Goal: Task Accomplishment & Management: Use online tool/utility

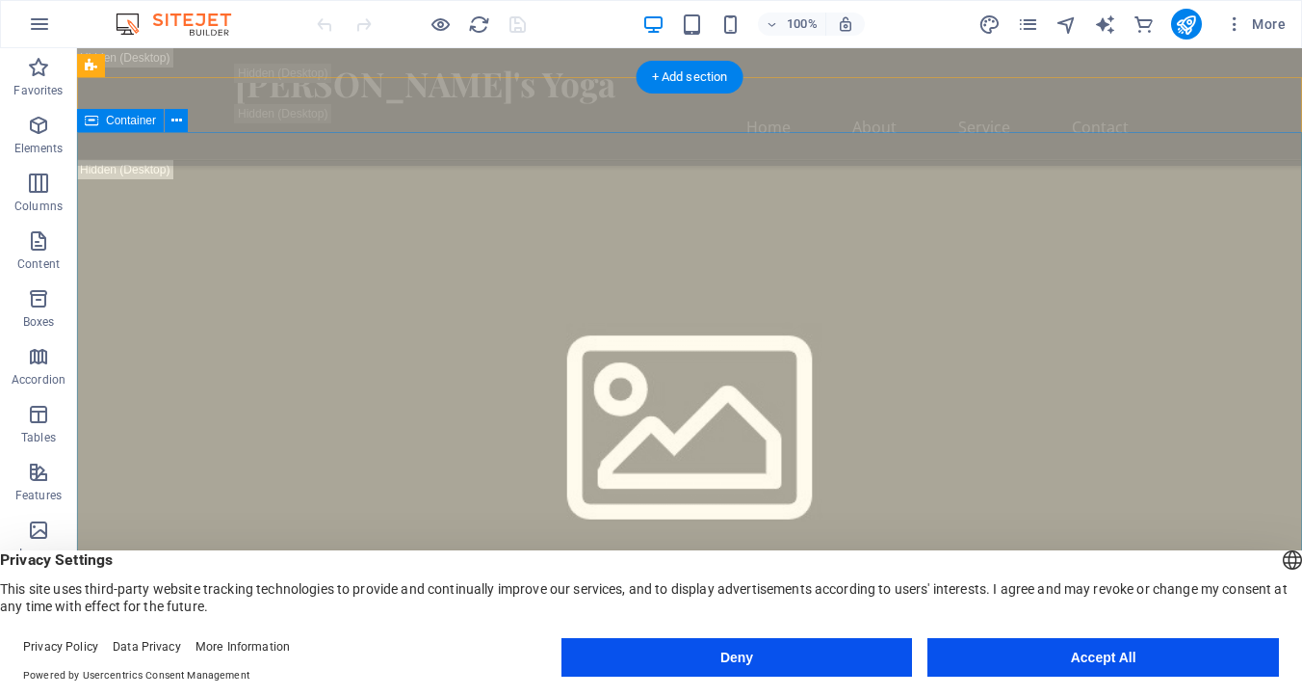
scroll to position [893, 0]
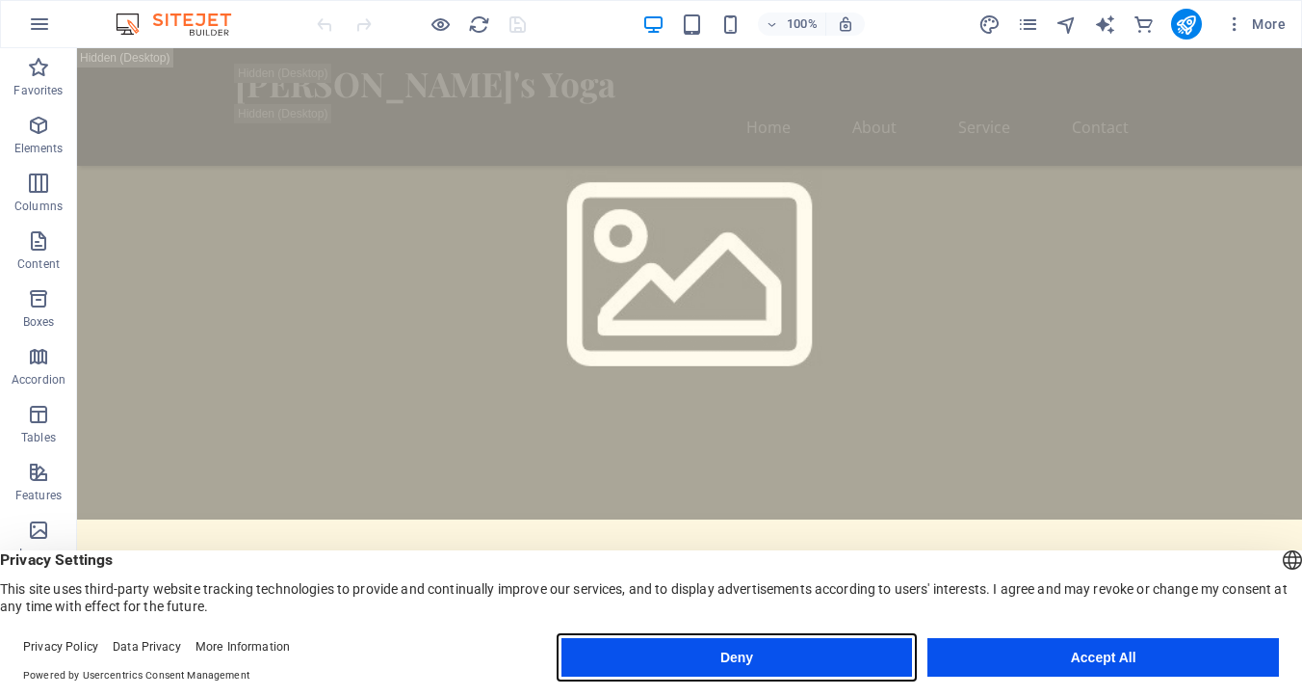
click at [698, 652] on button "Deny" at bounding box center [738, 657] width 352 height 39
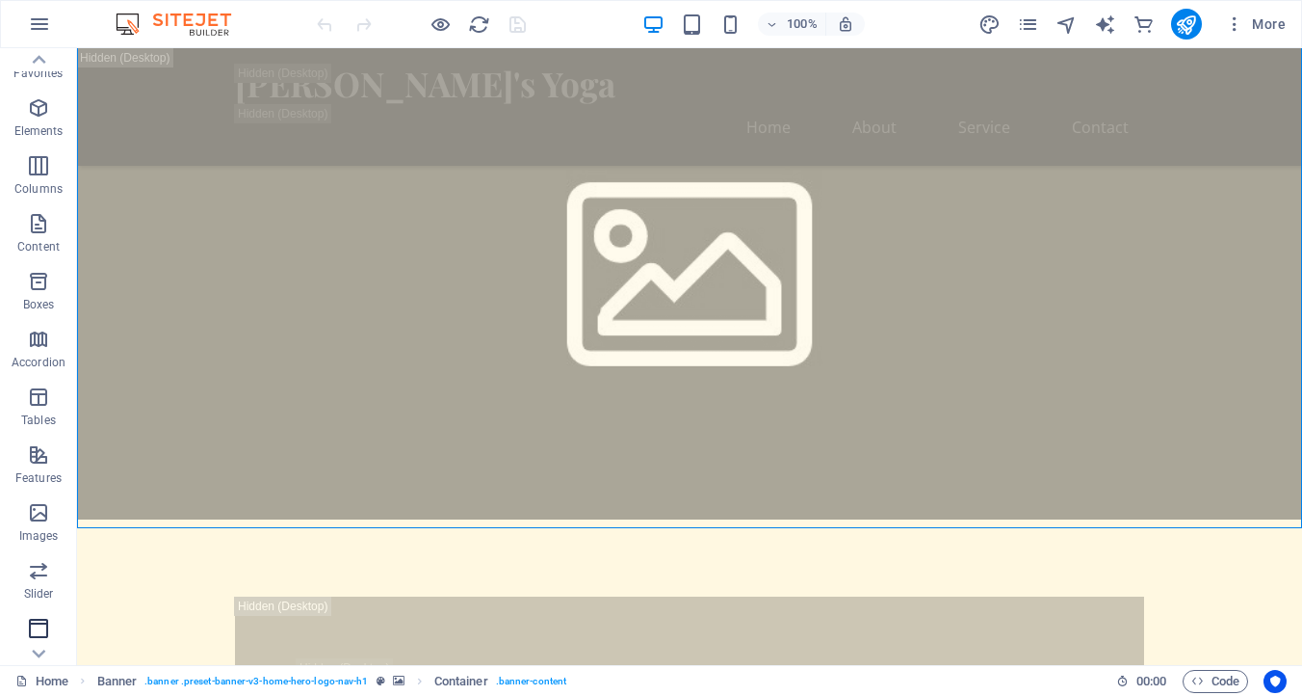
scroll to position [19, 0]
click at [38, 632] on icon "button" at bounding box center [38, 626] width 23 height 23
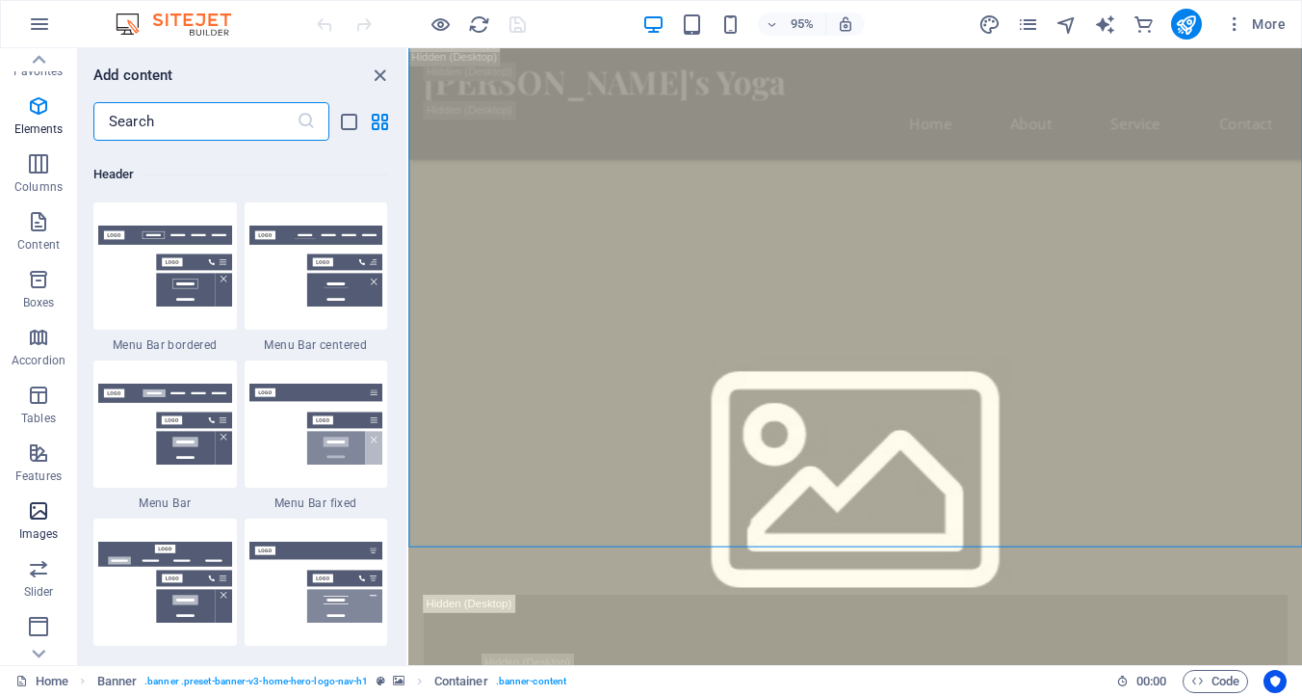
scroll to position [11600, 0]
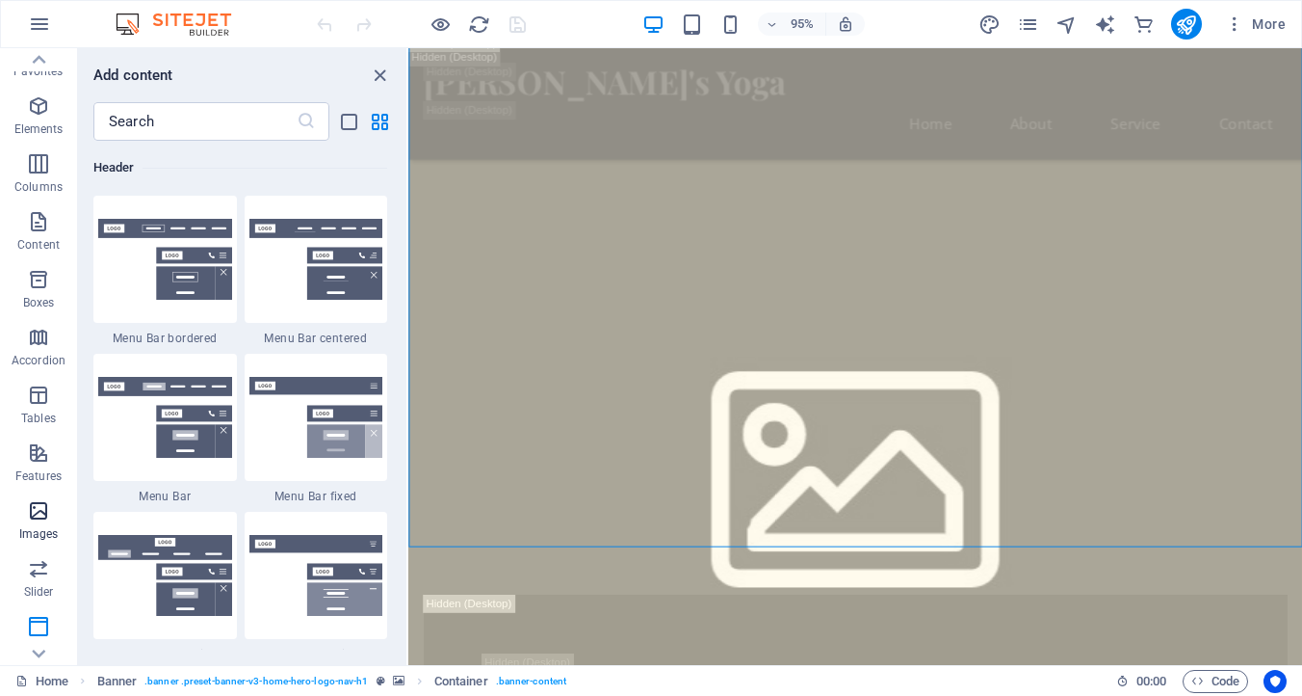
click at [41, 515] on icon "button" at bounding box center [38, 510] width 23 height 23
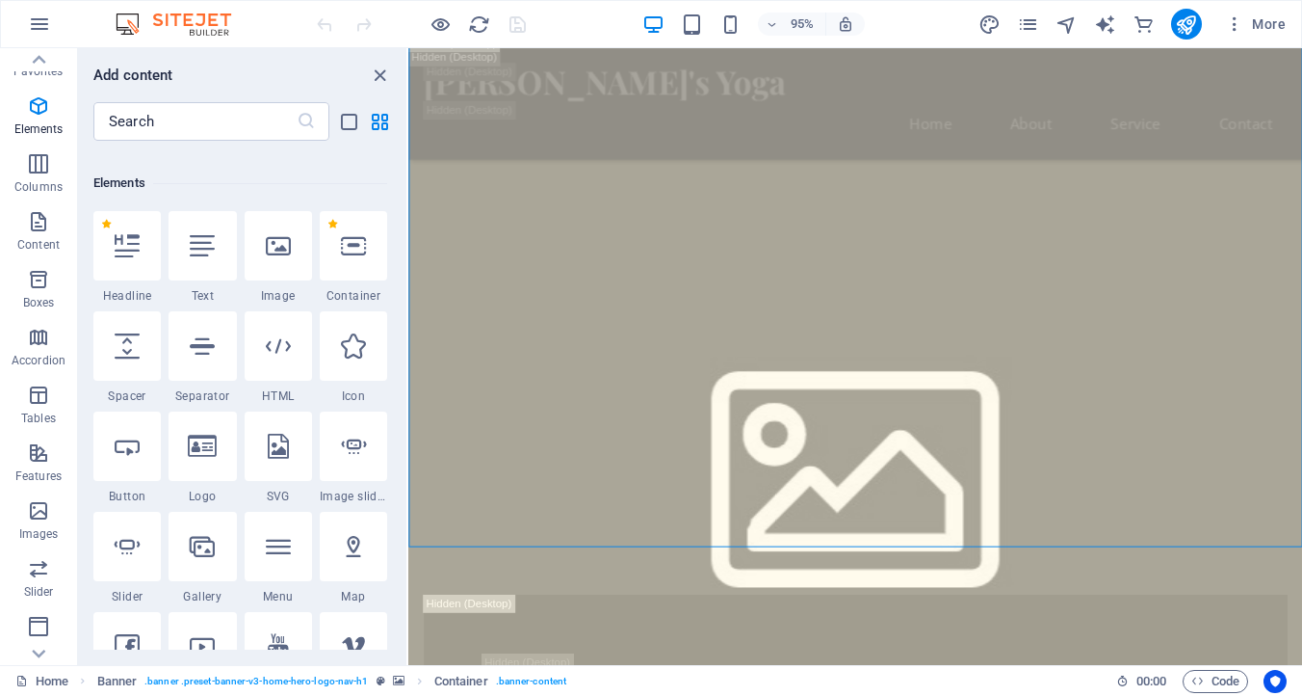
scroll to position [0, 0]
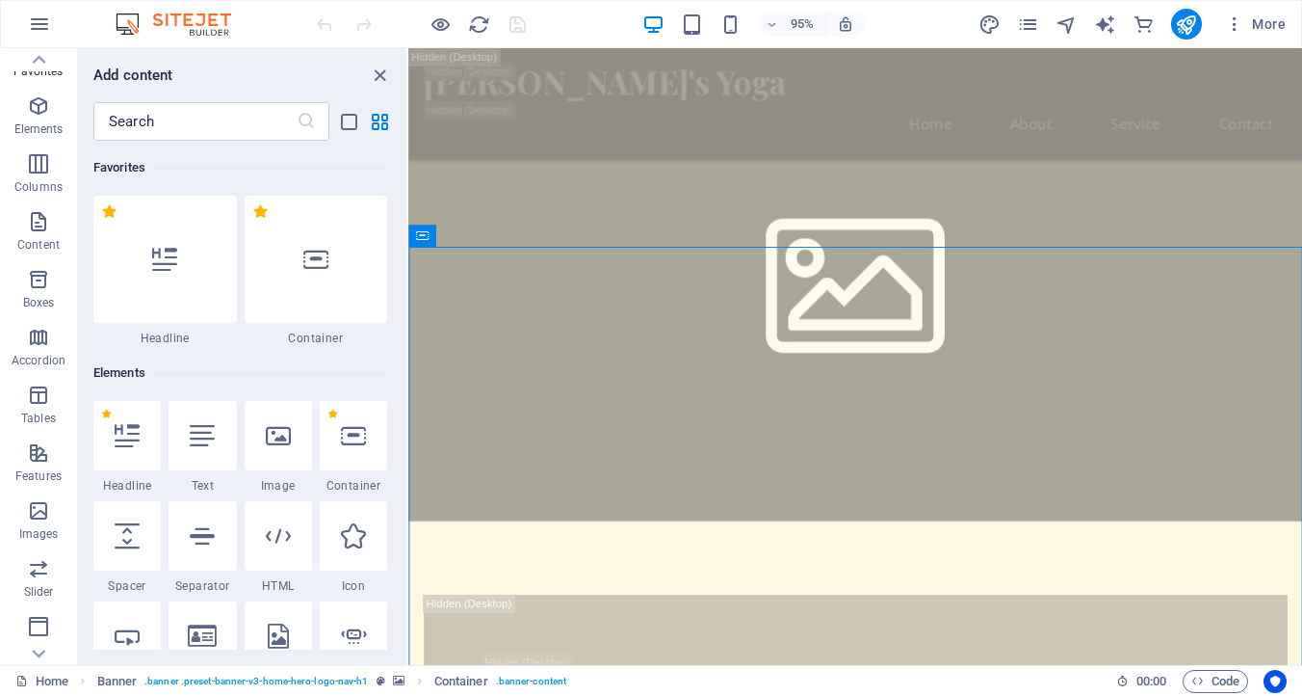
scroll to position [683, 0]
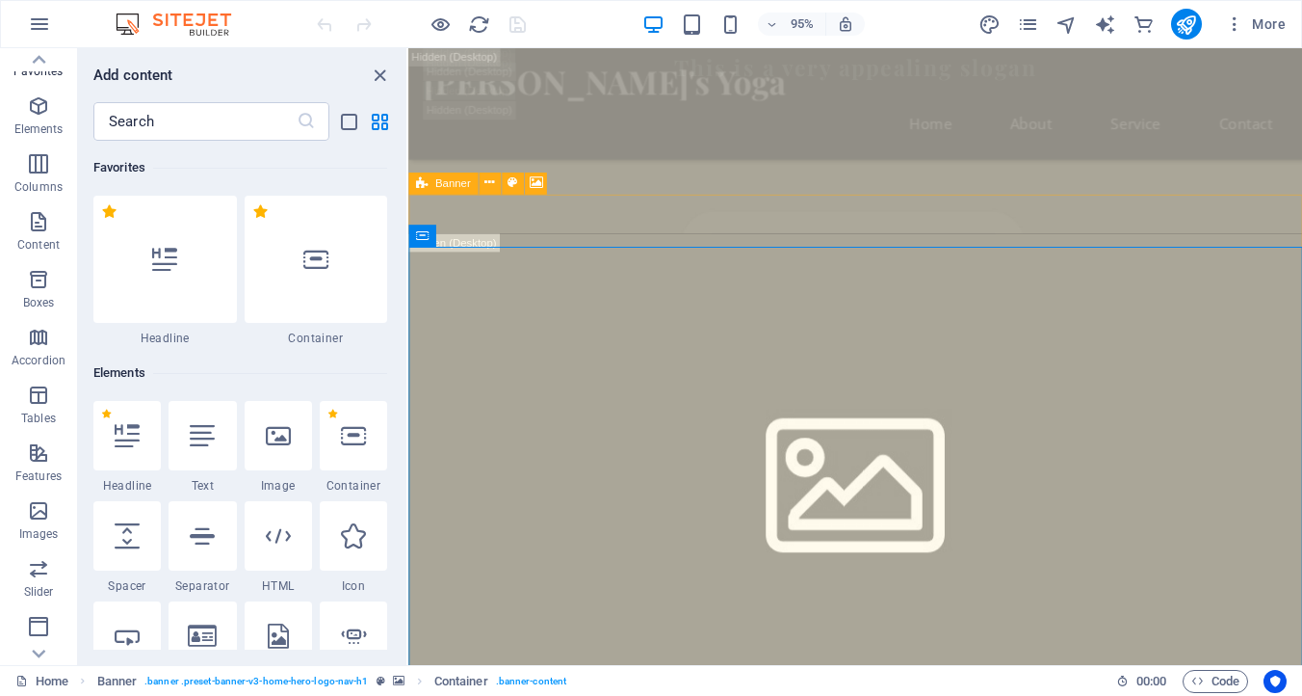
click at [425, 186] on icon at bounding box center [422, 183] width 12 height 22
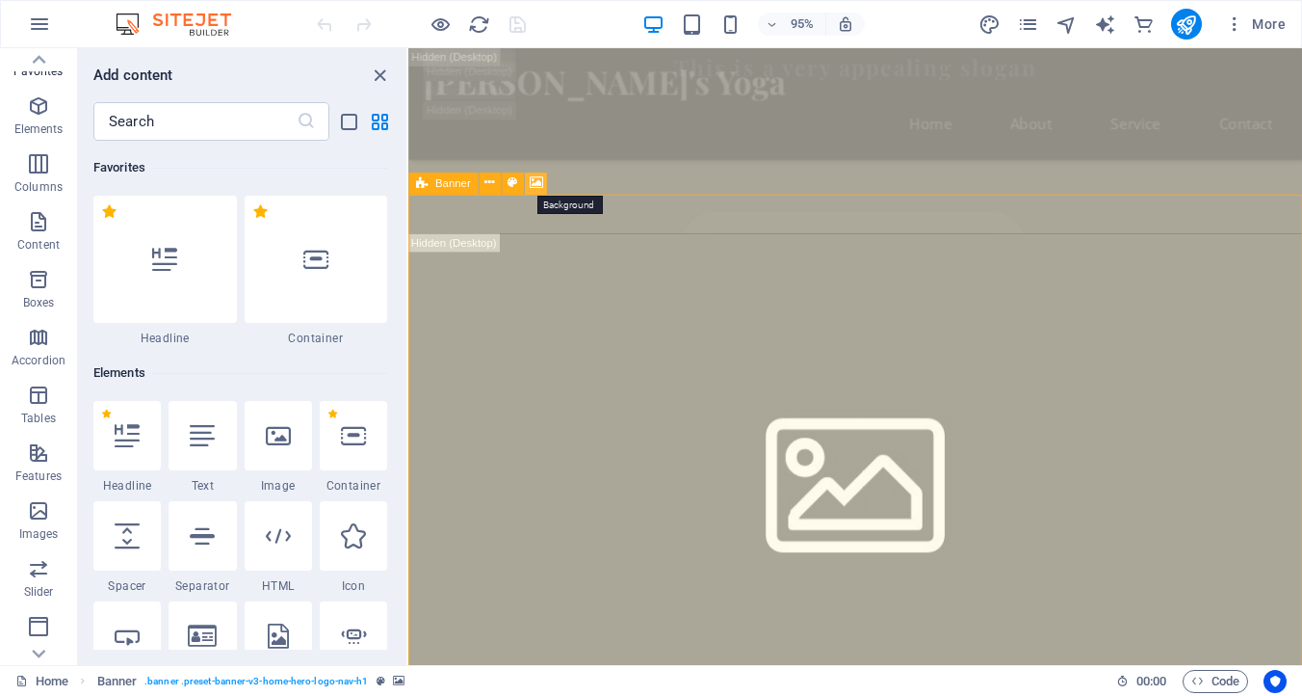
click at [533, 180] on icon at bounding box center [535, 182] width 13 height 19
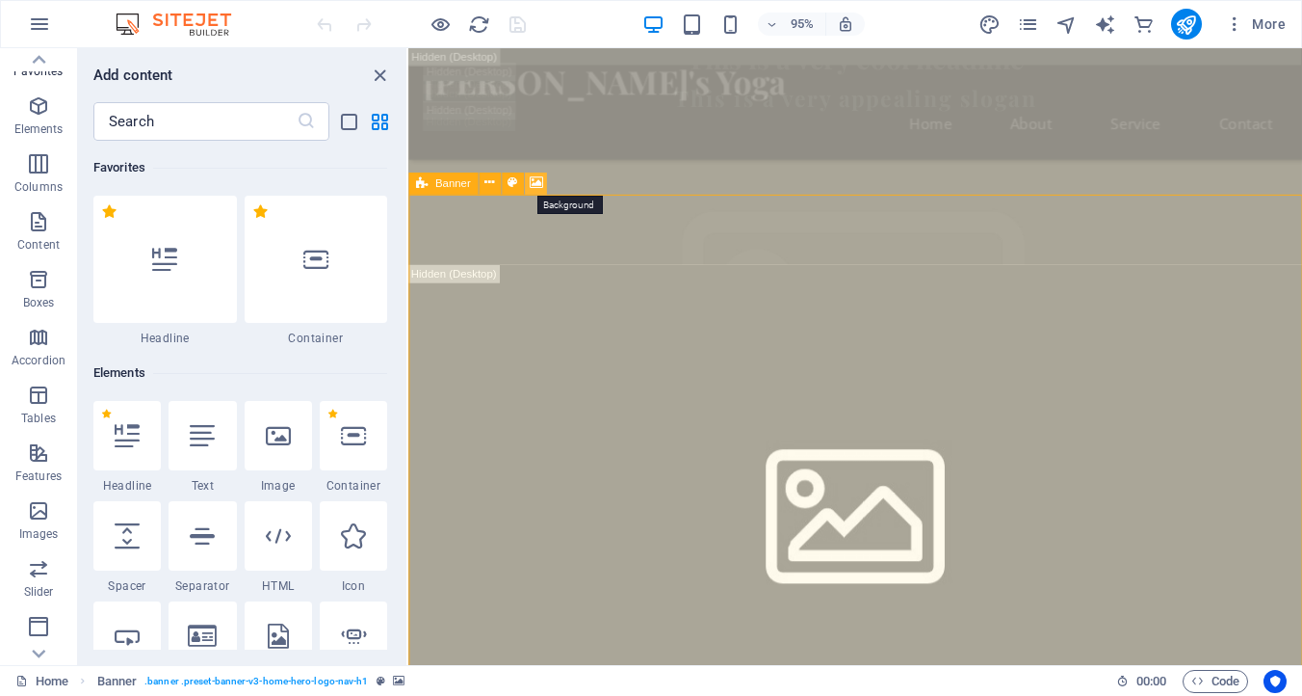
select select "ms"
select select "s"
select select "progressive"
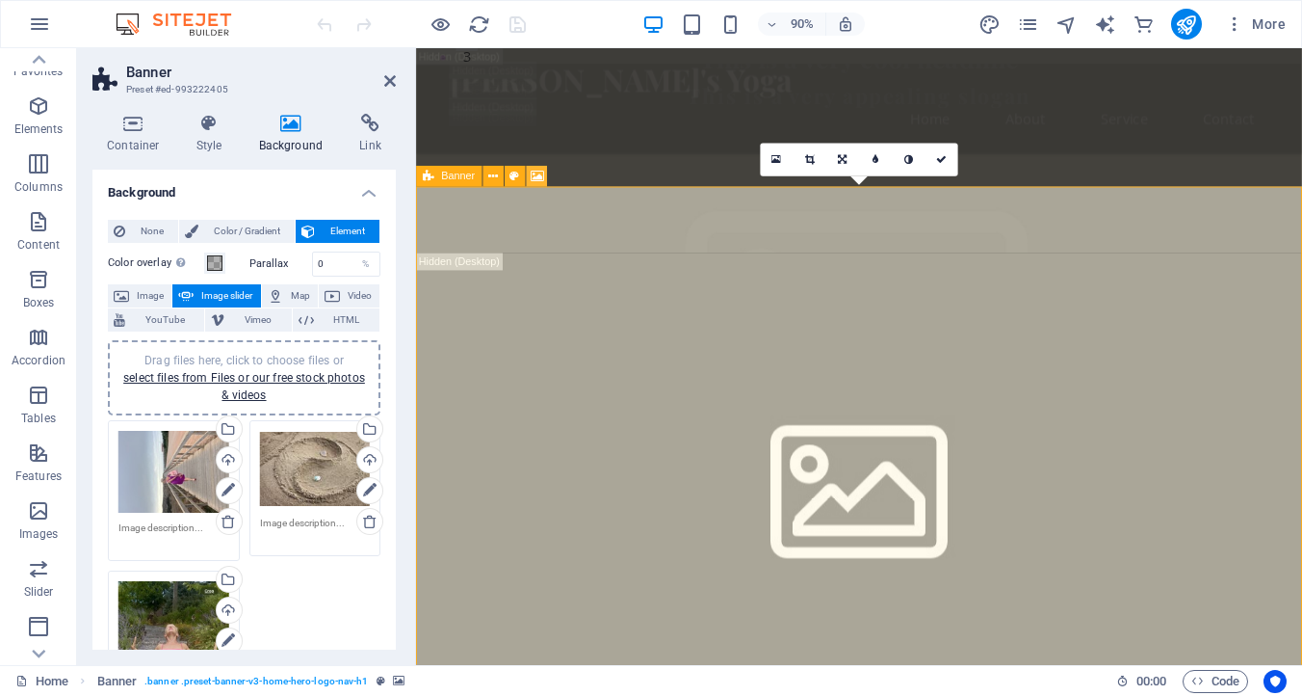
scroll to position [700, 0]
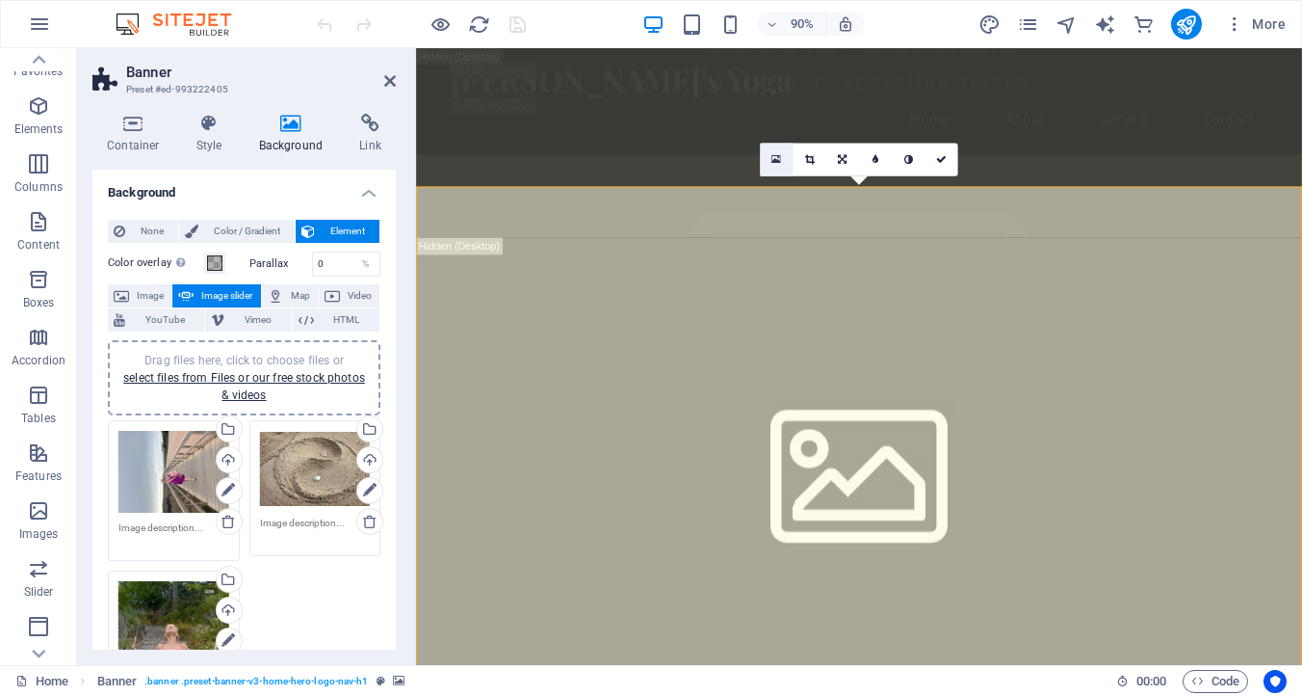
click at [776, 156] on icon at bounding box center [777, 160] width 10 height 13
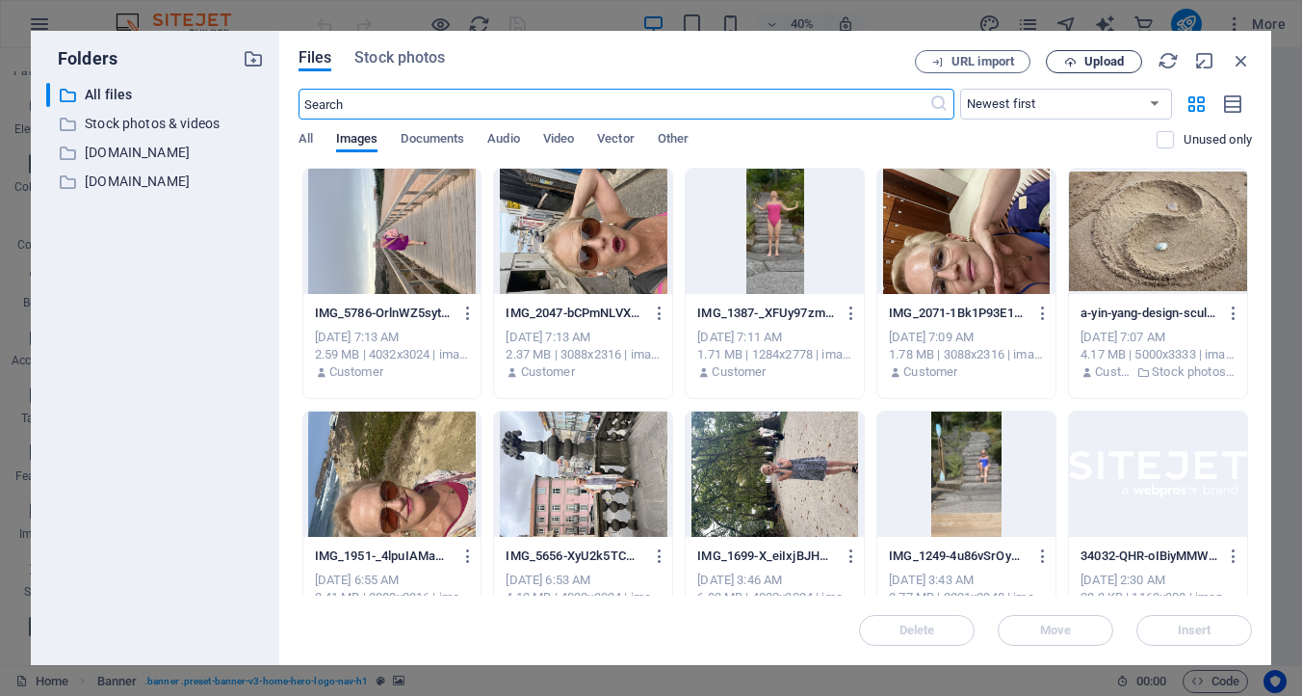
click at [1066, 59] on icon "button" at bounding box center [1070, 62] width 13 height 13
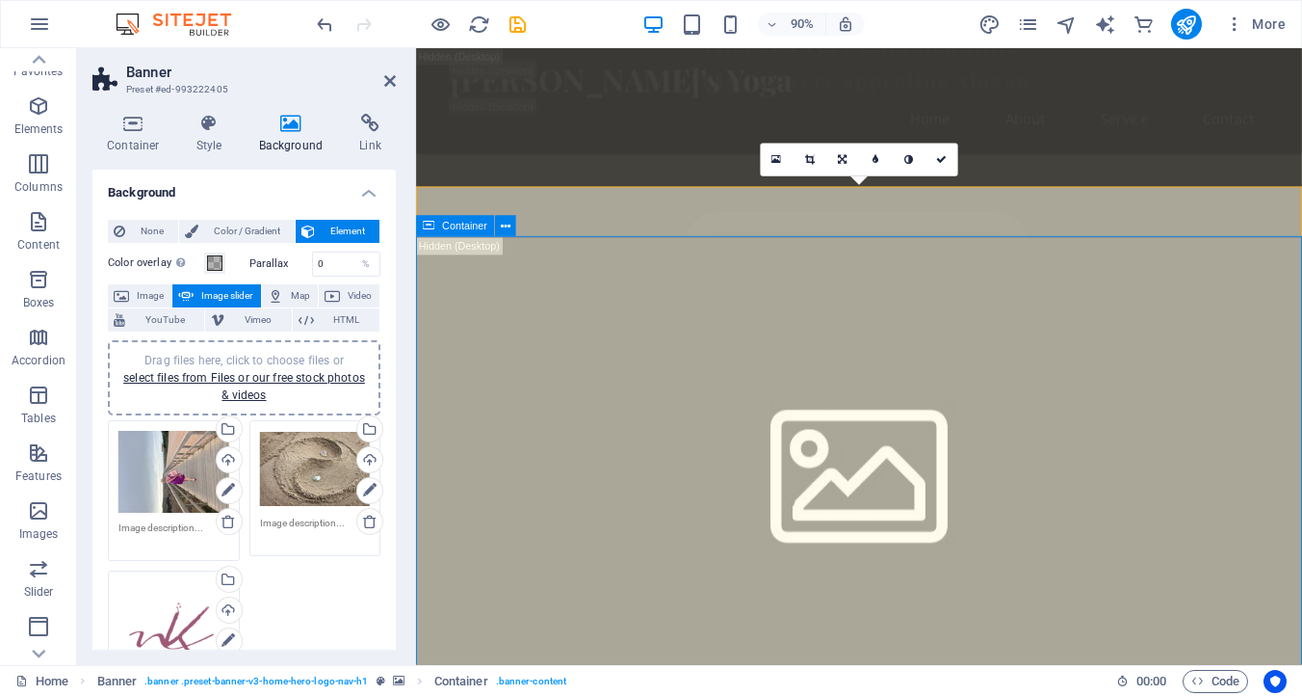
click at [295, 127] on icon at bounding box center [291, 123] width 93 height 19
click at [283, 118] on icon at bounding box center [291, 123] width 93 height 19
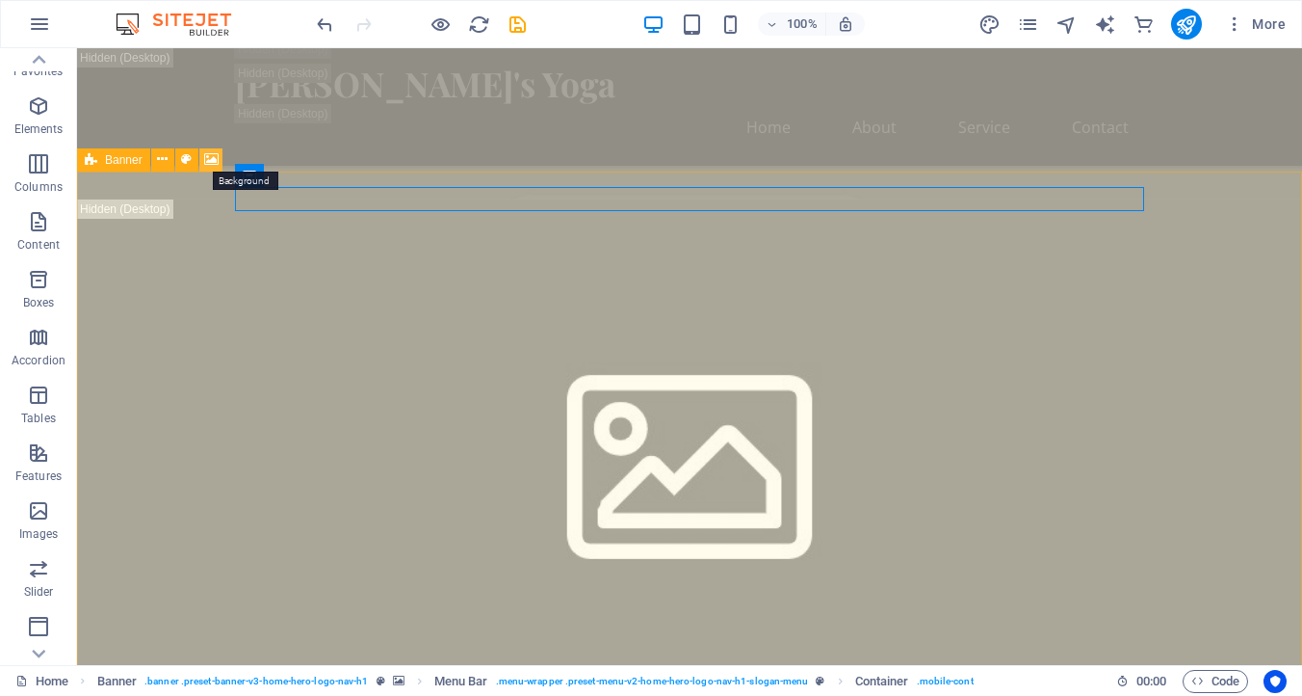
click at [209, 150] on icon at bounding box center [211, 159] width 14 height 20
select select "ms"
select select "s"
select select "progressive"
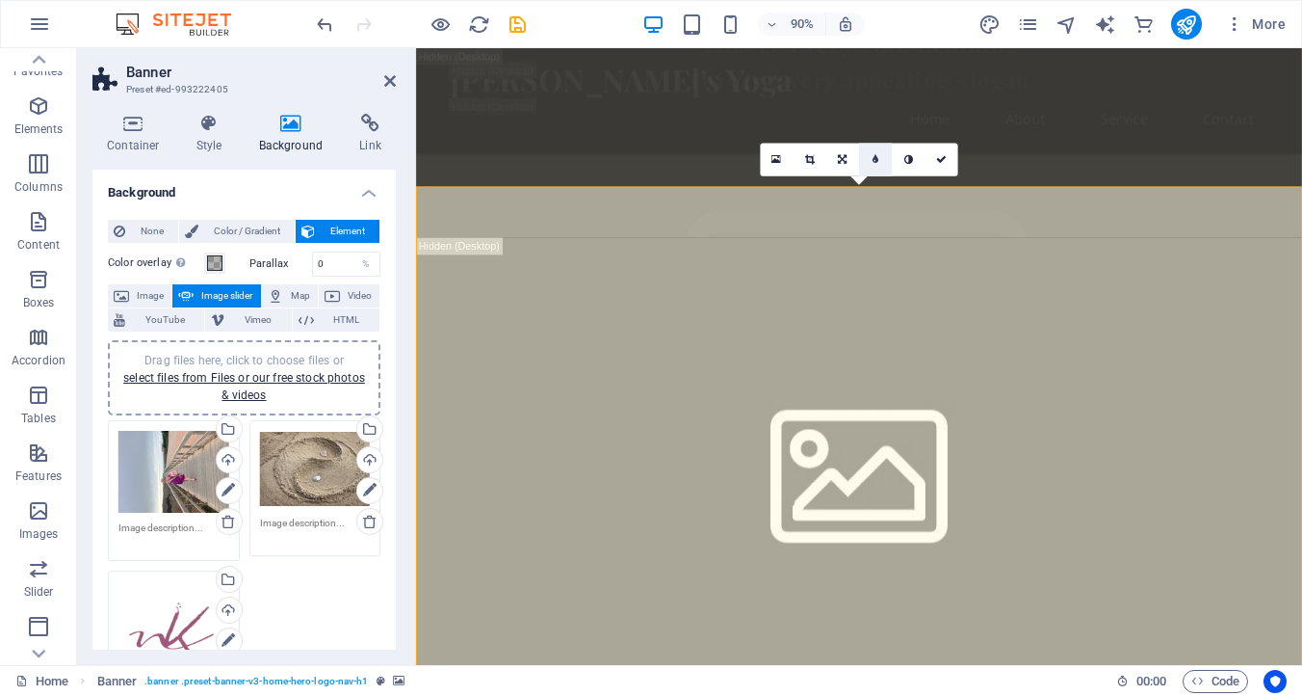
click at [878, 158] on icon at bounding box center [876, 160] width 6 height 11
click at [867, 155] on link at bounding box center [862, 160] width 33 height 33
click at [906, 158] on icon at bounding box center [909, 160] width 9 height 11
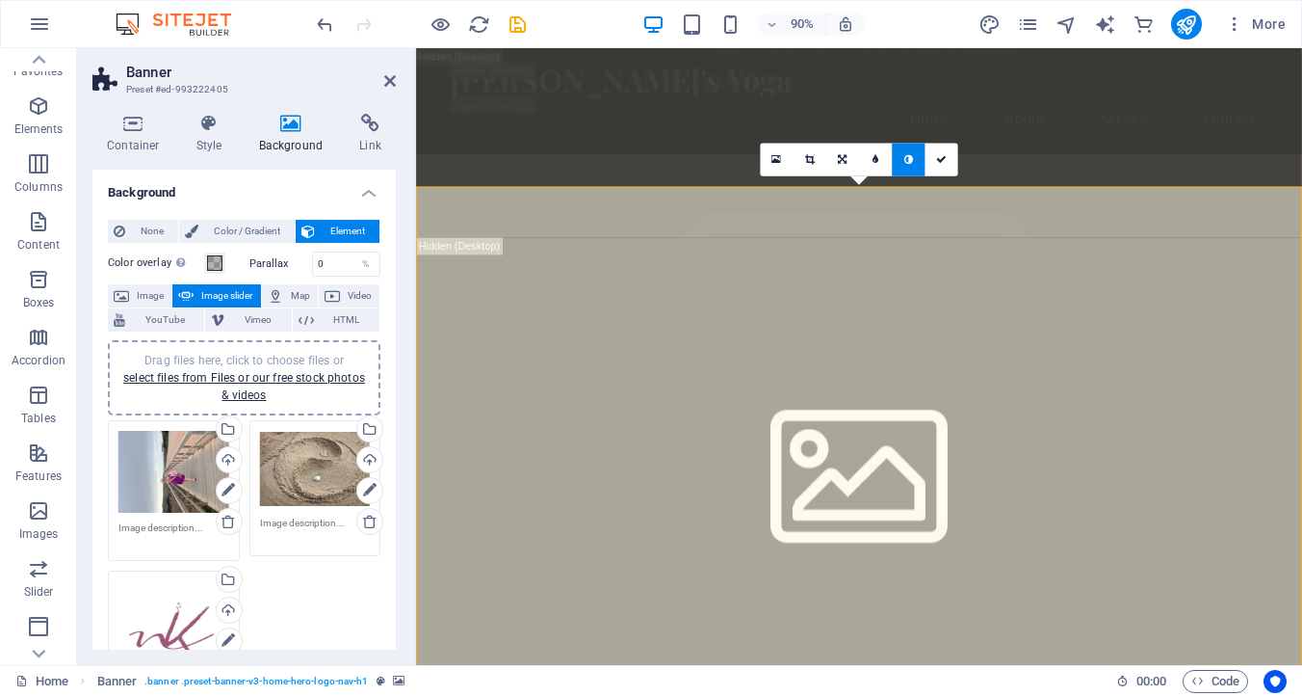
click at [906, 158] on icon at bounding box center [909, 160] width 9 height 11
click at [779, 155] on icon at bounding box center [777, 160] width 10 height 13
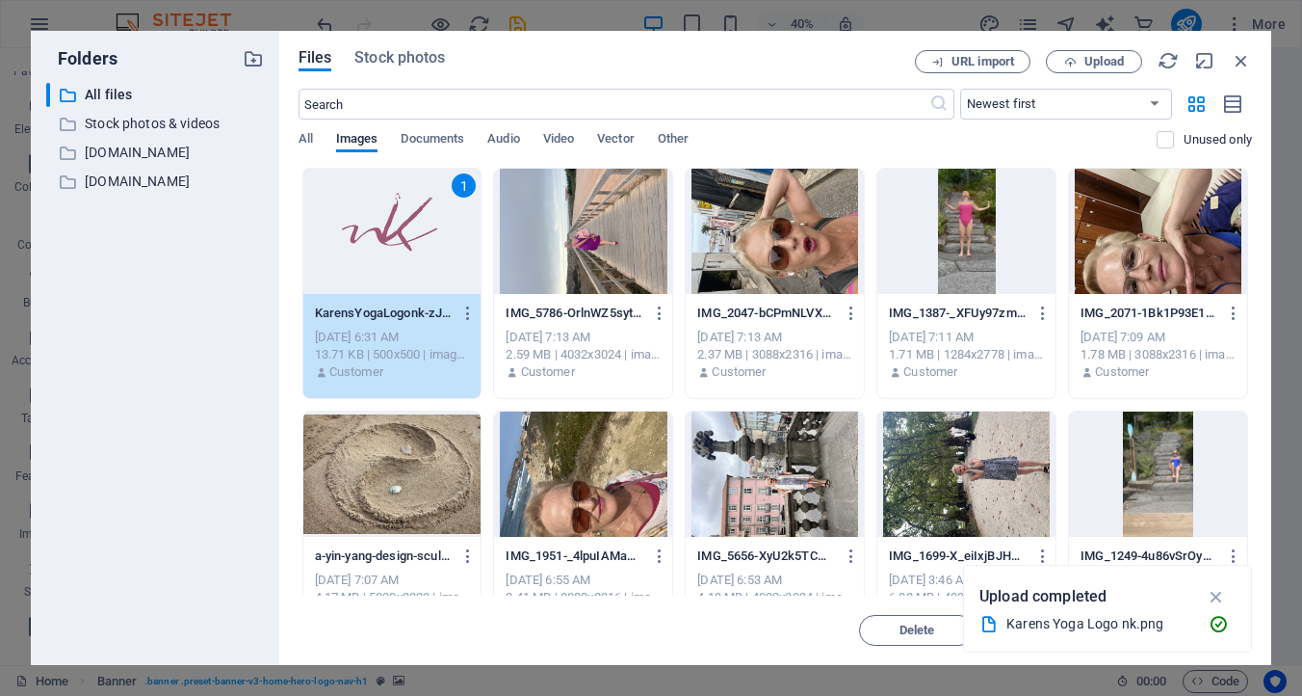
click at [902, 147] on div "All Images Documents Audio Video Vector Other" at bounding box center [728, 149] width 859 height 37
click at [1239, 63] on icon "button" at bounding box center [1241, 60] width 21 height 21
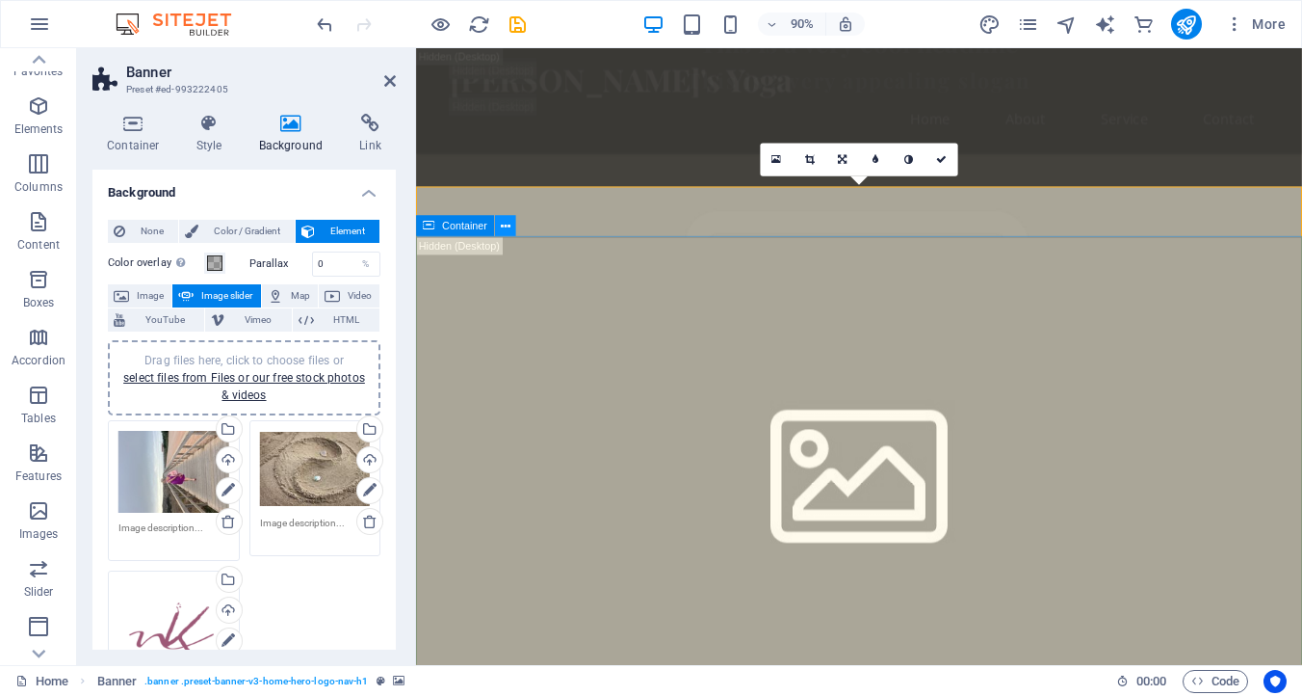
click at [505, 223] on icon at bounding box center [506, 226] width 10 height 18
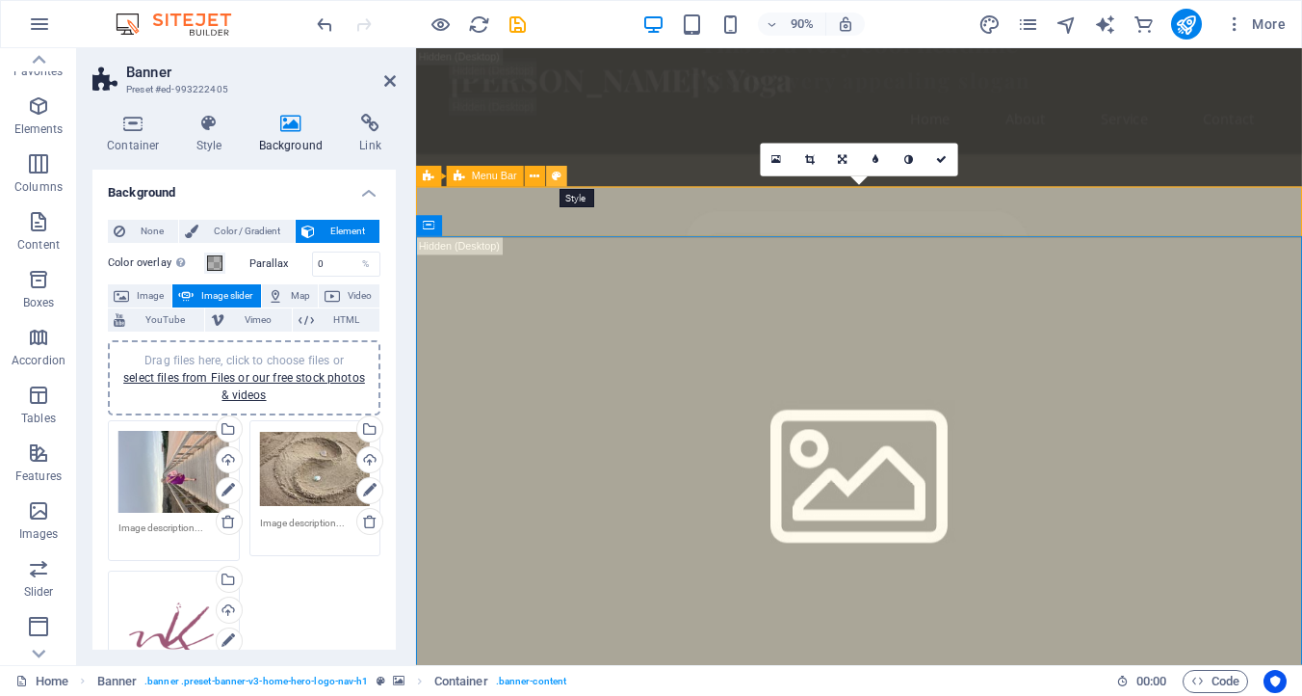
click at [556, 173] on icon at bounding box center [557, 177] width 10 height 18
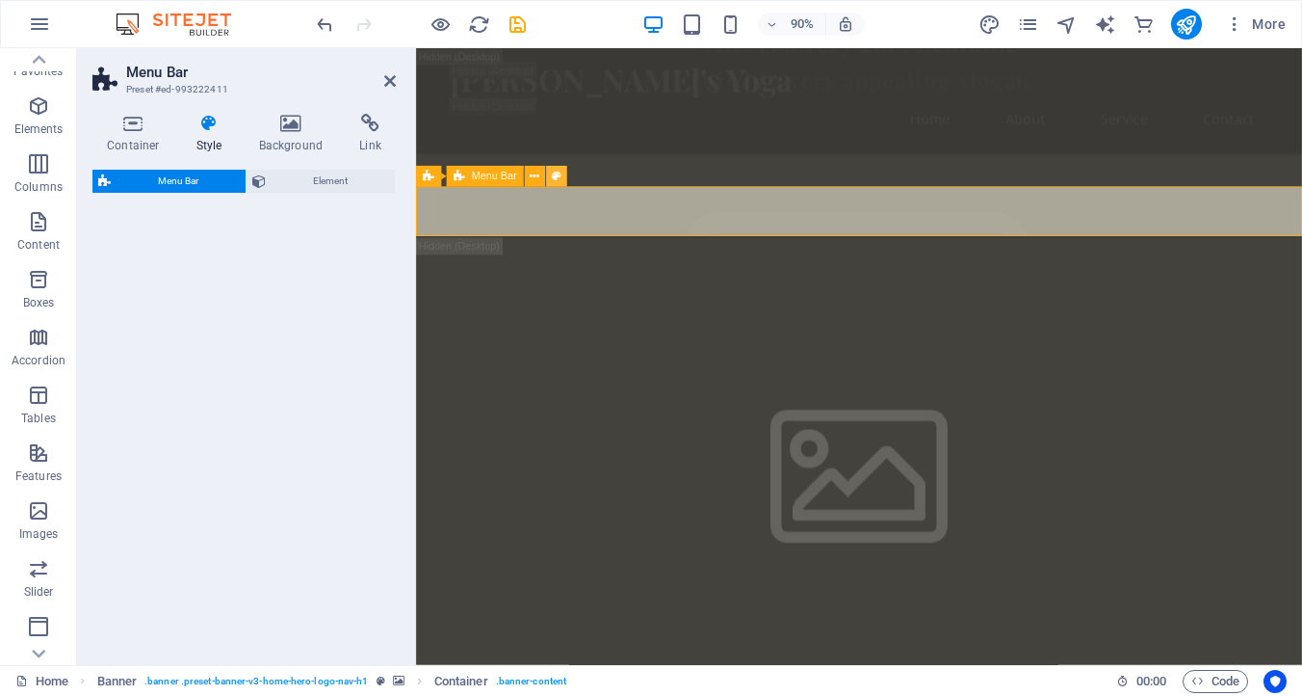
select select "rem"
select select "preset-menu-v2-home-hero-logo-nav-h1-slogan-menu"
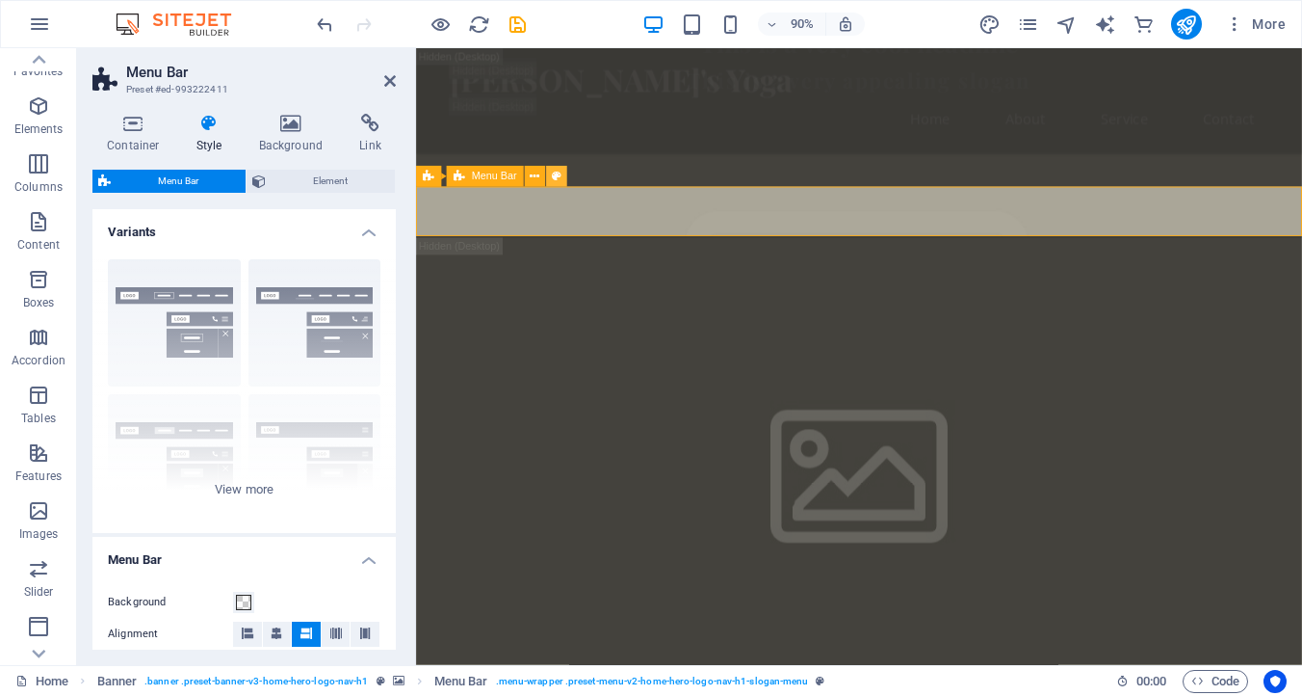
click at [556, 173] on icon at bounding box center [557, 177] width 10 height 18
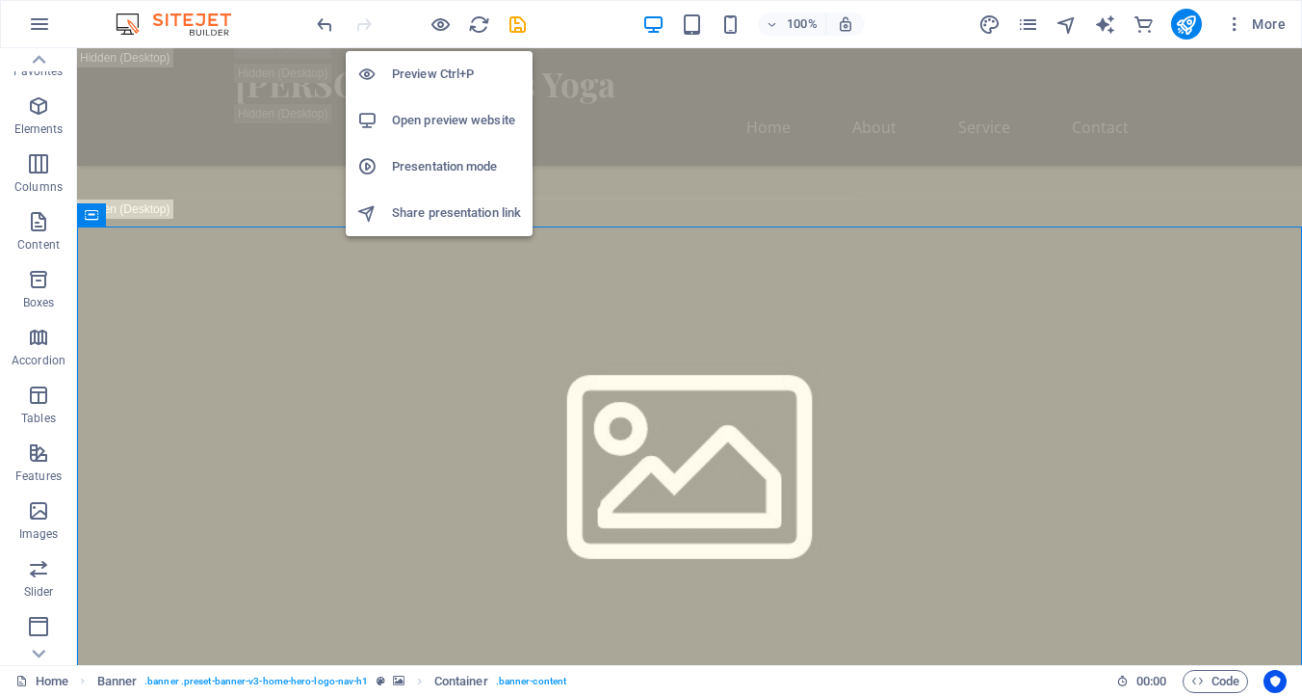
click at [446, 111] on h6 "Open preview website" at bounding box center [456, 120] width 129 height 23
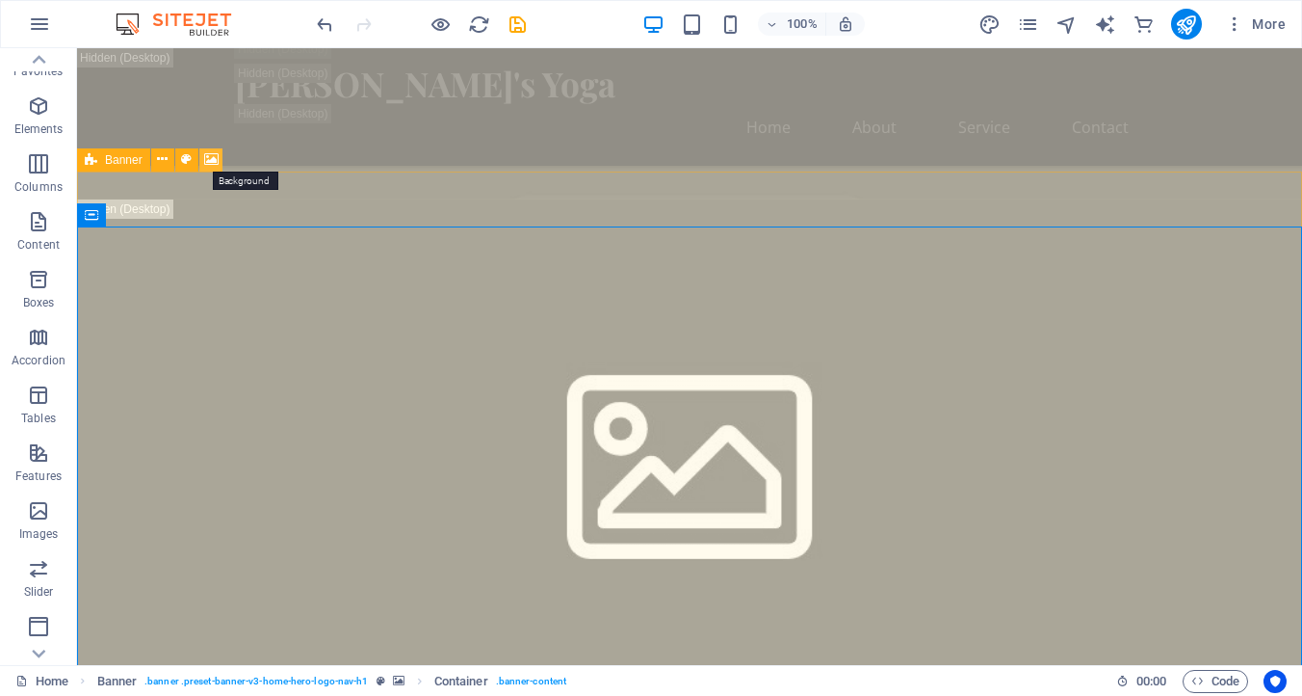
click at [210, 150] on icon at bounding box center [211, 159] width 14 height 20
select select "ms"
select select "s"
select select "progressive"
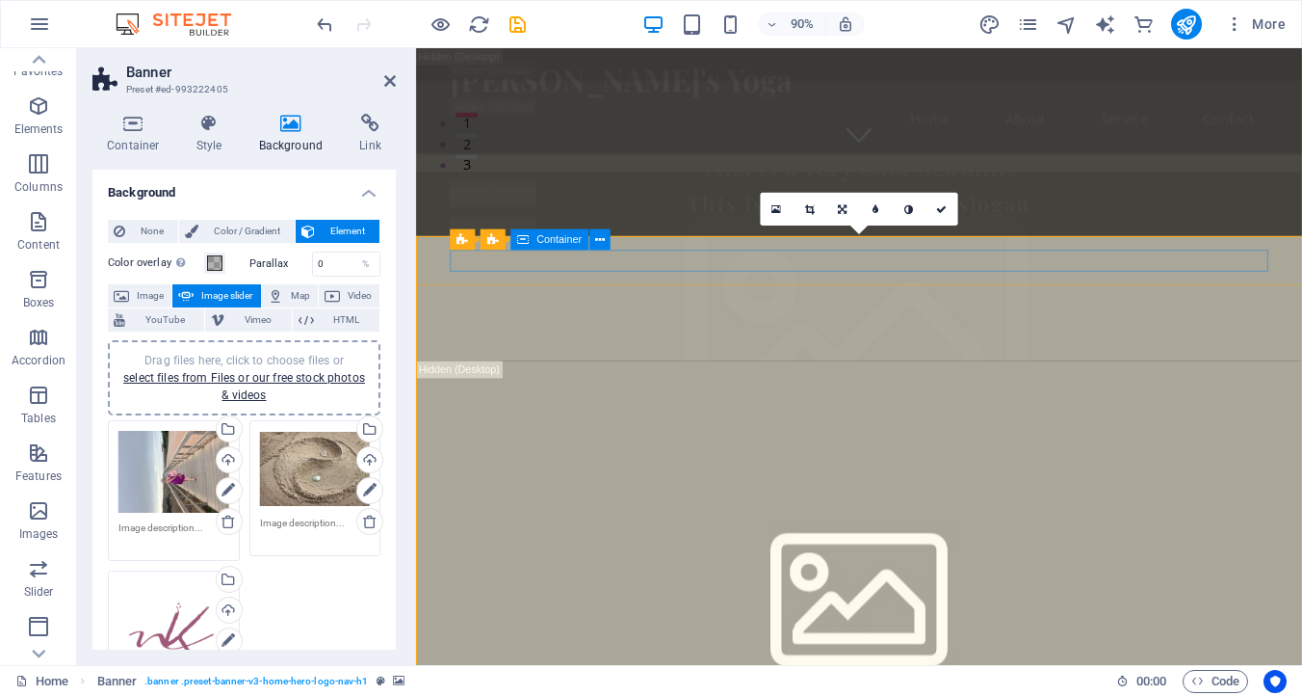
scroll to position [686, 0]
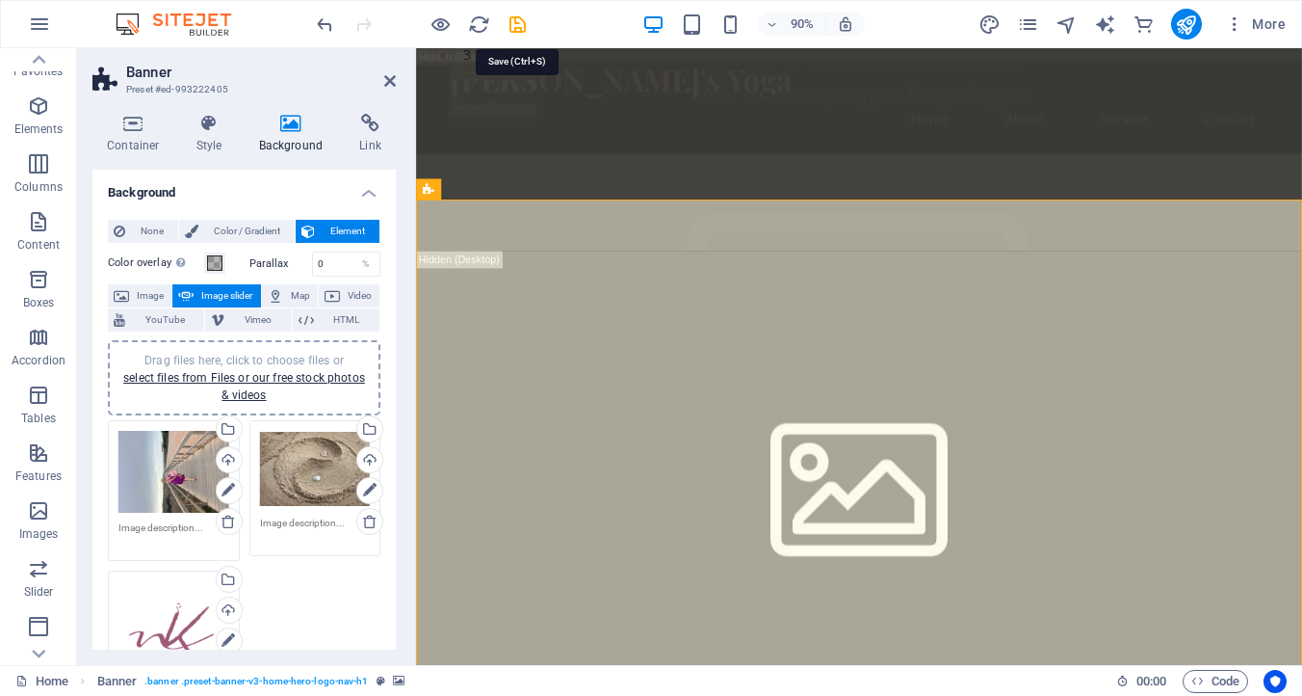
click at [523, 23] on icon "save" at bounding box center [518, 24] width 22 height 22
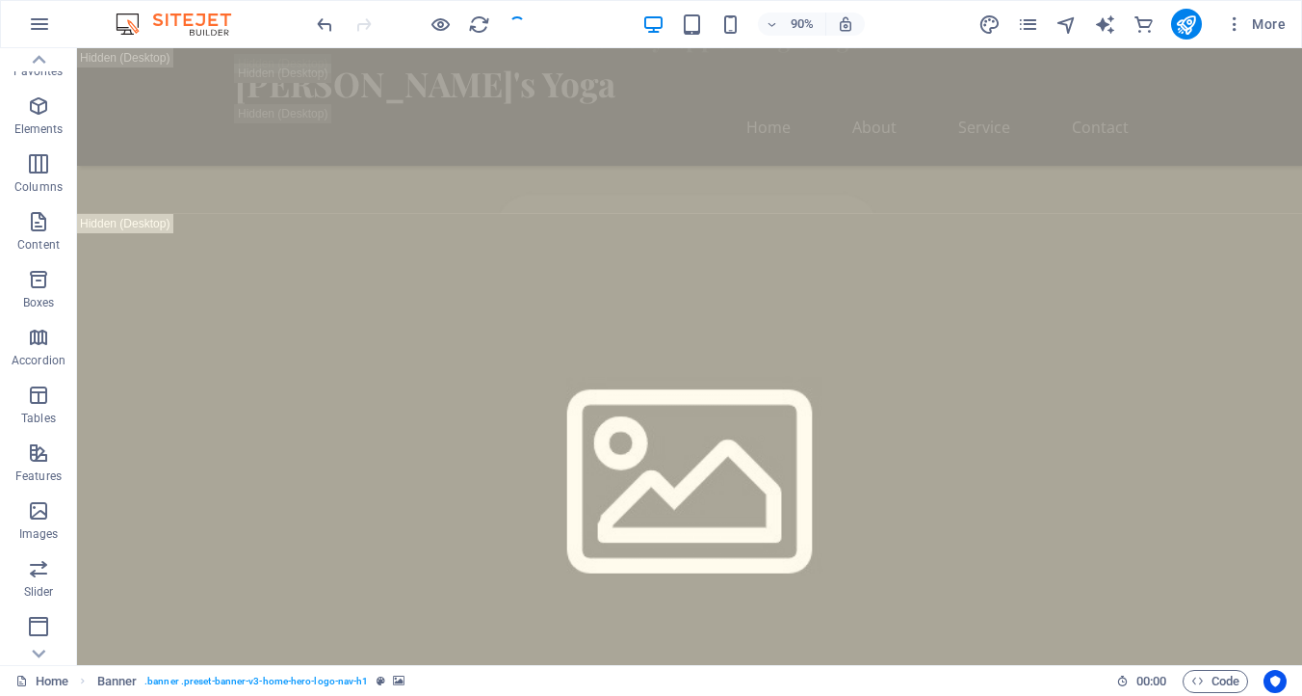
checkbox input "false"
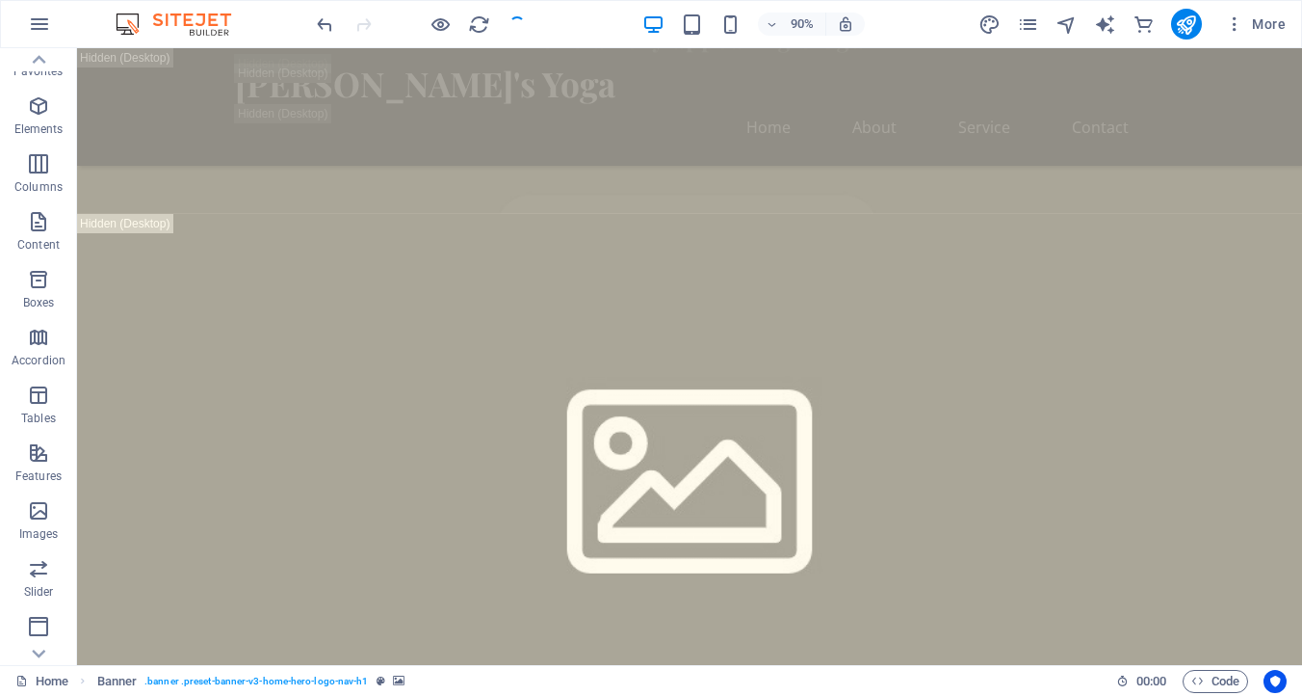
checkbox input "false"
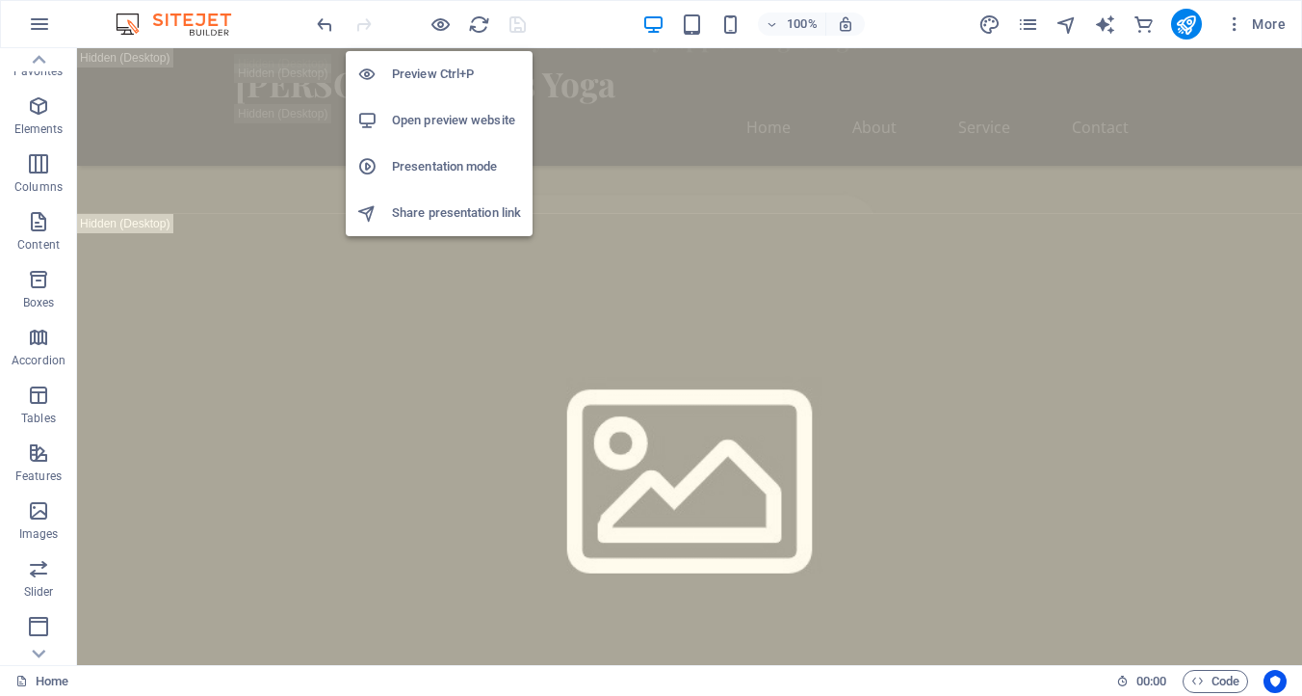
click at [480, 112] on h6 "Open preview website" at bounding box center [456, 120] width 129 height 23
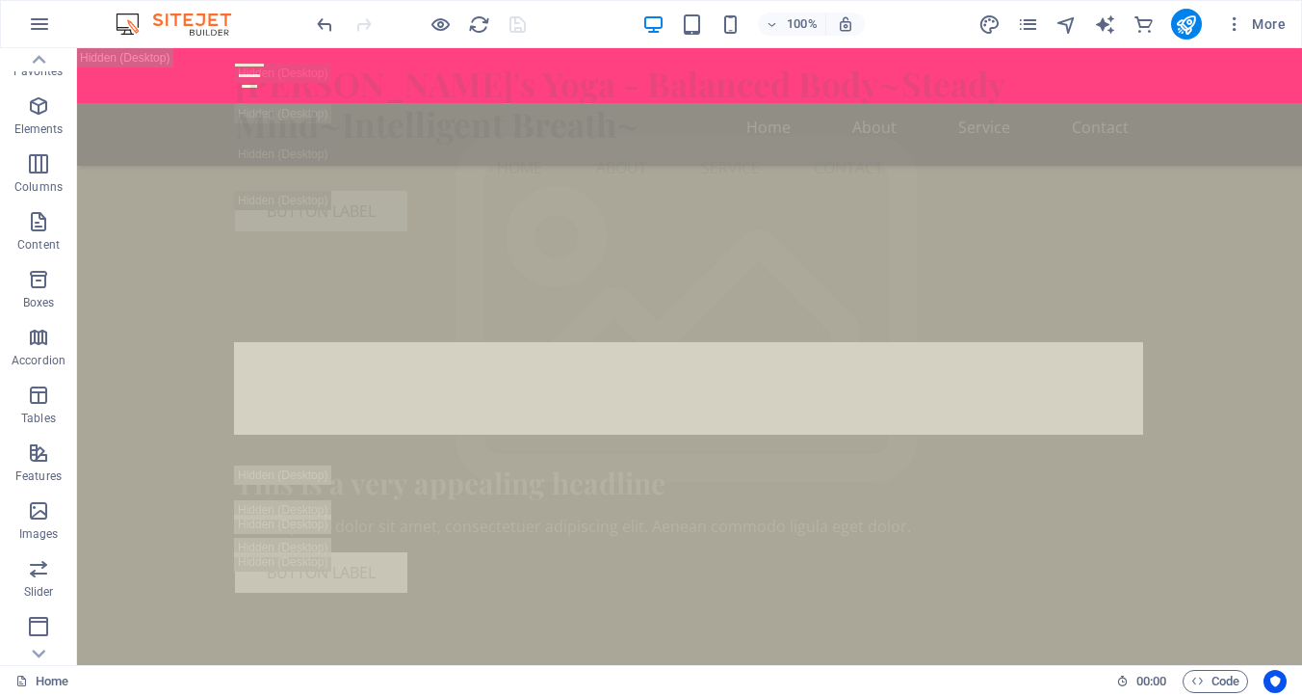
scroll to position [7491, 0]
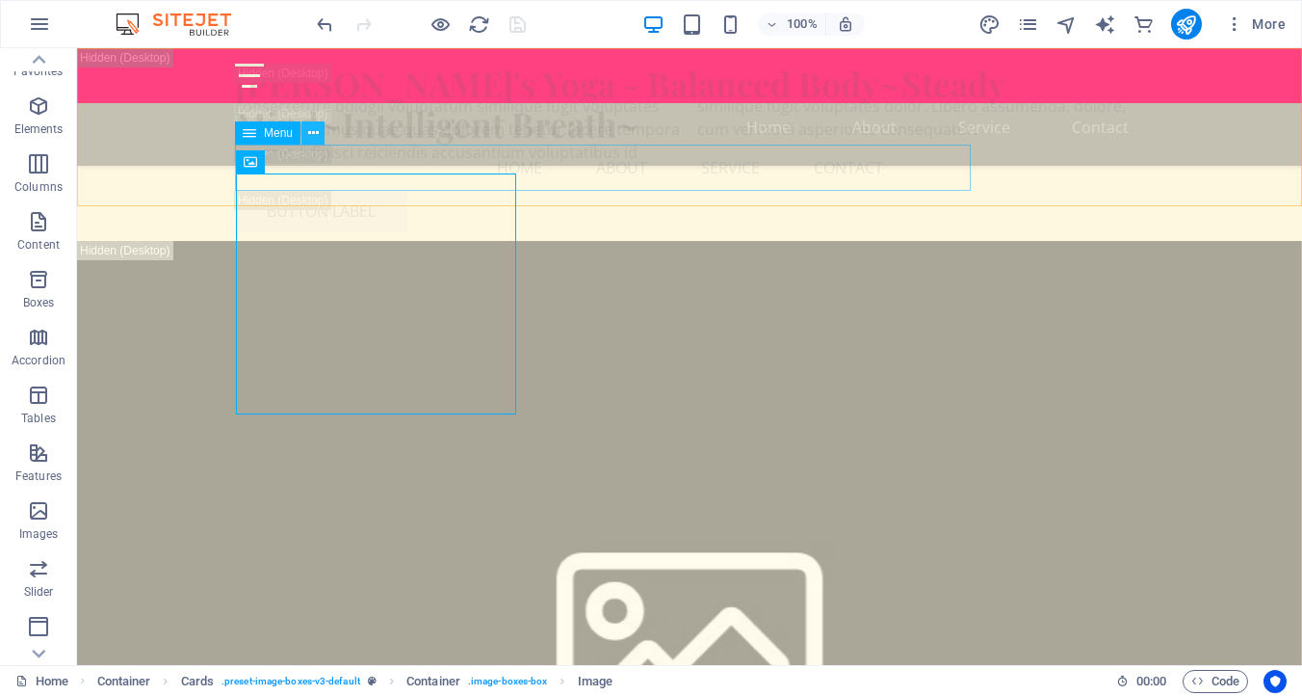
click at [316, 134] on icon at bounding box center [313, 133] width 11 height 20
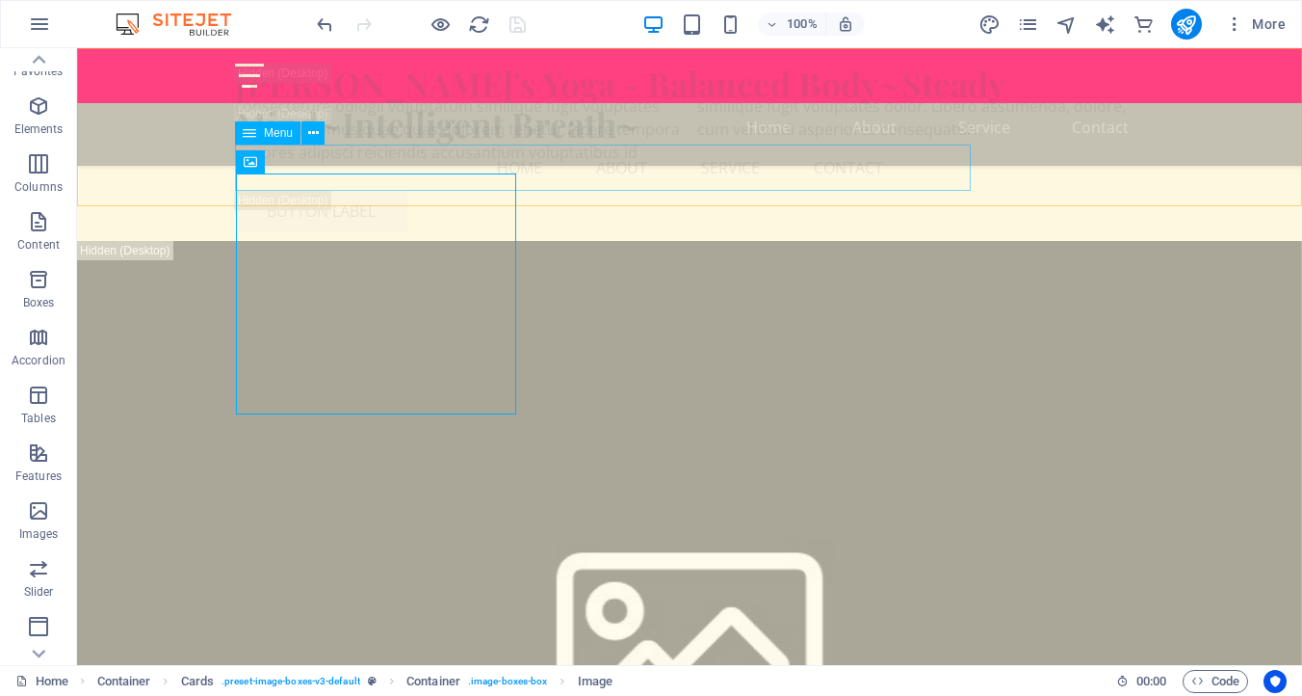
click at [262, 183] on nav "Home About Service Contact" at bounding box center [689, 167] width 909 height 46
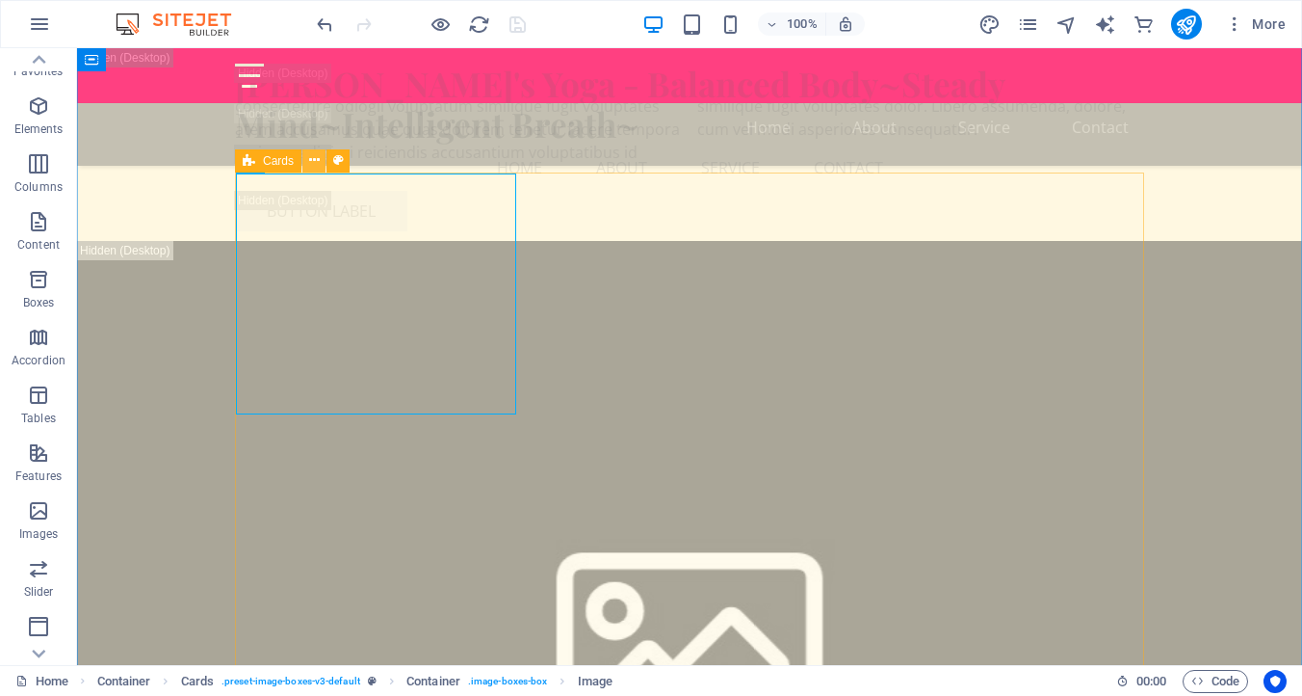
click at [319, 157] on icon at bounding box center [314, 160] width 11 height 20
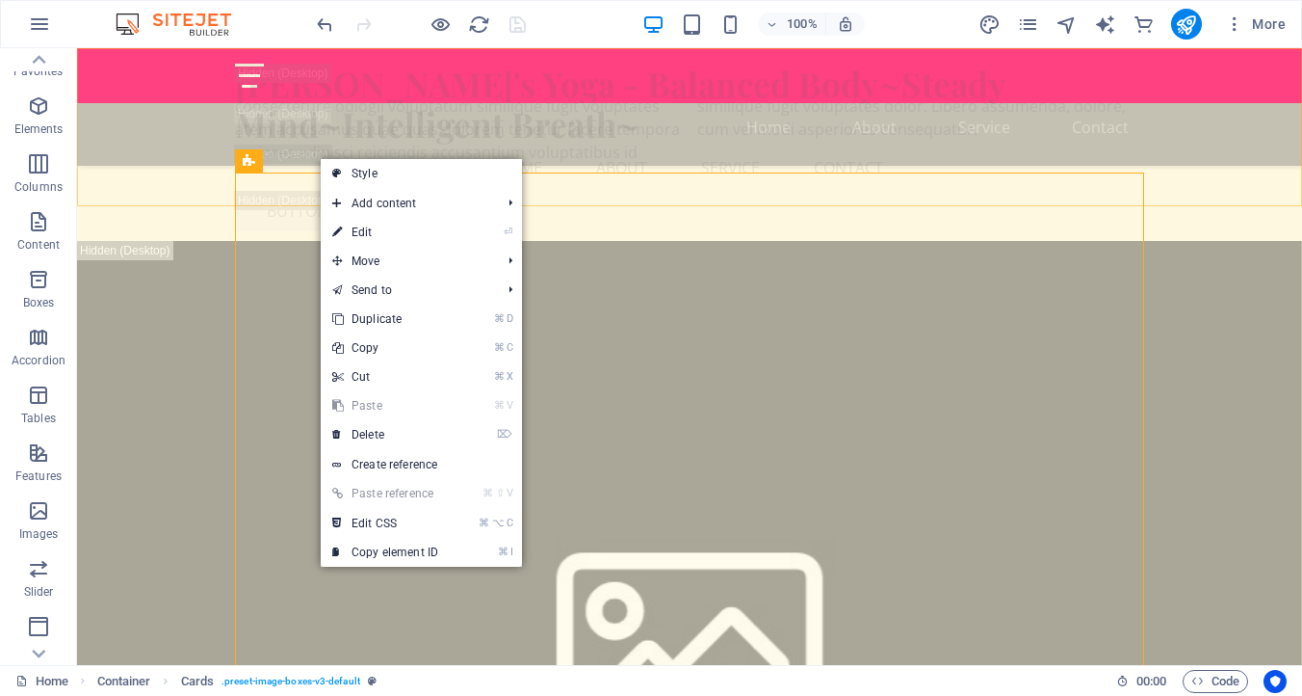
click at [291, 201] on div "[PERSON_NAME]'s Yoga - Balanced Body~Steady Mind~Intelligent Breath~ Menu Home …" at bounding box center [689, 147] width 1225 height 198
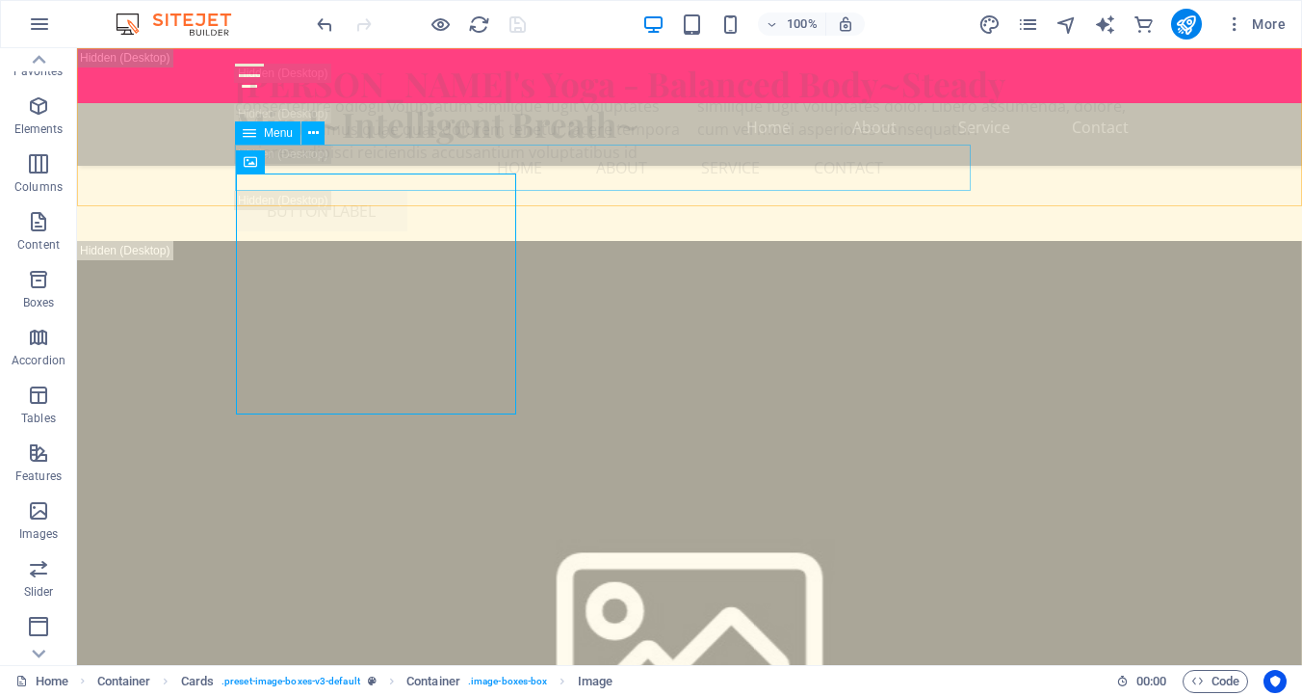
click at [251, 132] on icon at bounding box center [249, 132] width 13 height 23
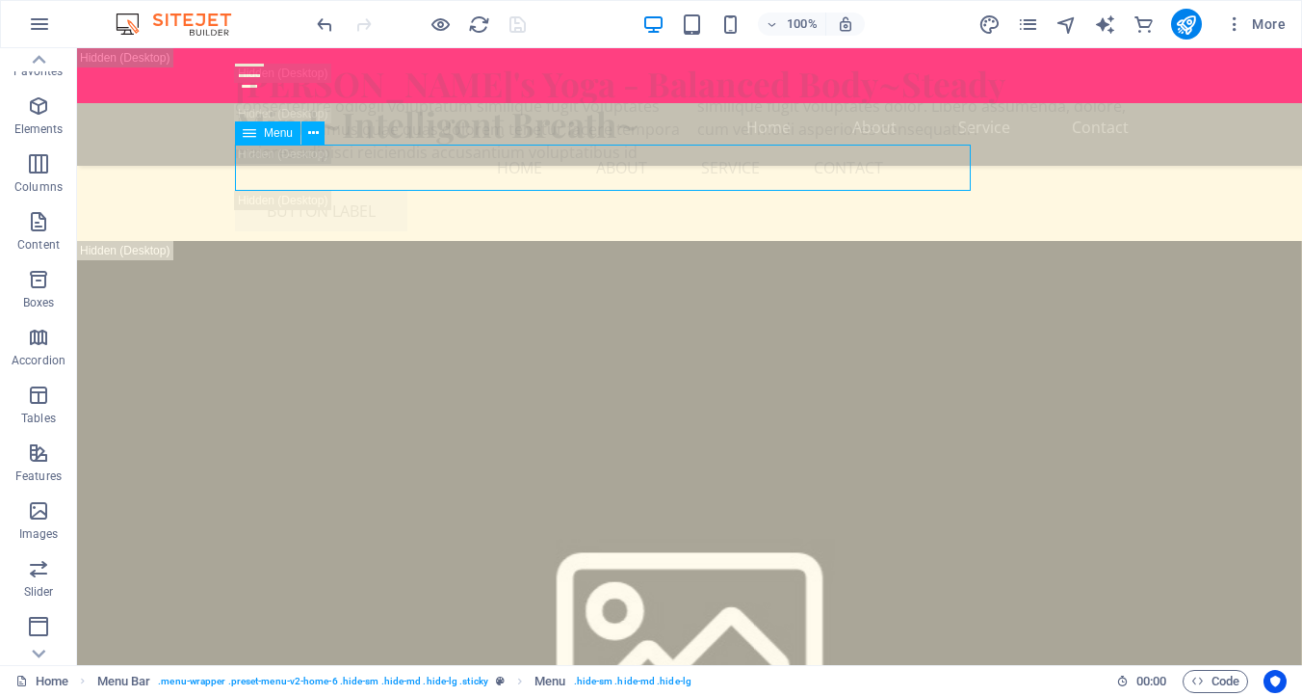
click at [243, 131] on icon at bounding box center [249, 132] width 13 height 23
click at [312, 134] on icon at bounding box center [313, 133] width 11 height 20
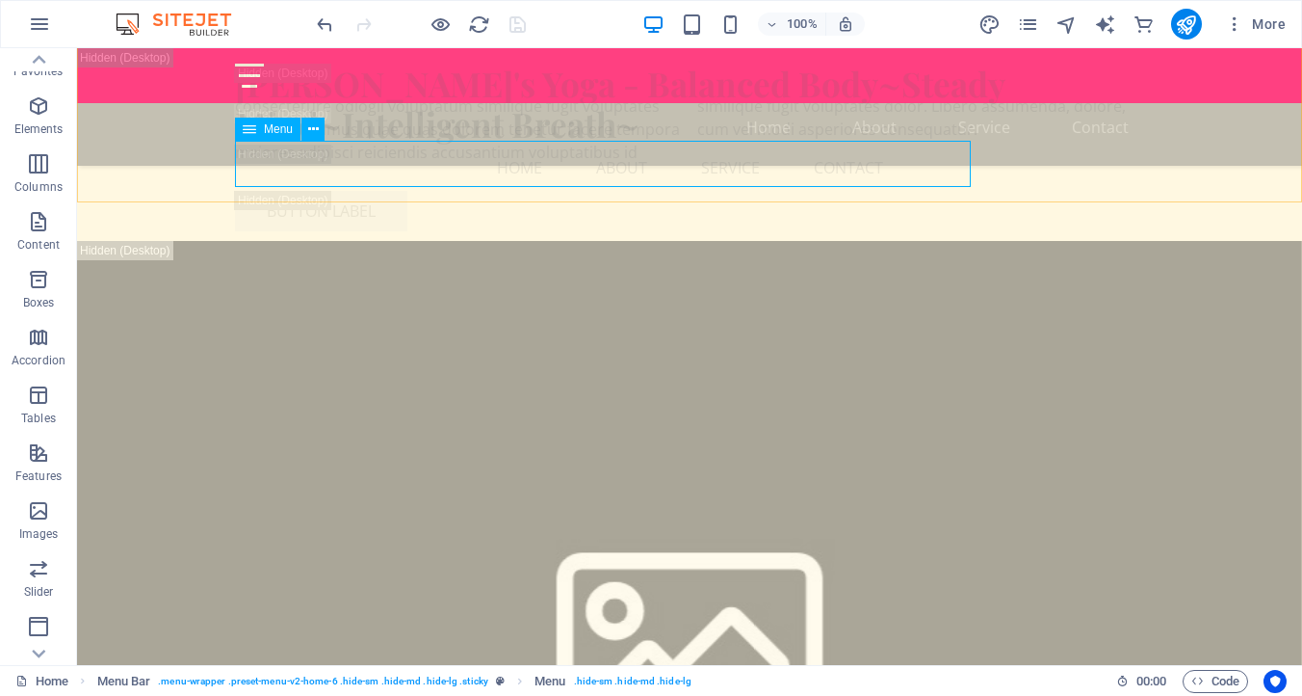
scroll to position [7495, 0]
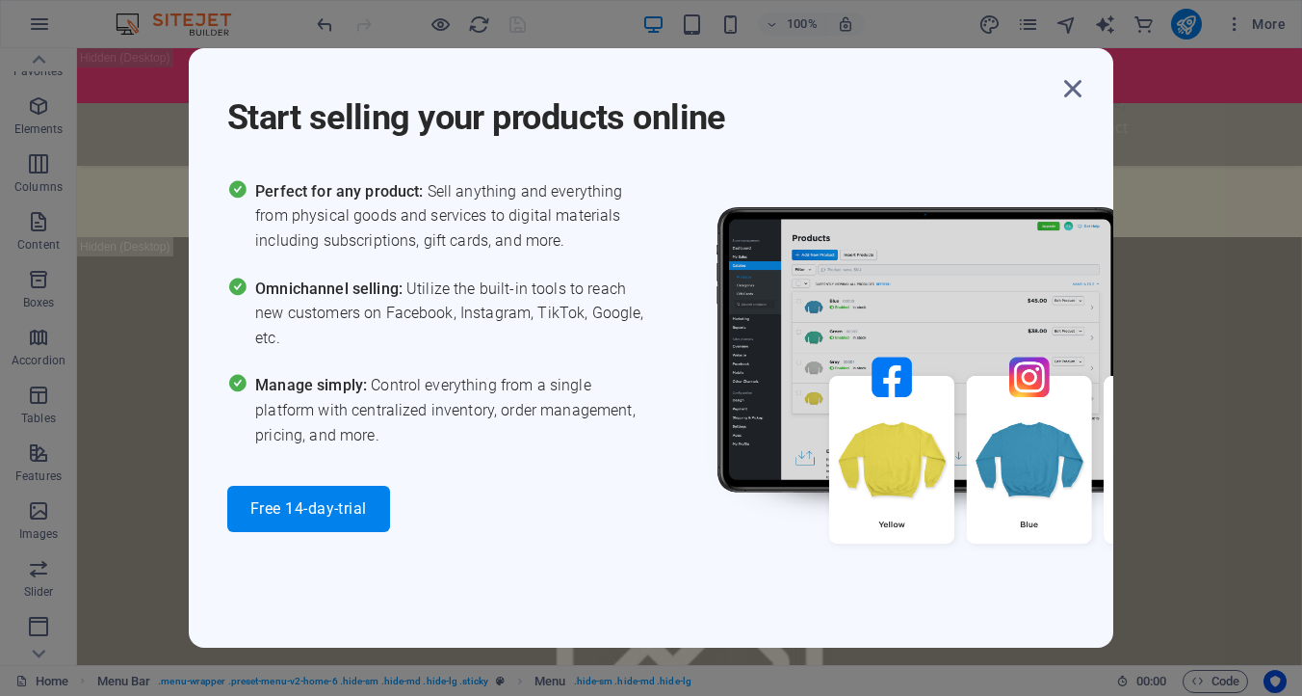
click at [334, 224] on span "Perfect for any product: Sell anything and everything from physical goods and s…" at bounding box center [453, 216] width 396 height 74
drag, startPoint x: 1076, startPoint y: 90, endPoint x: 1037, endPoint y: 108, distance: 42.7
click at [1075, 90] on icon "button" at bounding box center [1073, 88] width 35 height 35
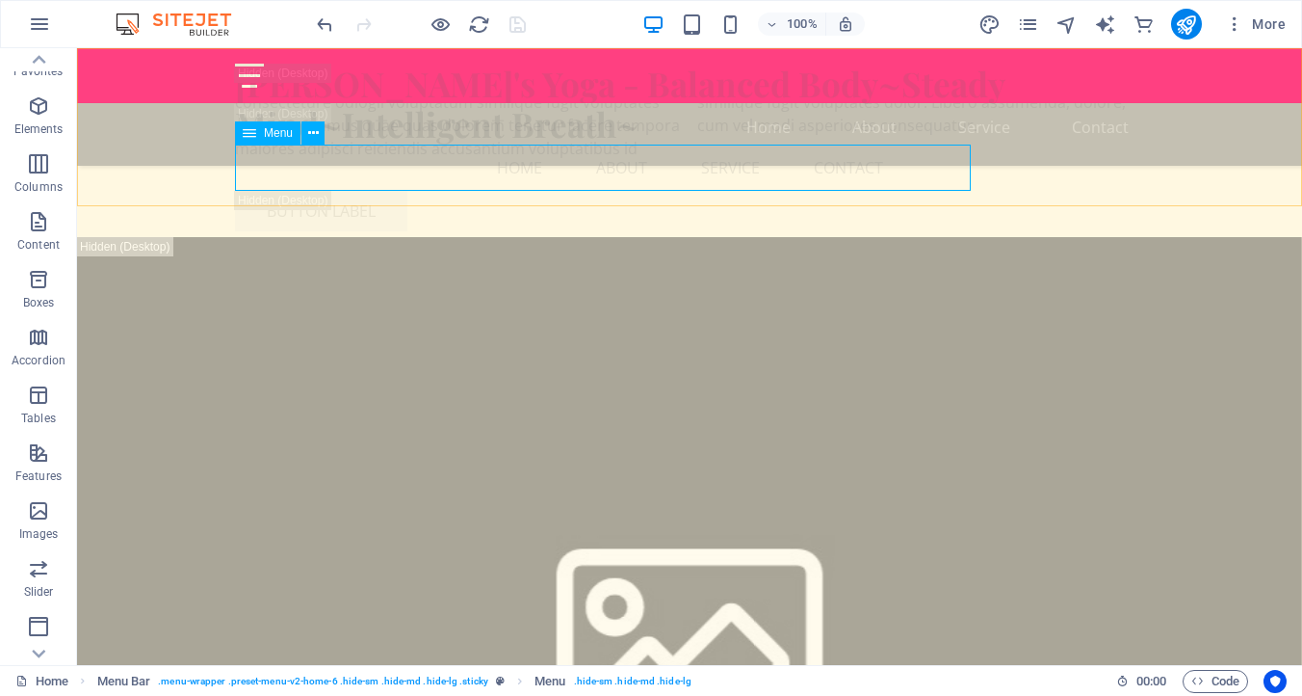
click at [362, 179] on nav "Home About Service Contact" at bounding box center [689, 167] width 909 height 46
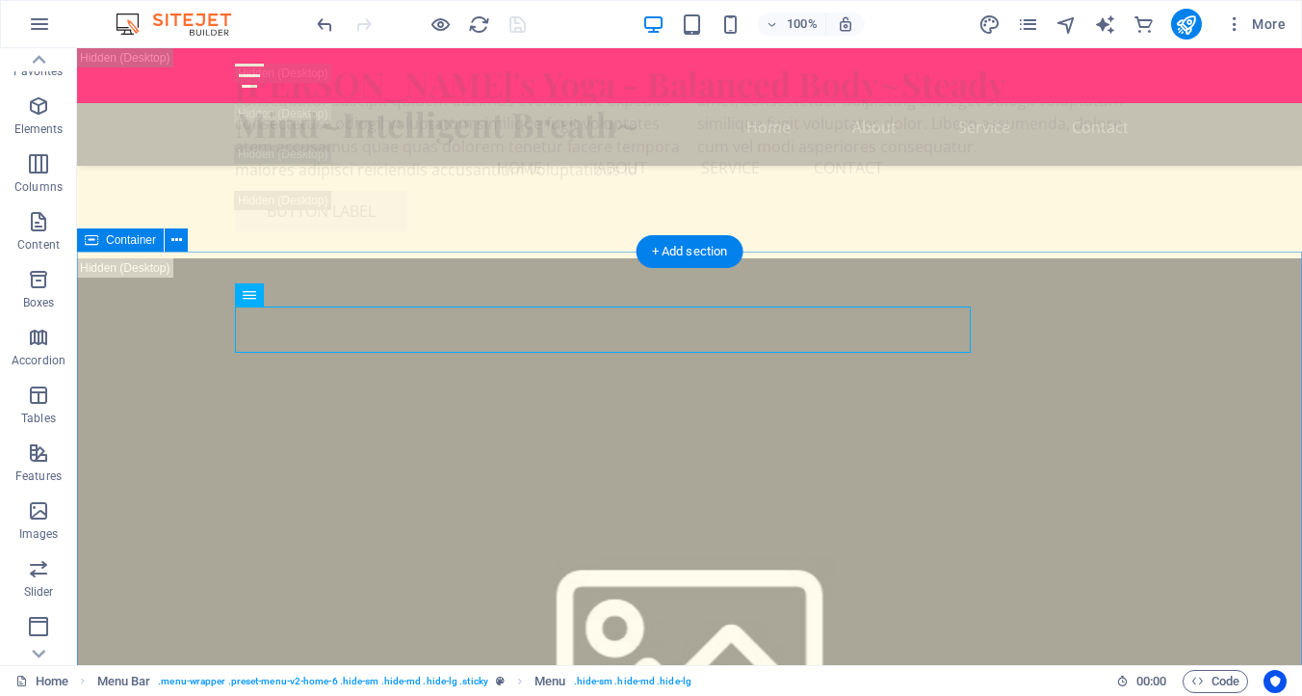
scroll to position [7174, 0]
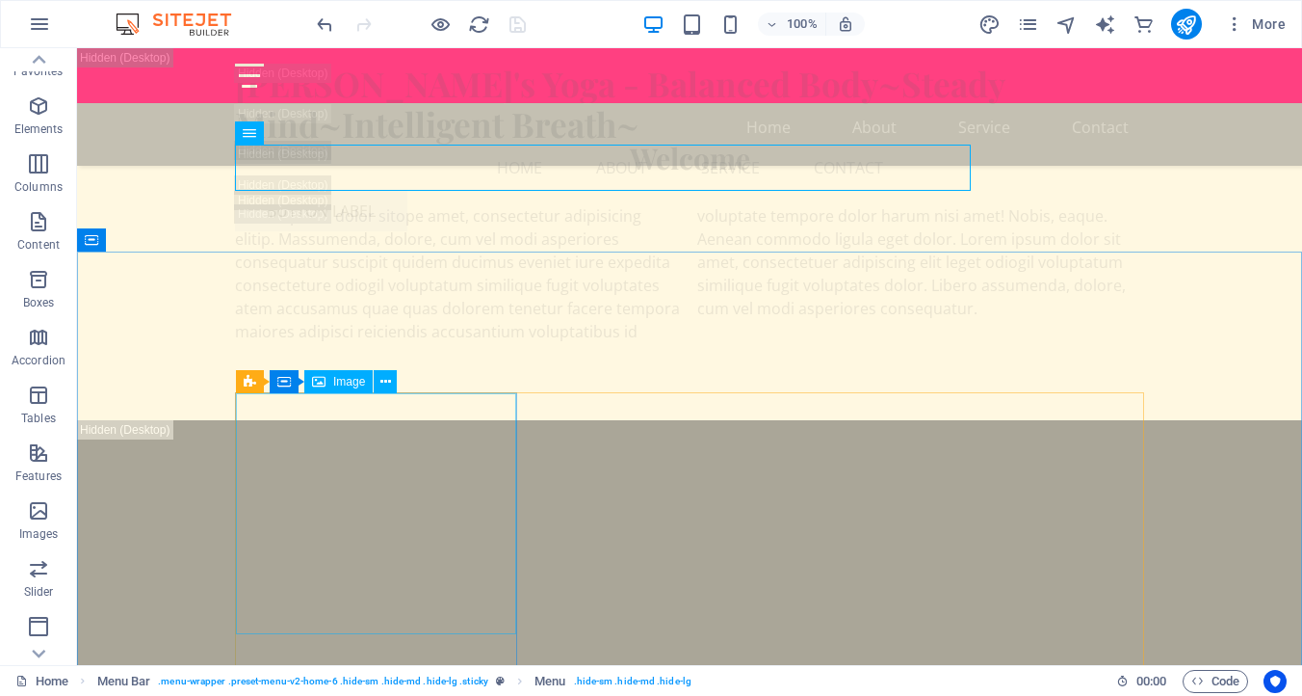
click at [328, 382] on div "Image" at bounding box center [338, 381] width 68 height 23
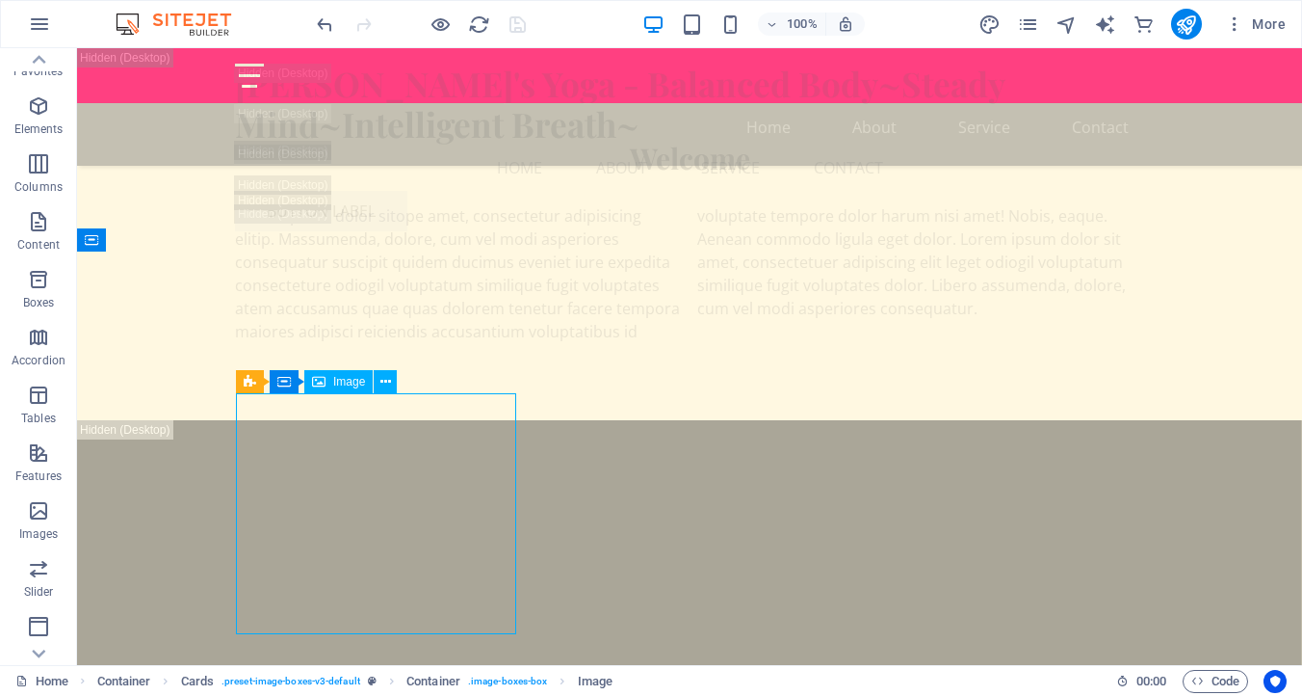
click at [350, 379] on span "Image" at bounding box center [349, 382] width 32 height 12
click at [344, 378] on span "Image" at bounding box center [349, 382] width 32 height 12
click at [343, 378] on span "Image" at bounding box center [349, 382] width 32 height 12
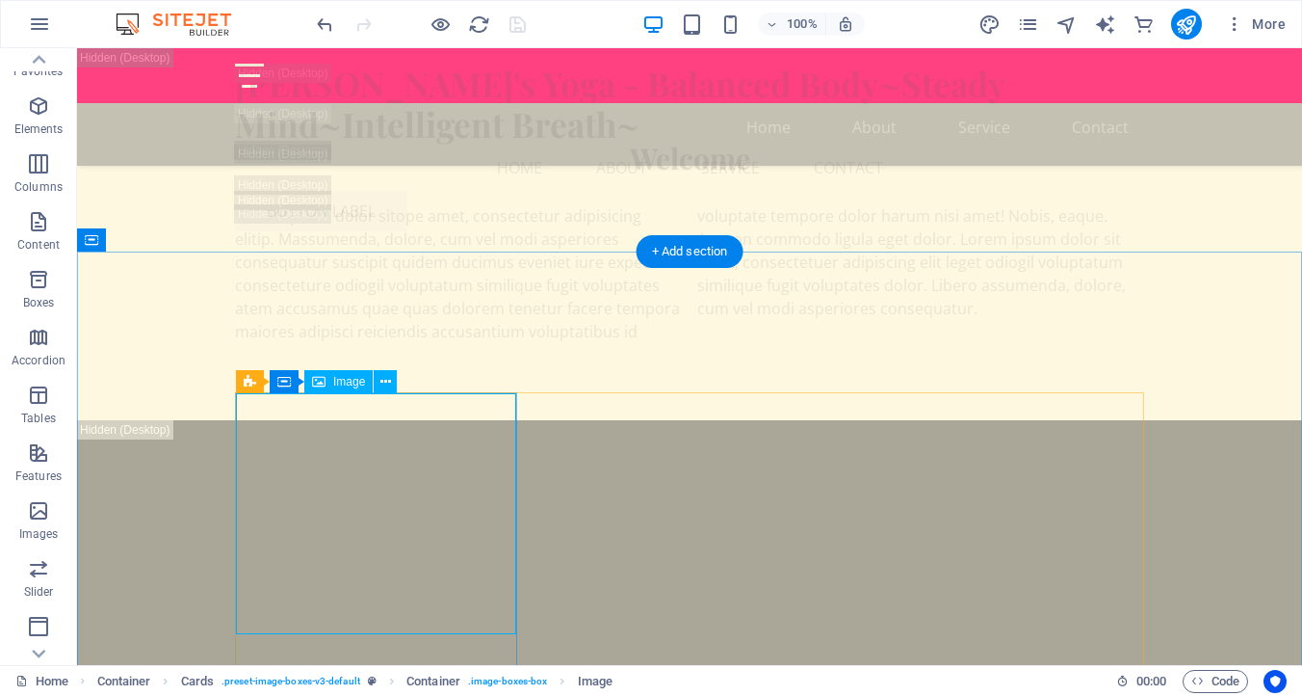
click at [345, 380] on span "Image" at bounding box center [349, 382] width 32 height 12
click at [388, 380] on icon at bounding box center [386, 382] width 11 height 20
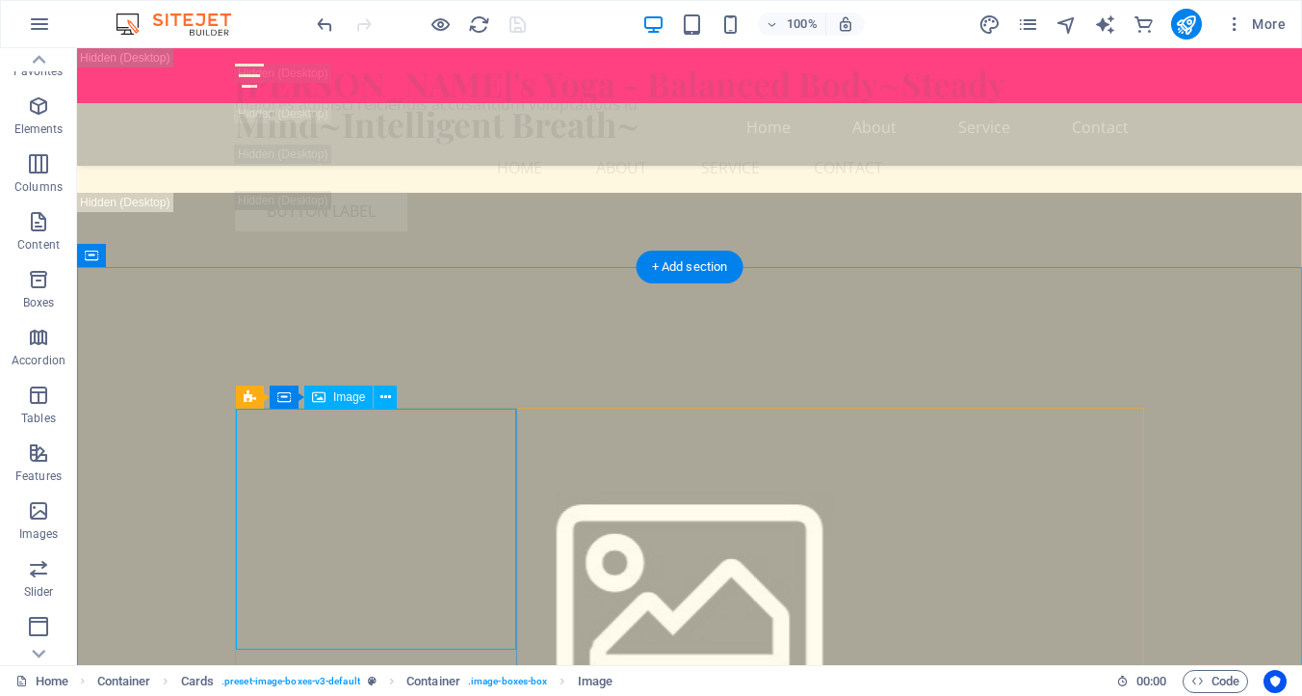
scroll to position [7256, 0]
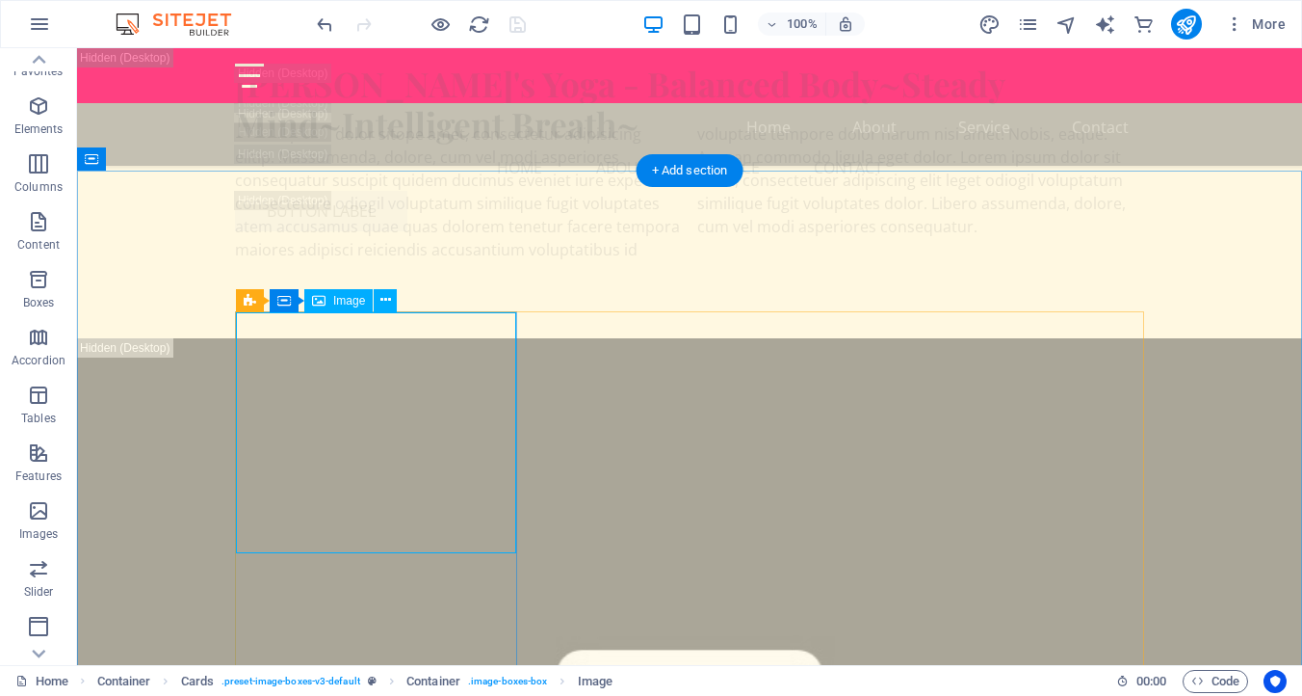
click at [249, 299] on icon at bounding box center [249, 299] width 13 height 23
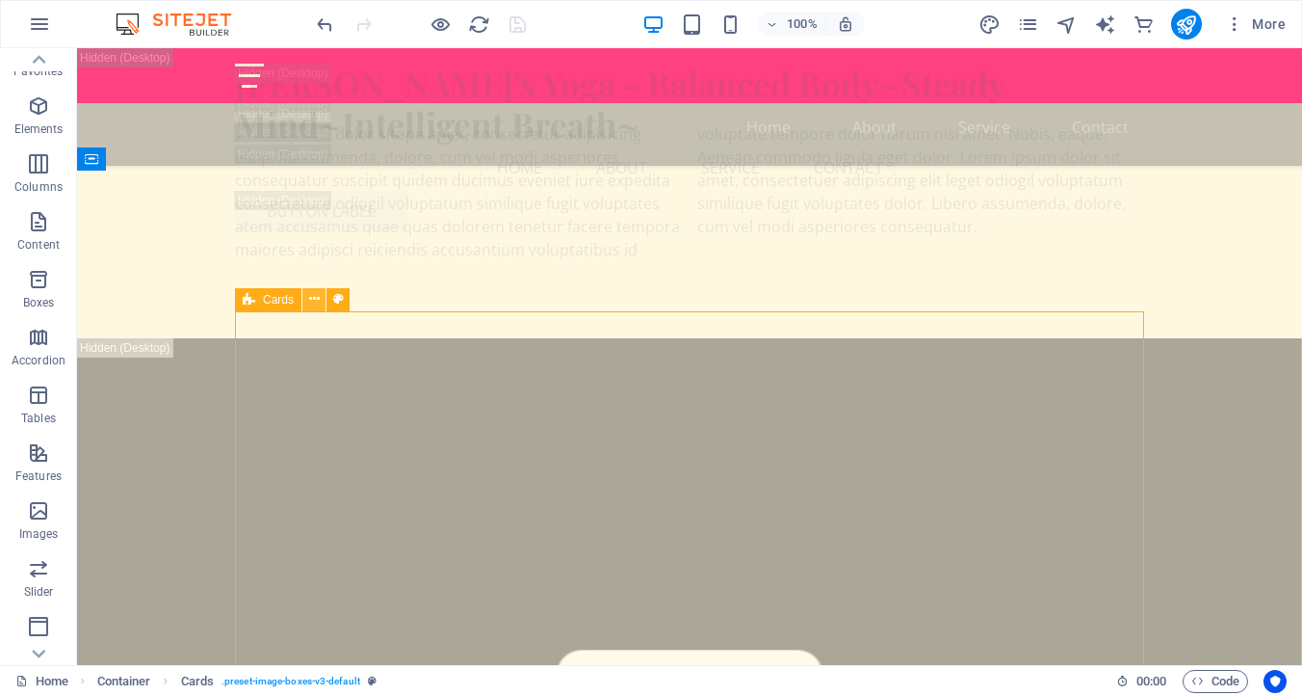
click at [320, 294] on button at bounding box center [313, 299] width 23 height 23
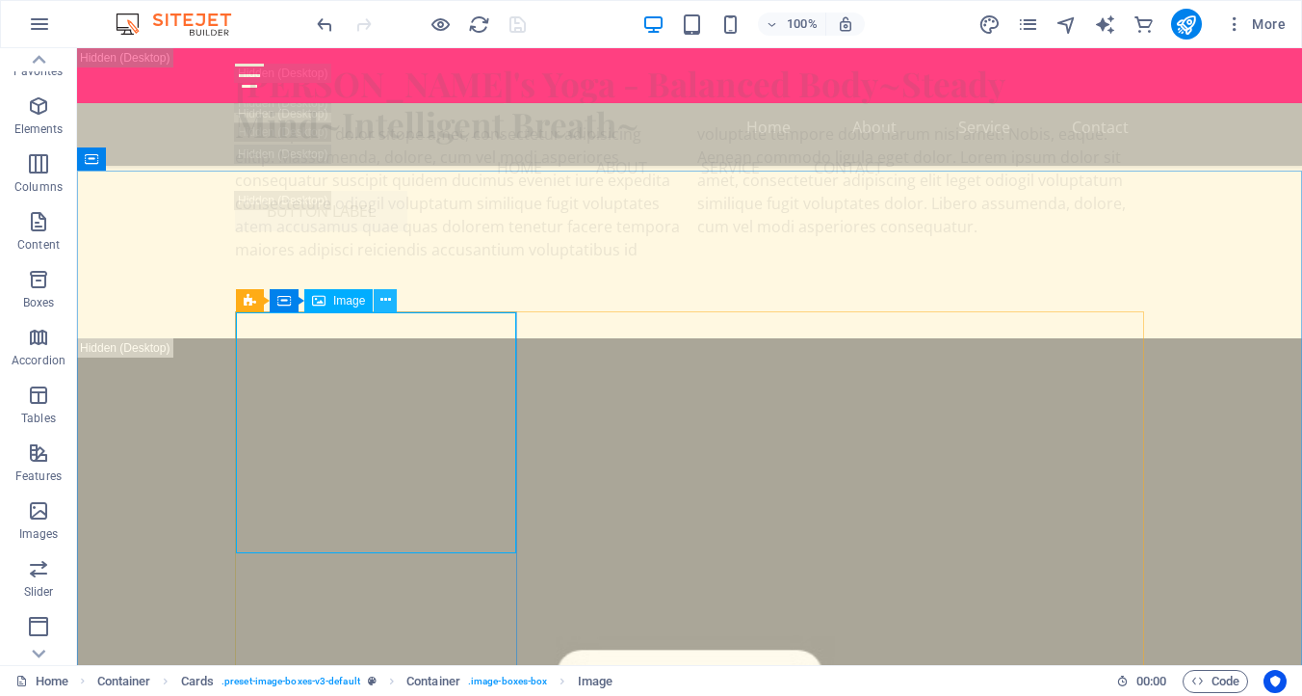
click at [386, 300] on icon at bounding box center [386, 300] width 11 height 20
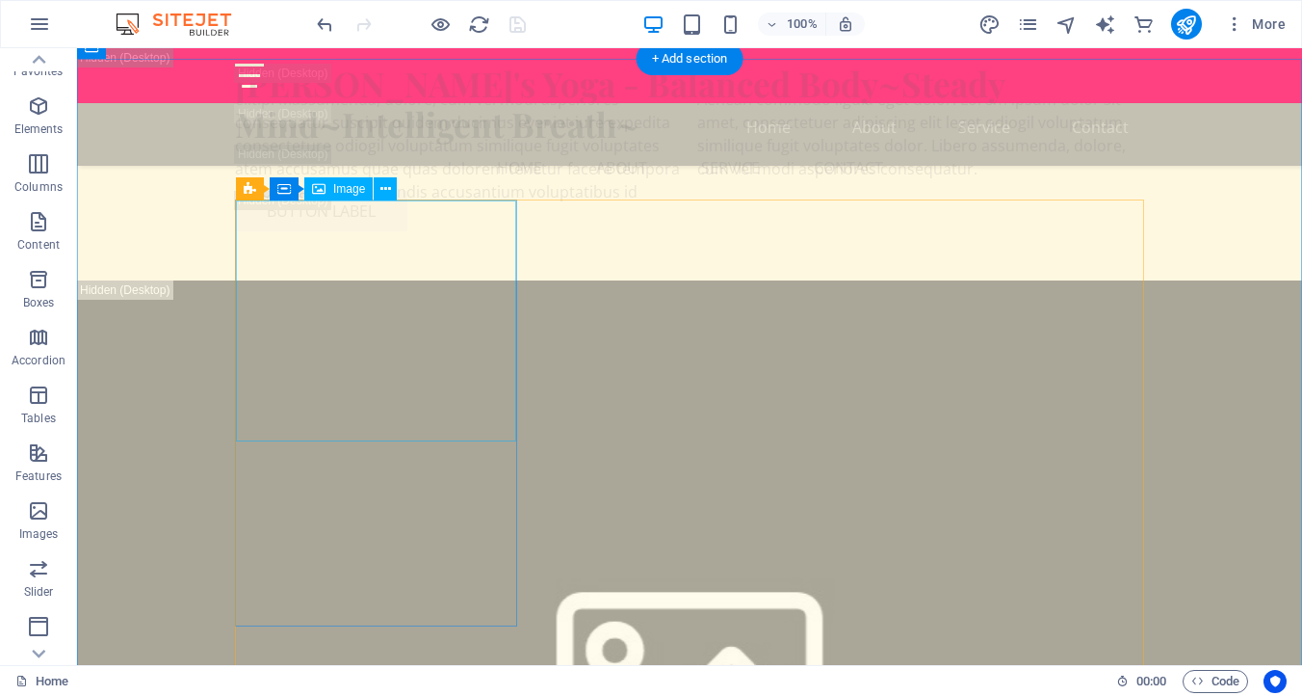
scroll to position [7464, 0]
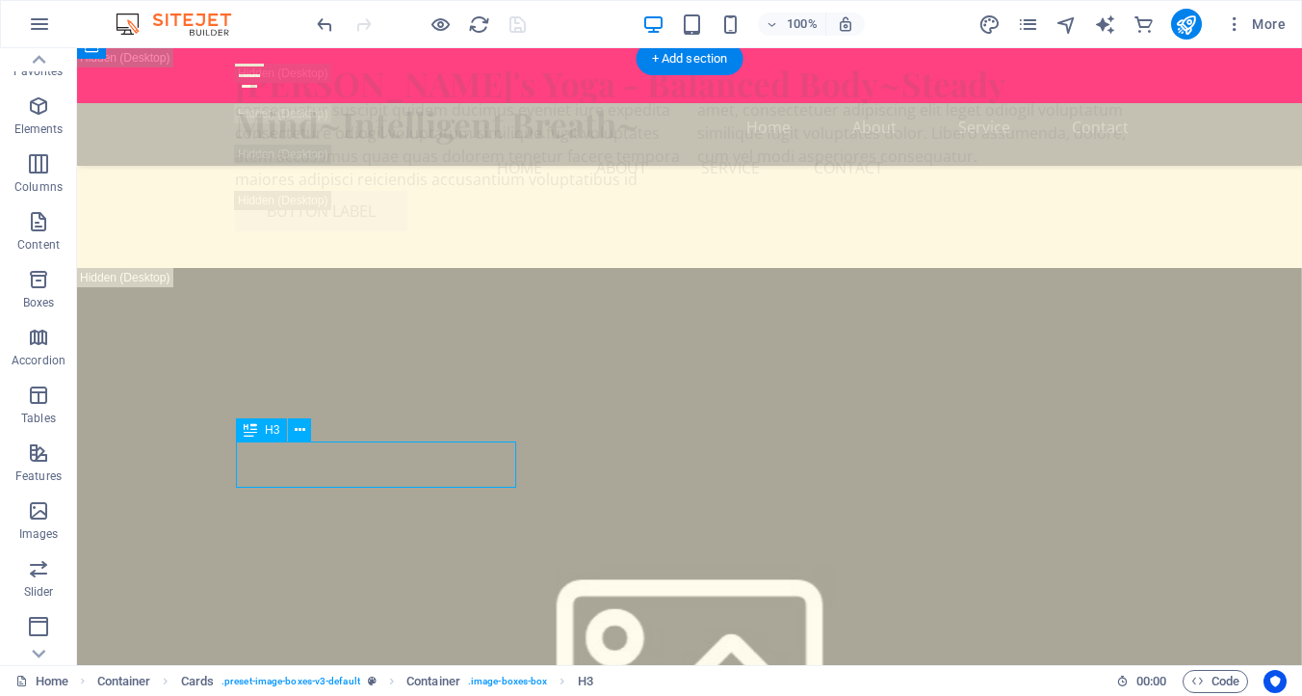
drag, startPoint x: 312, startPoint y: 465, endPoint x: 389, endPoint y: 513, distance: 90.9
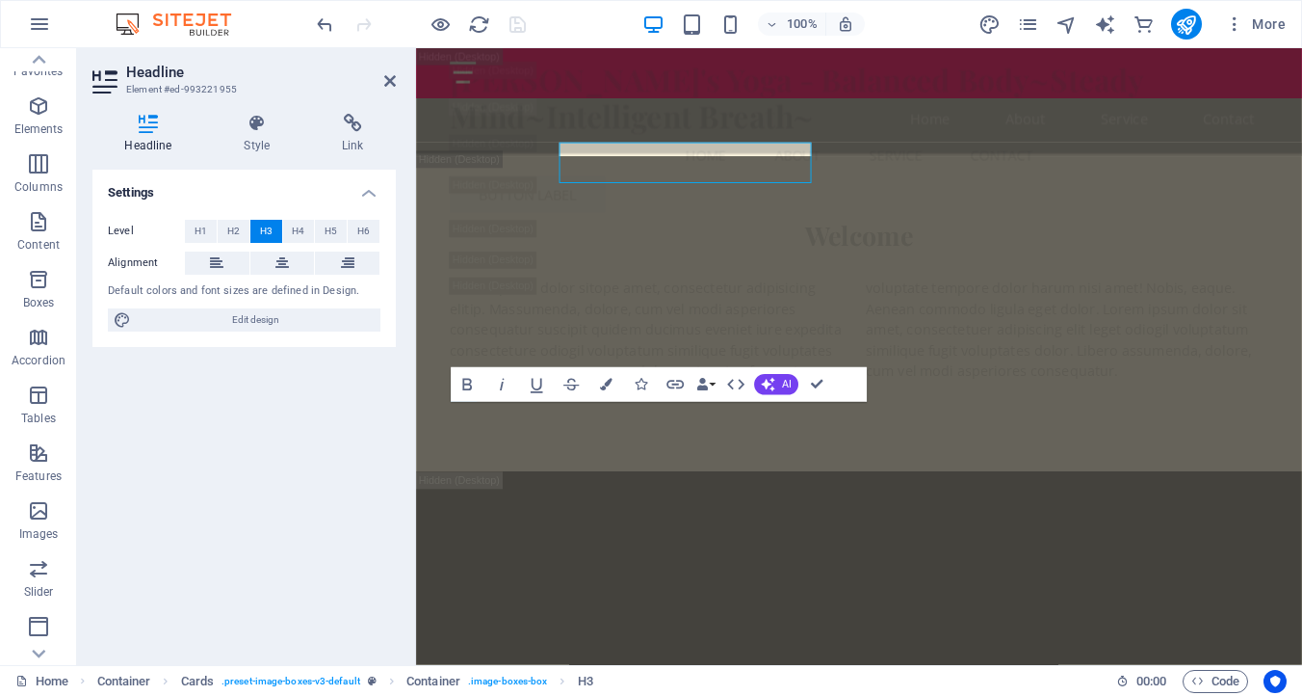
scroll to position [7752, 0]
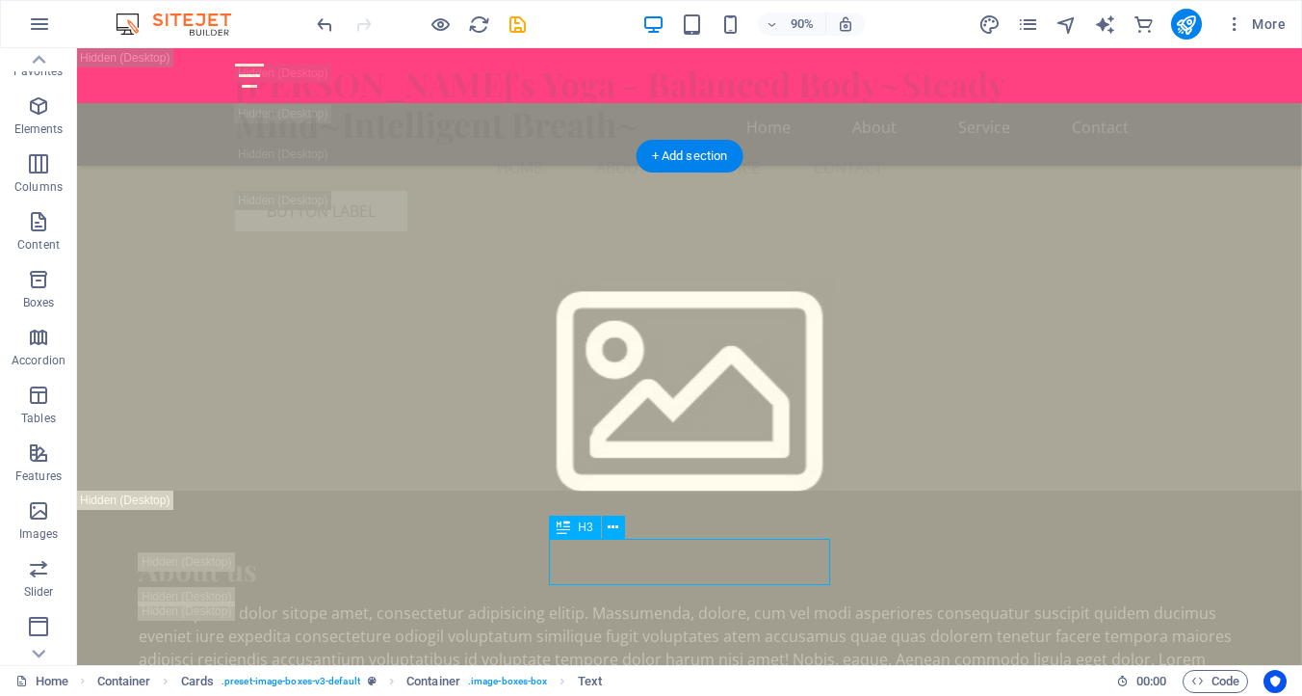
scroll to position [7464, 0]
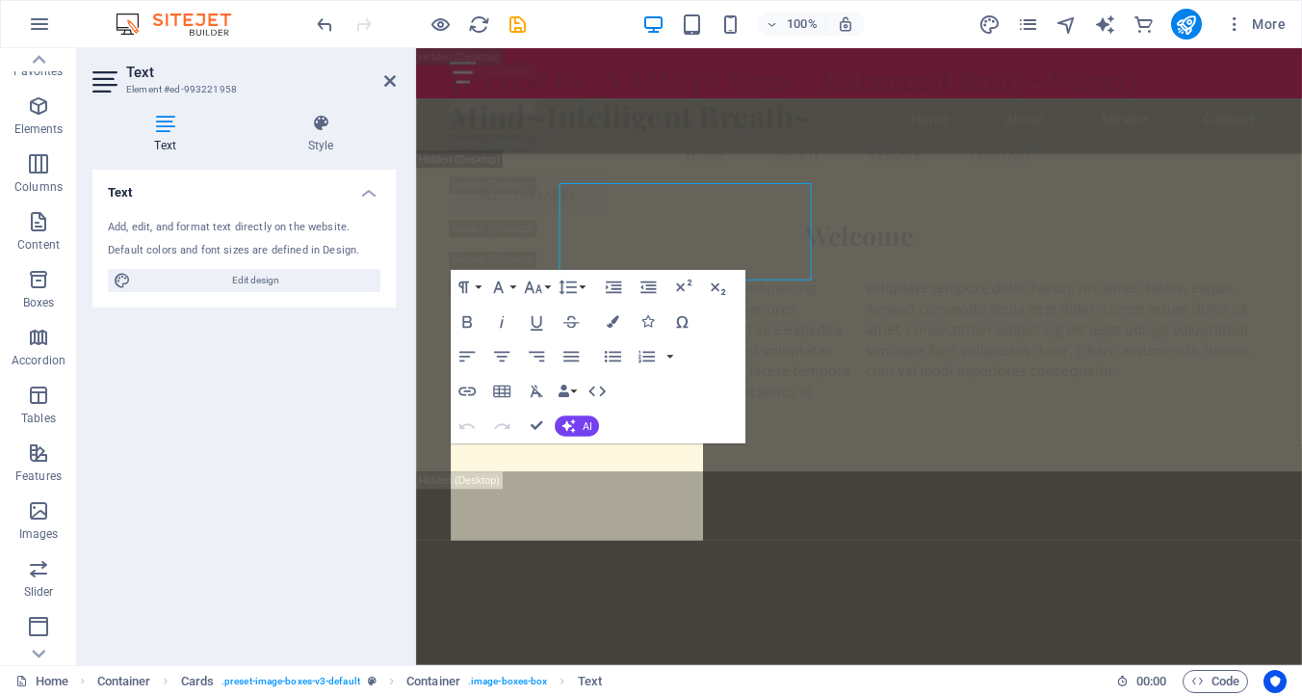
click at [261, 491] on div "Text Element #ed-993221958 Text Style Text Add, edit, and format text directly …" at bounding box center [689, 356] width 1225 height 617
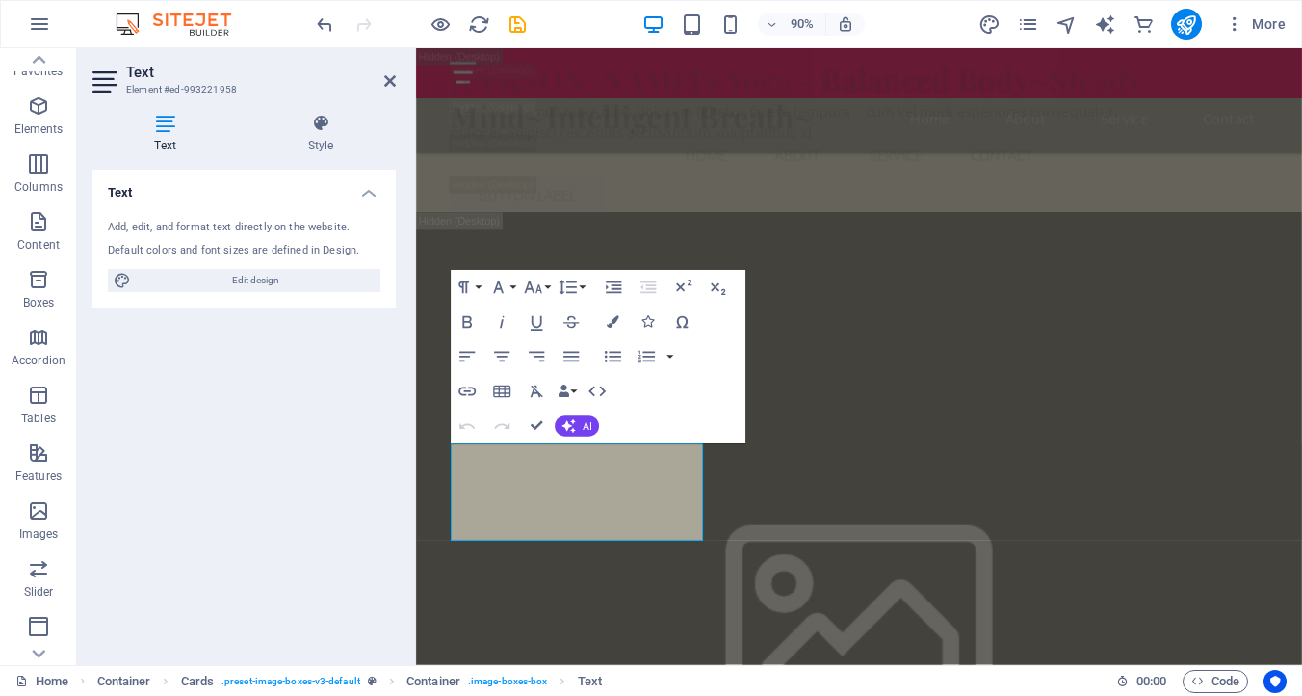
click at [261, 491] on div "Text Add, edit, and format text directly on the website. Default colors and fon…" at bounding box center [243, 410] width 303 height 480
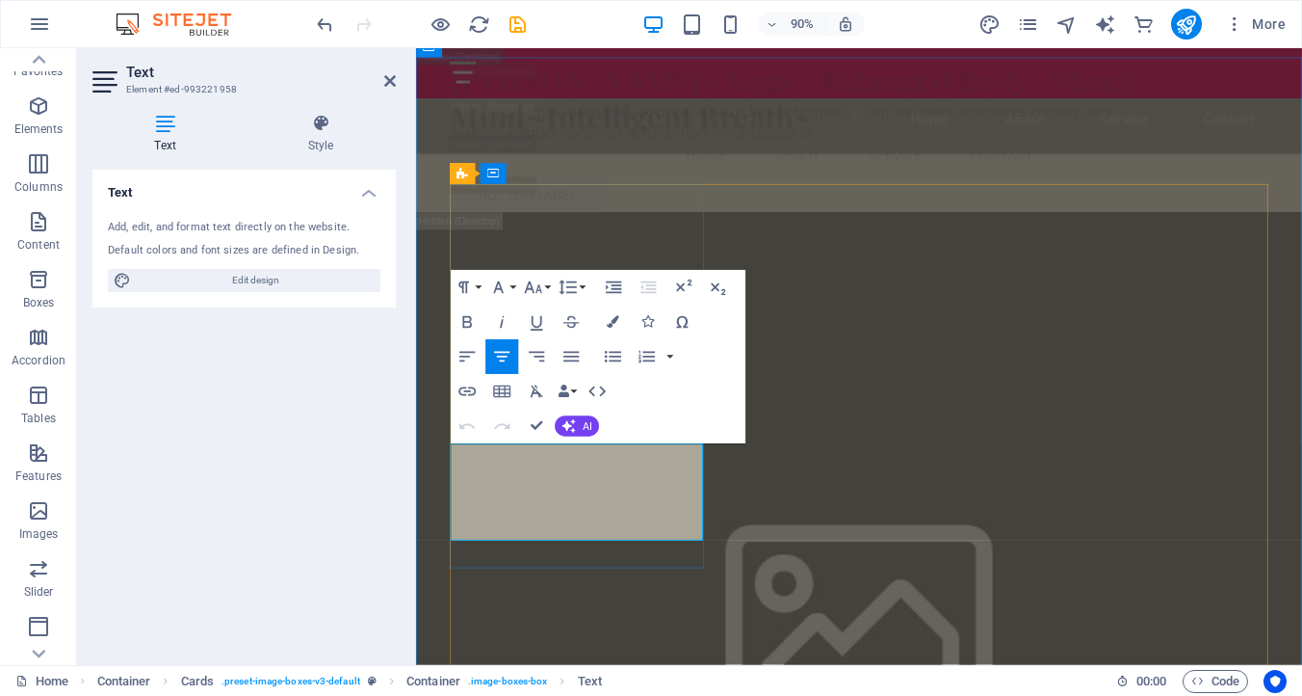
drag, startPoint x: 480, startPoint y: 499, endPoint x: 684, endPoint y: 572, distance: 216.9
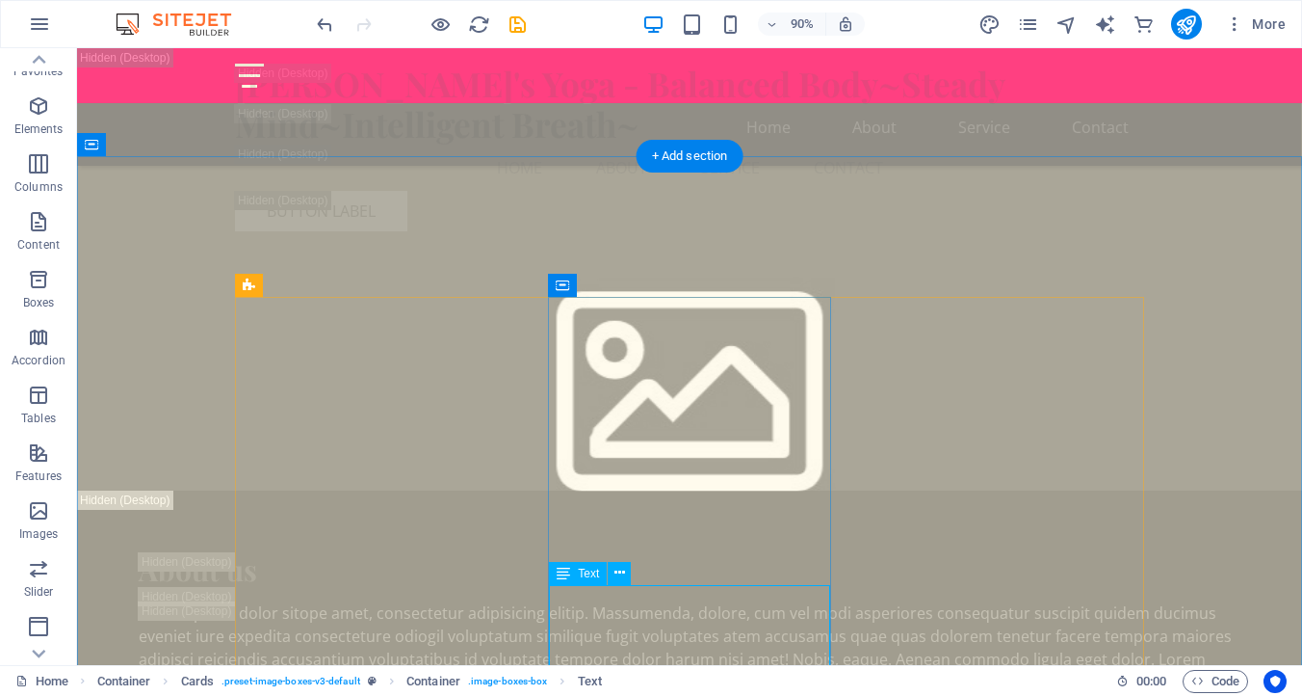
scroll to position [7464, 0]
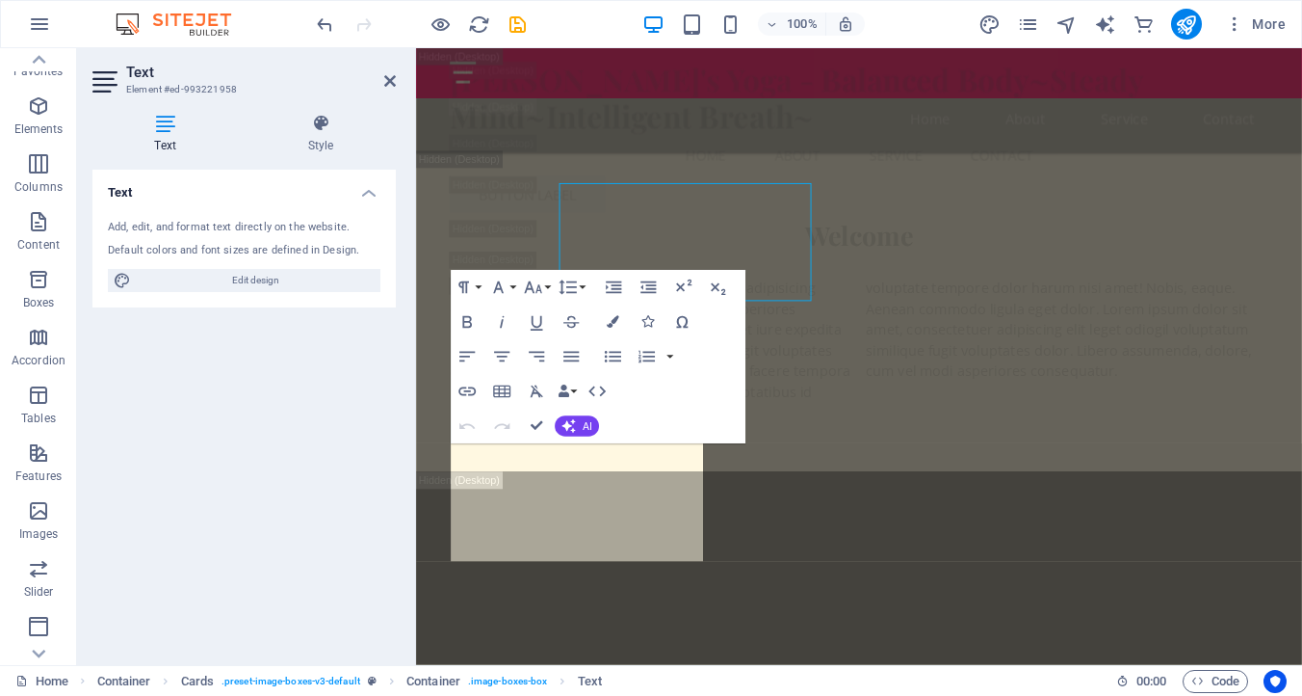
scroll to position [7752, 0]
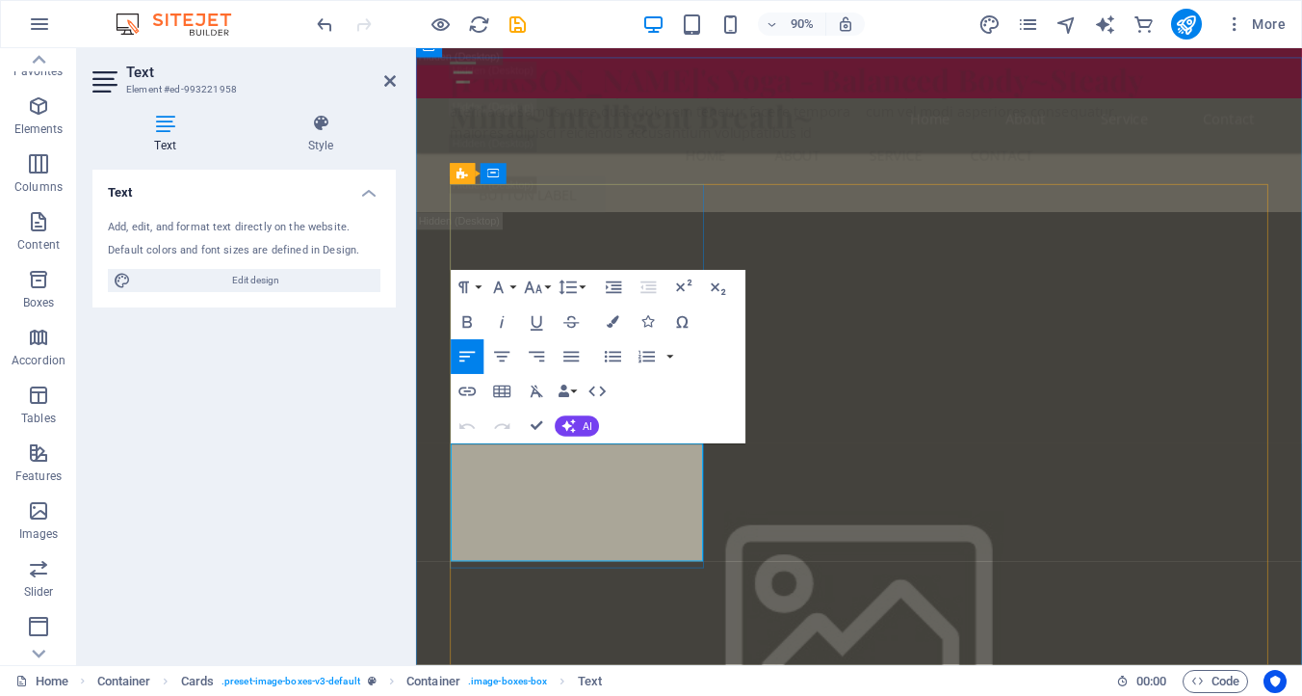
drag, startPoint x: 584, startPoint y: 592, endPoint x: 675, endPoint y: 598, distance: 91.7
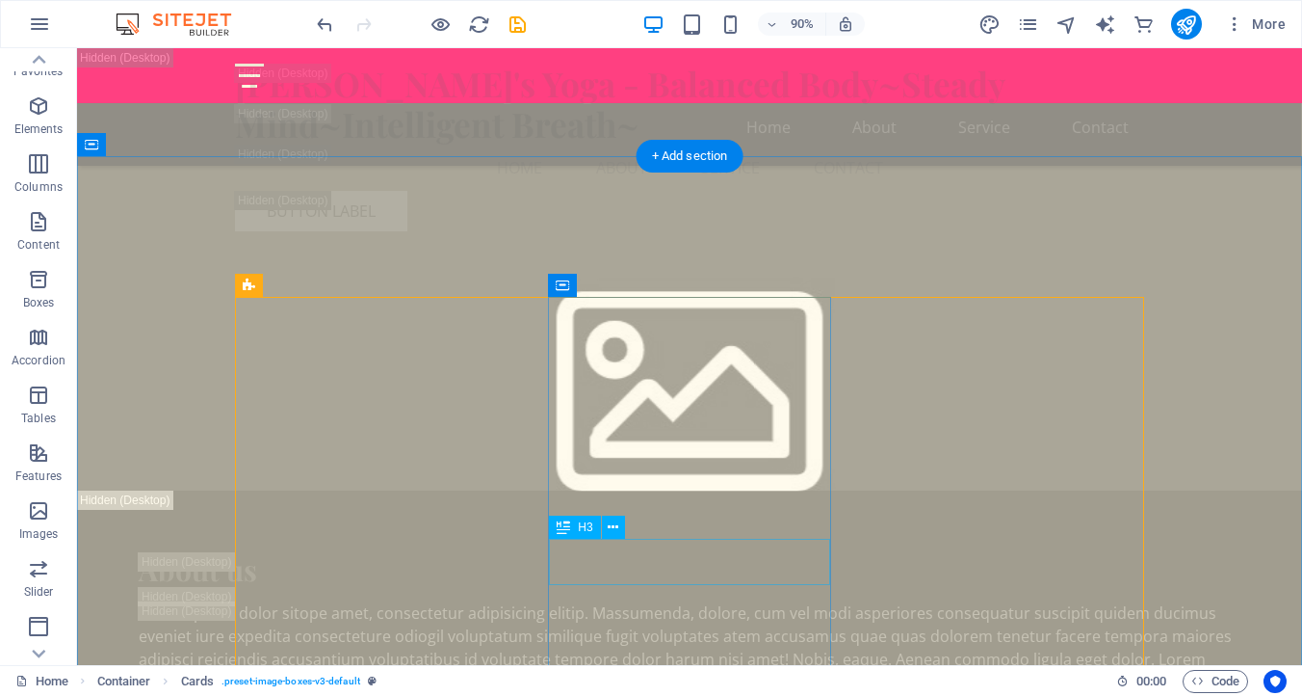
scroll to position [7464, 0]
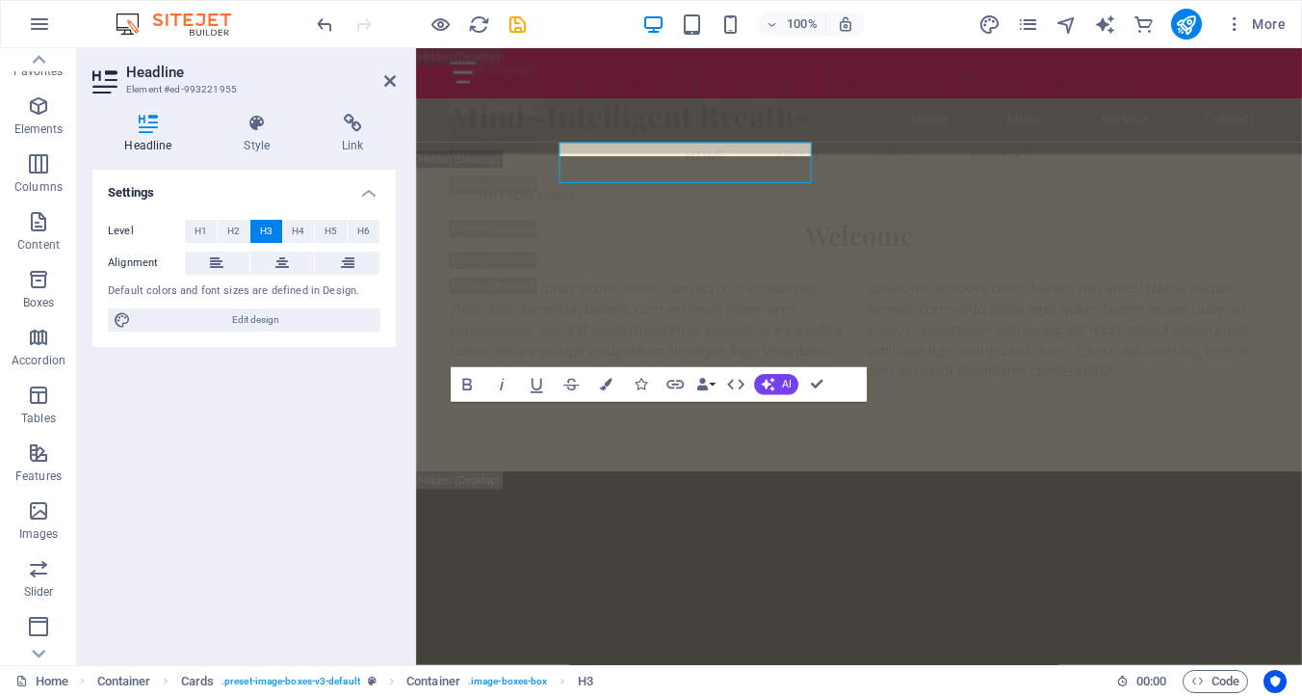
scroll to position [7752, 0]
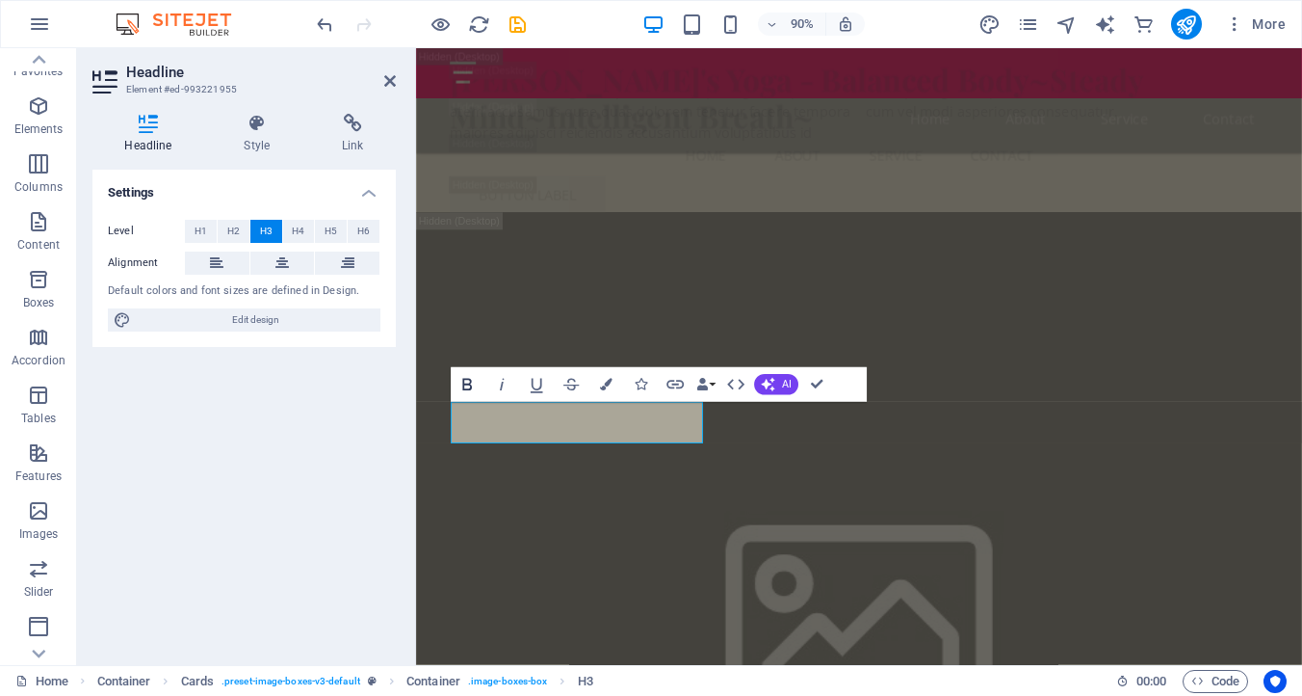
click at [467, 386] on icon "button" at bounding box center [467, 385] width 21 height 21
click at [355, 417] on div "Settings Level H1 H2 H3 H4 H5 H6 Alignment Default colors and font sizes are de…" at bounding box center [243, 410] width 303 height 480
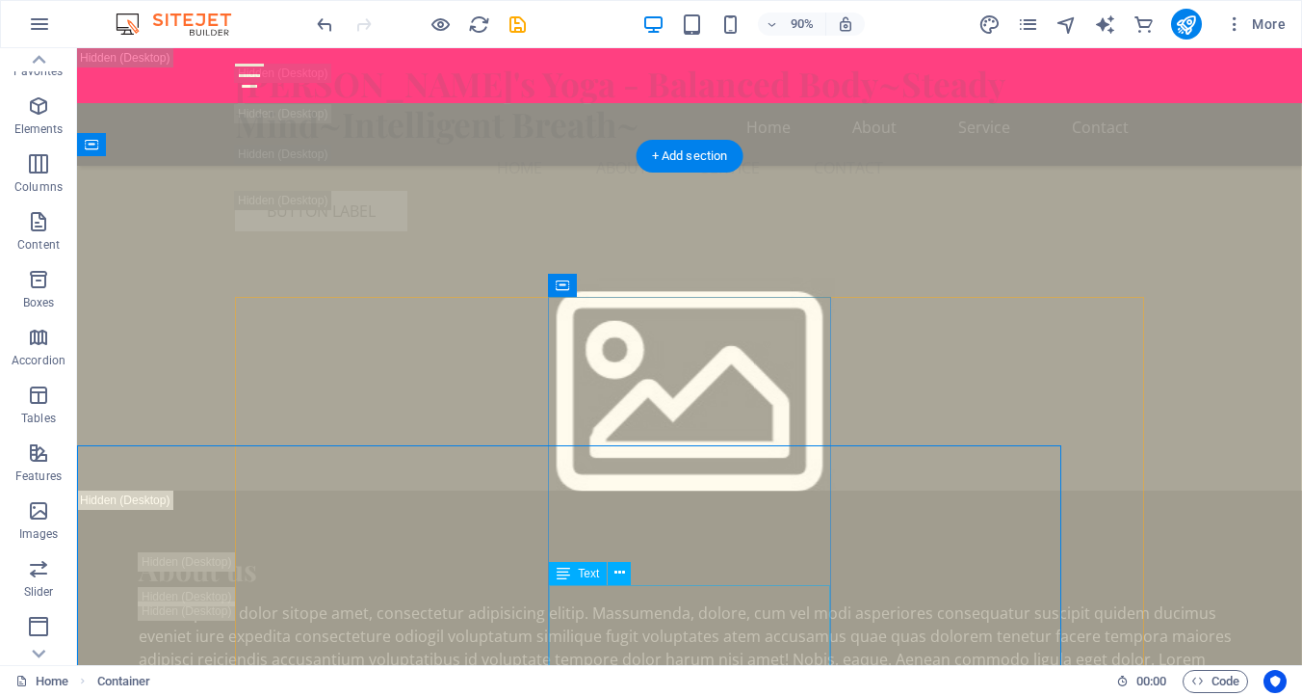
scroll to position [7464, 0]
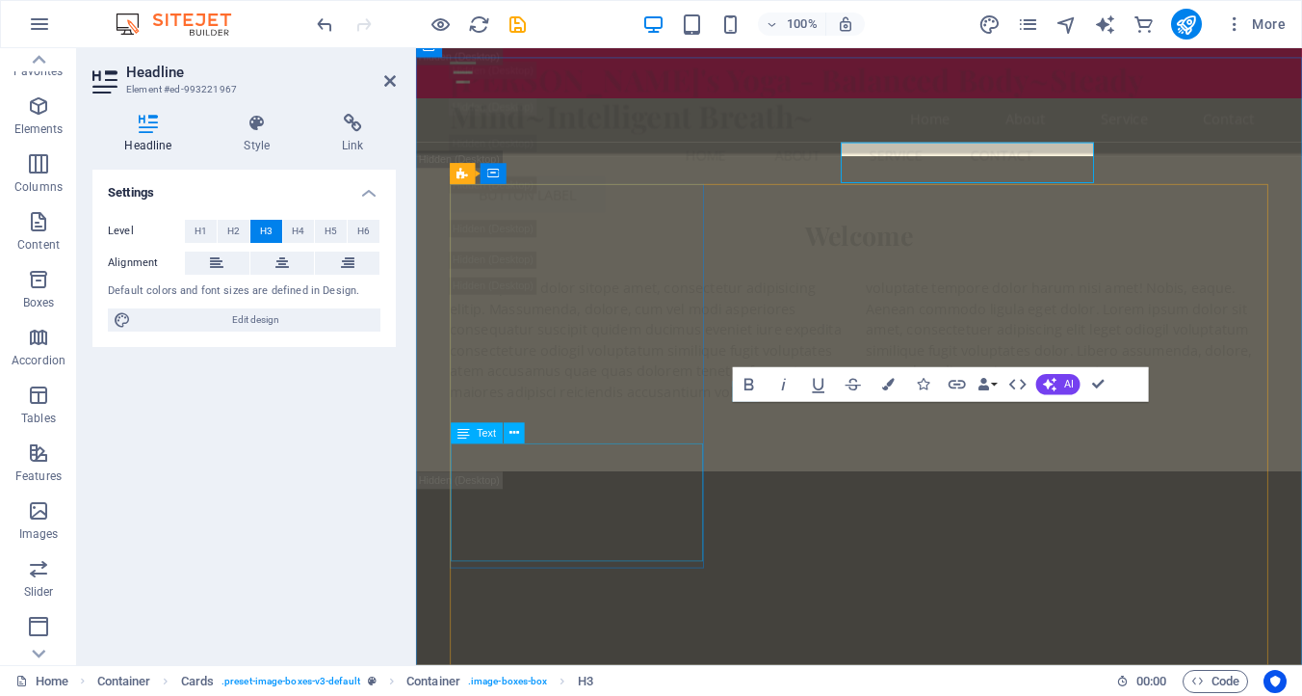
scroll to position [7752, 0]
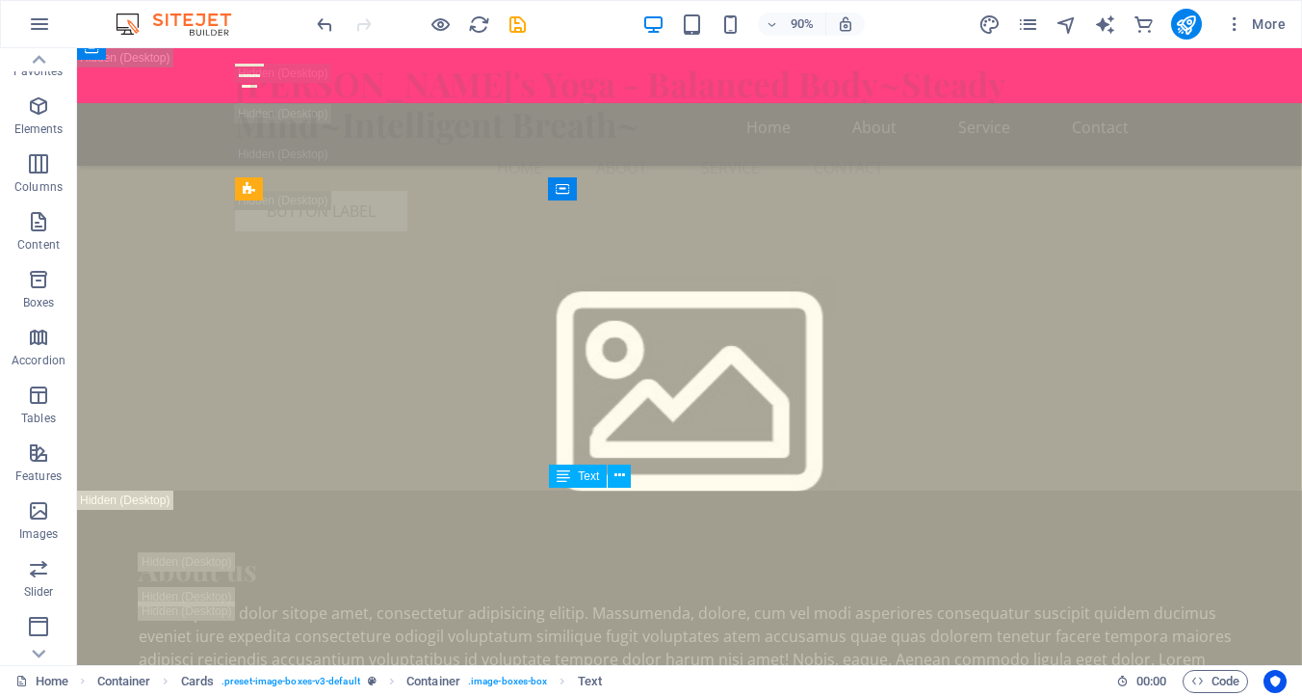
scroll to position [7464, 0]
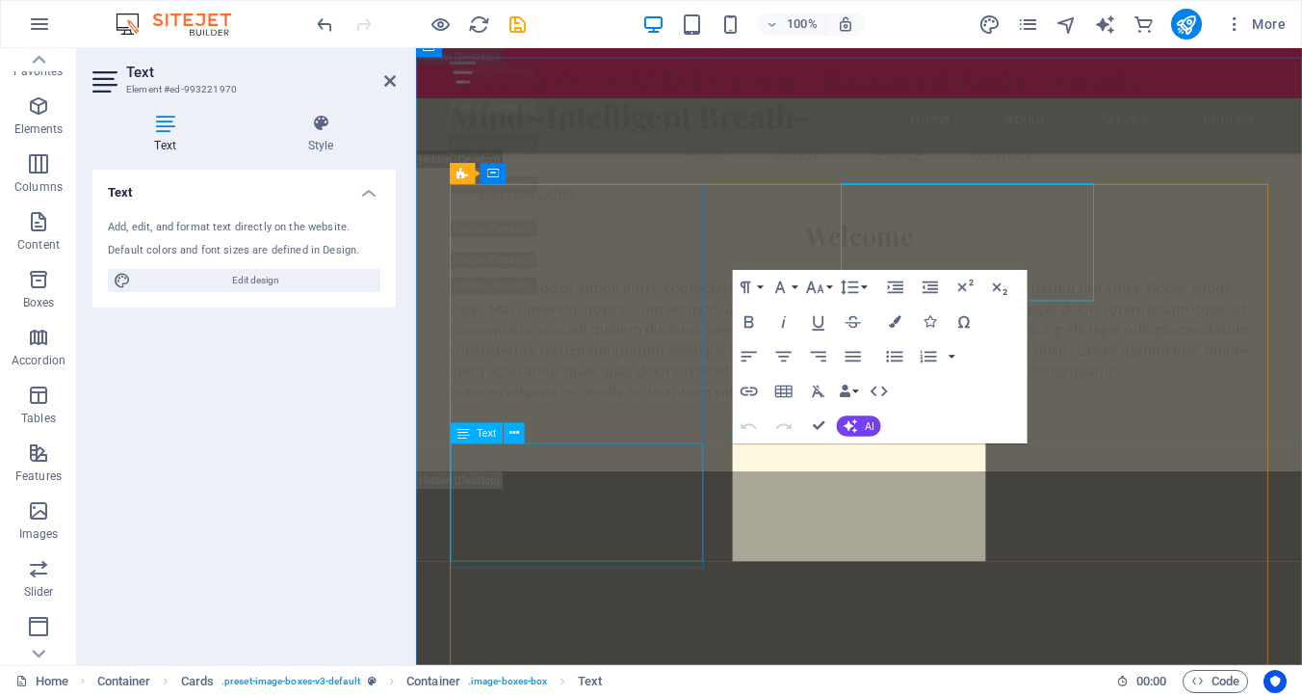
scroll to position [7752, 0]
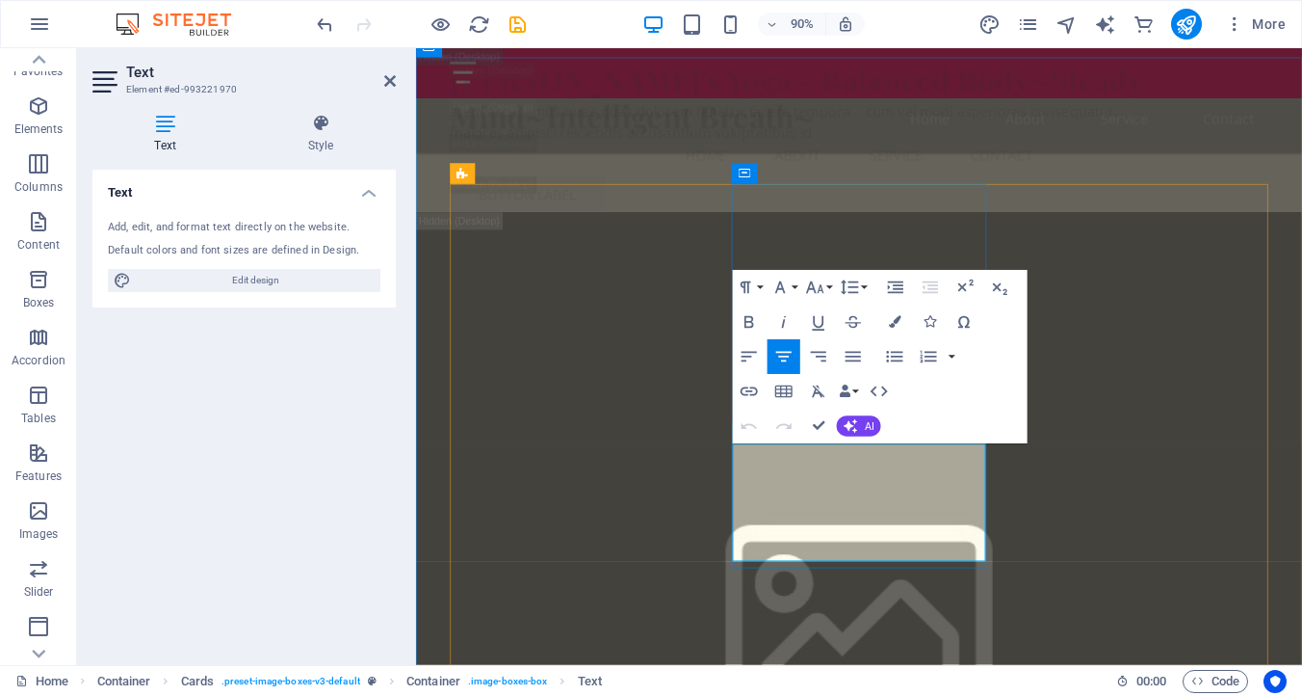
drag, startPoint x: 798, startPoint y: 546, endPoint x: 1019, endPoint y: 536, distance: 221.8
drag, startPoint x: 865, startPoint y: 568, endPoint x: 990, endPoint y: 568, distance: 125.2
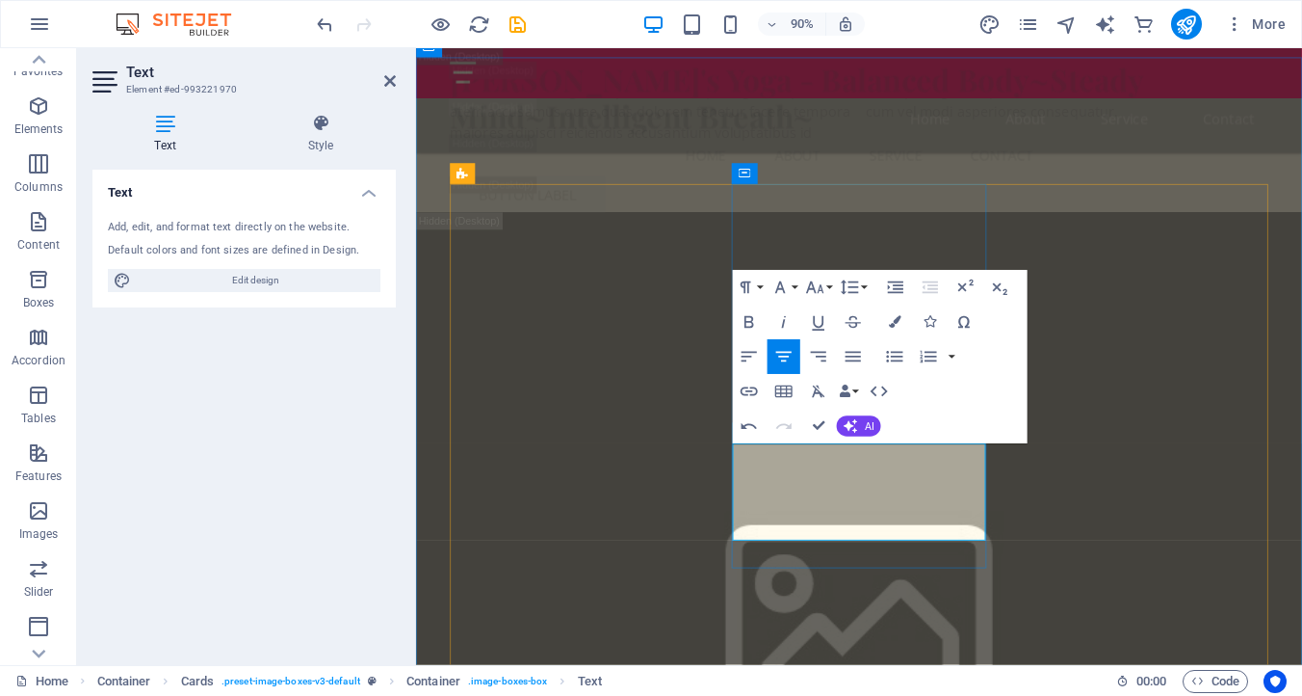
drag, startPoint x: 843, startPoint y: 550, endPoint x: 951, endPoint y: 564, distance: 108.7
drag, startPoint x: 785, startPoint y: 537, endPoint x: 944, endPoint y: 556, distance: 160.1
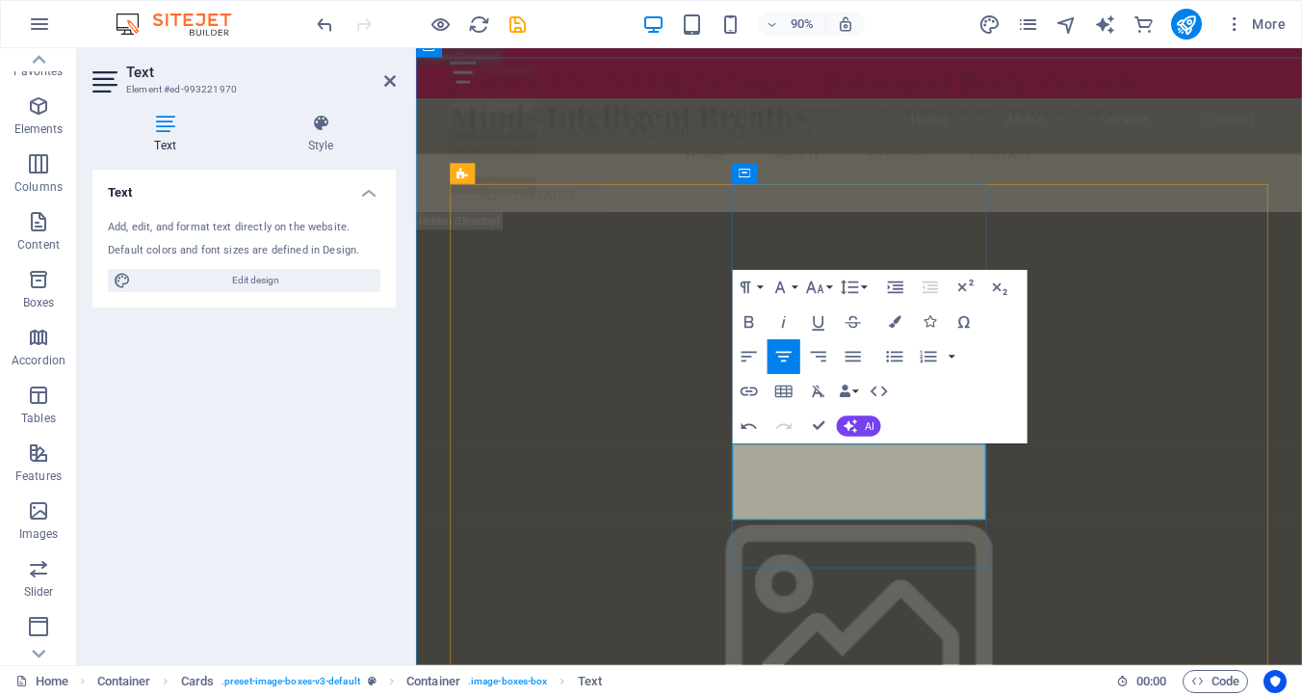
drag, startPoint x: 978, startPoint y: 517, endPoint x: 1033, endPoint y: 554, distance: 66.0
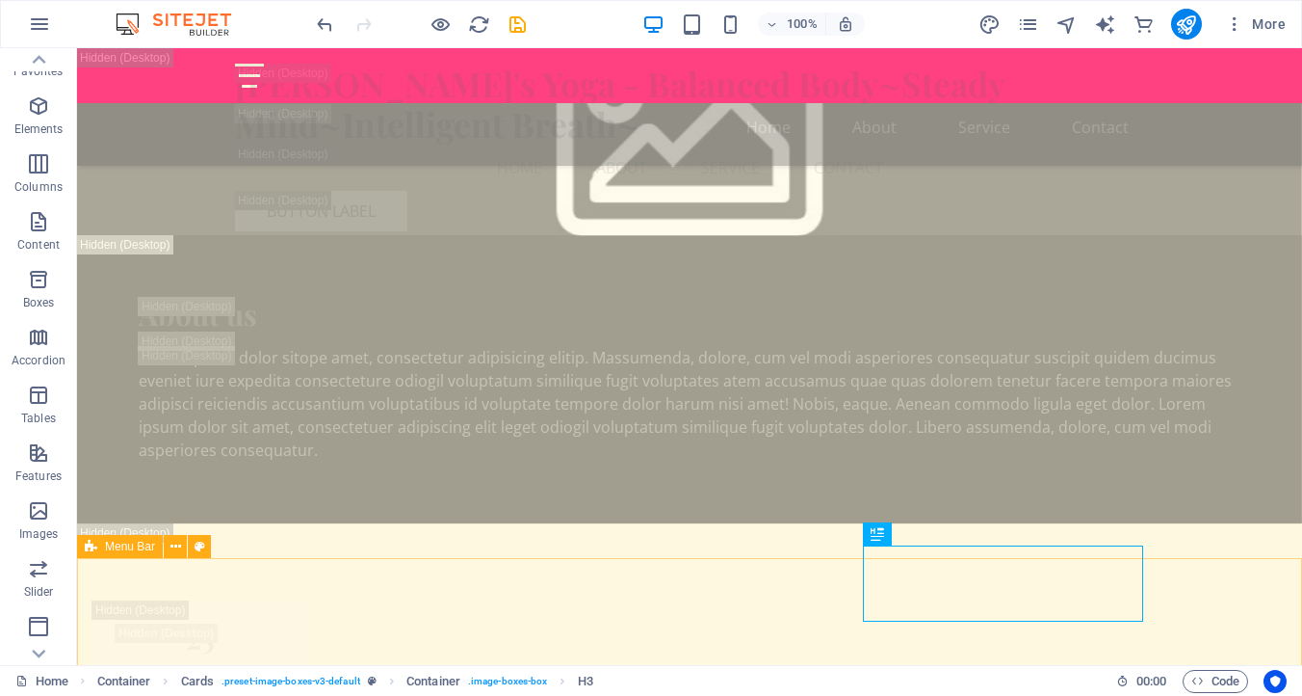
scroll to position [7317, 0]
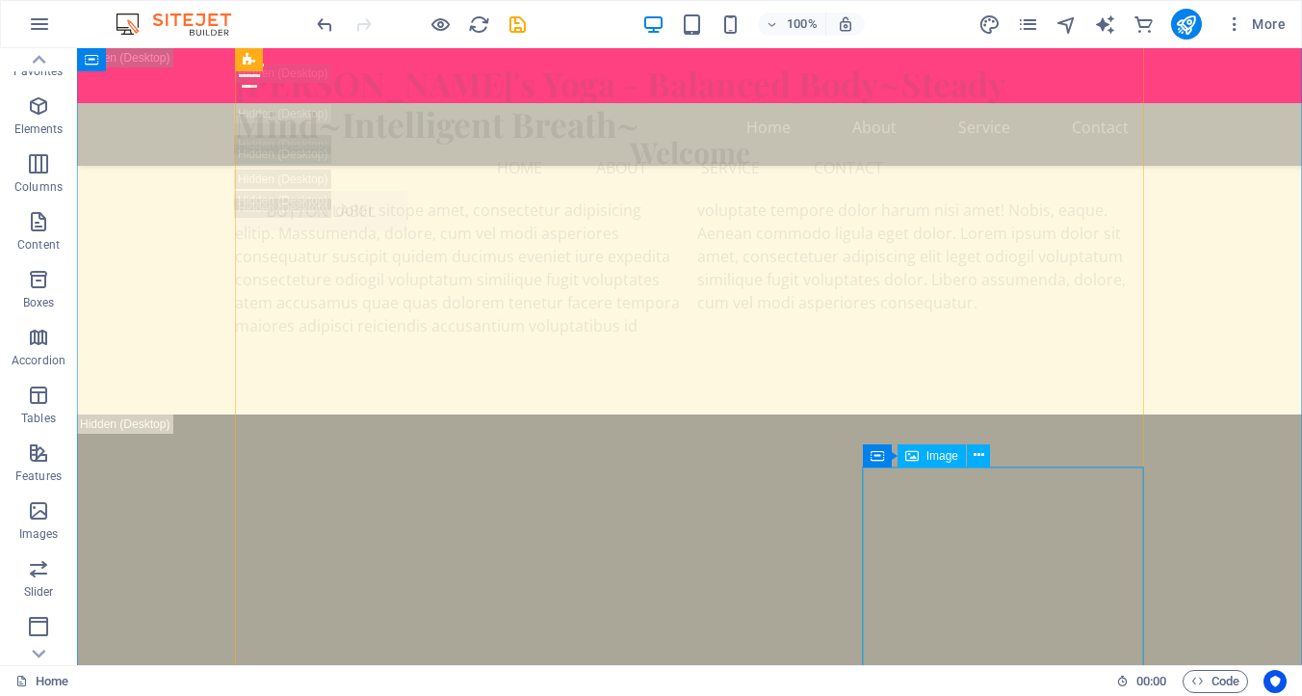
scroll to position [7648, 0]
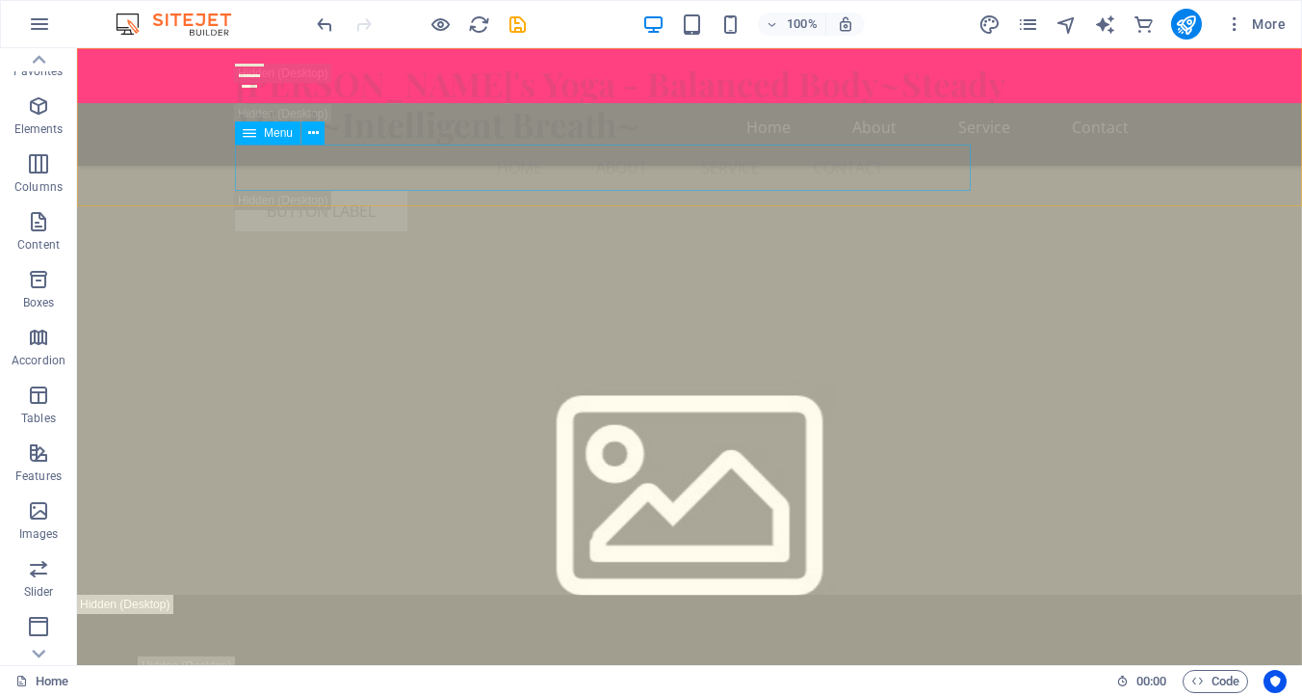
click at [936, 149] on nav "Home About Service Contact" at bounding box center [689, 167] width 909 height 46
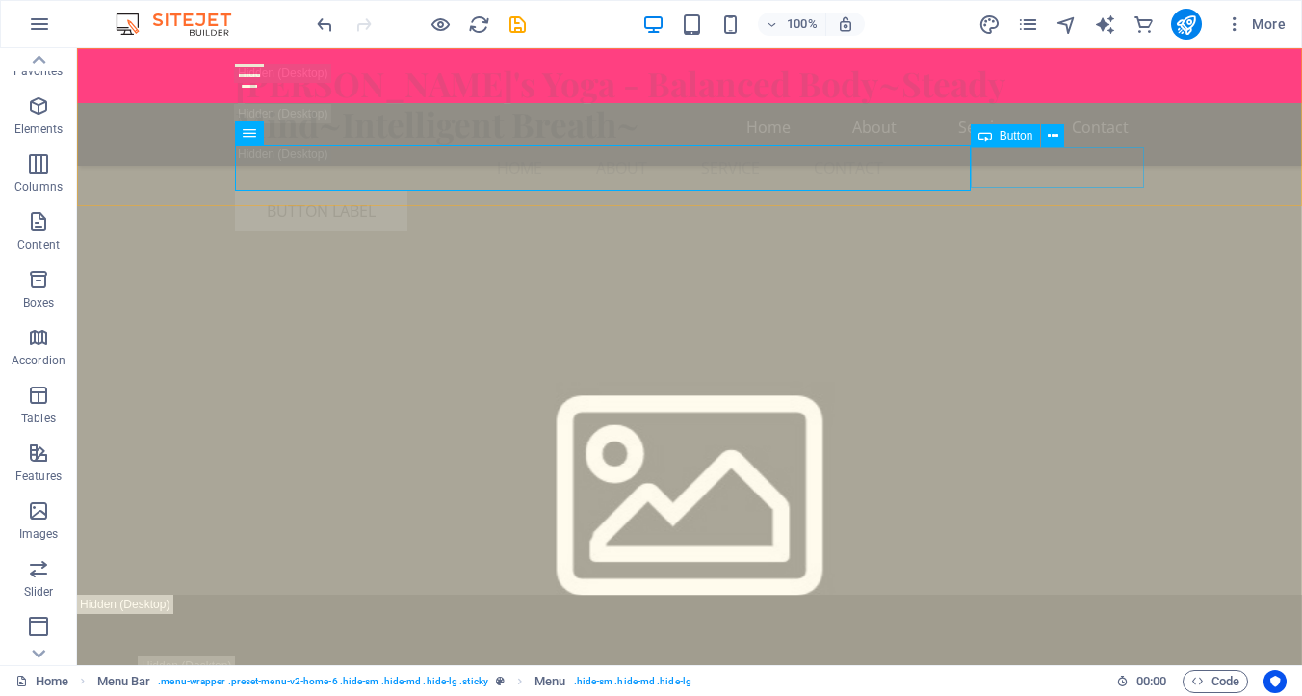
scroll to position [7439, 0]
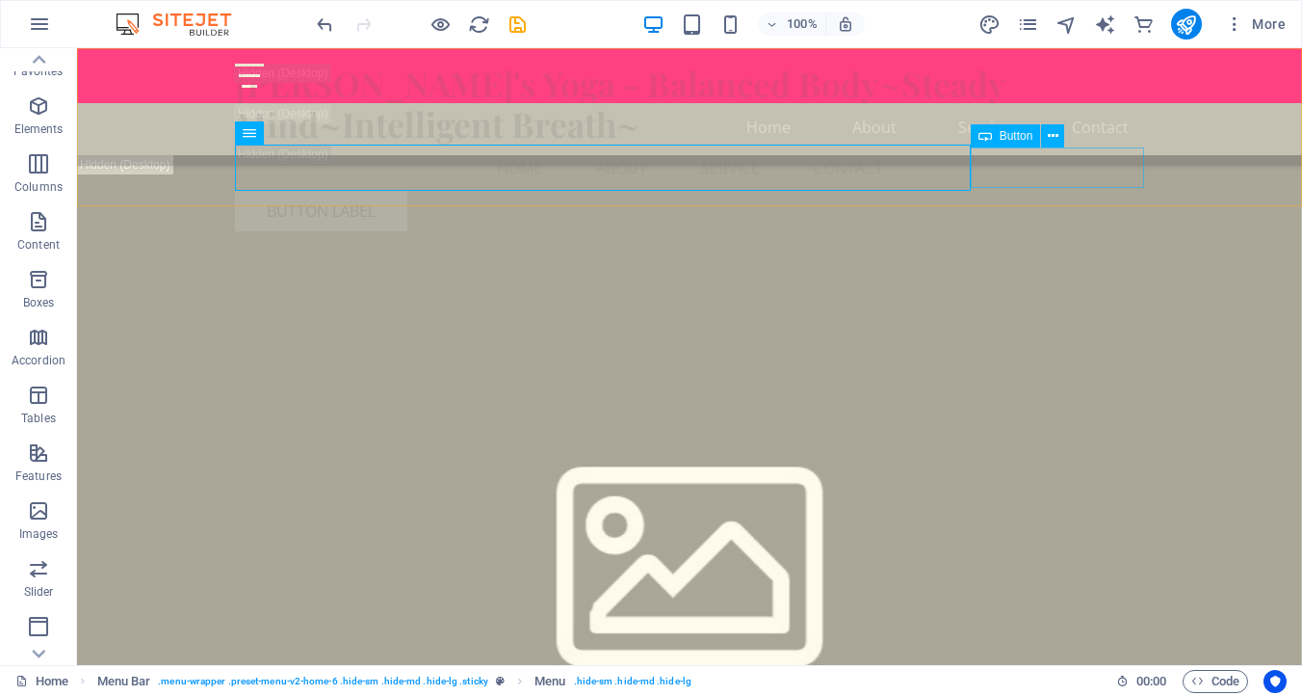
click at [1044, 191] on div "Button label" at bounding box center [689, 211] width 909 height 40
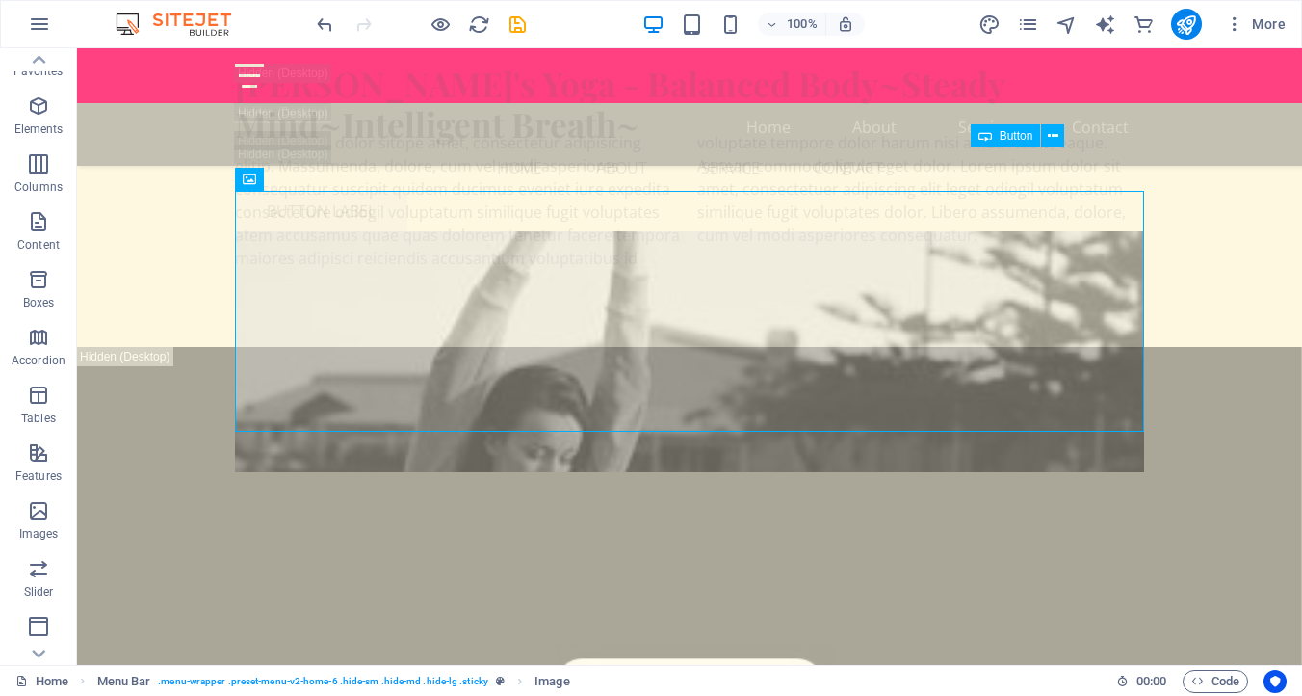
scroll to position [7536, 0]
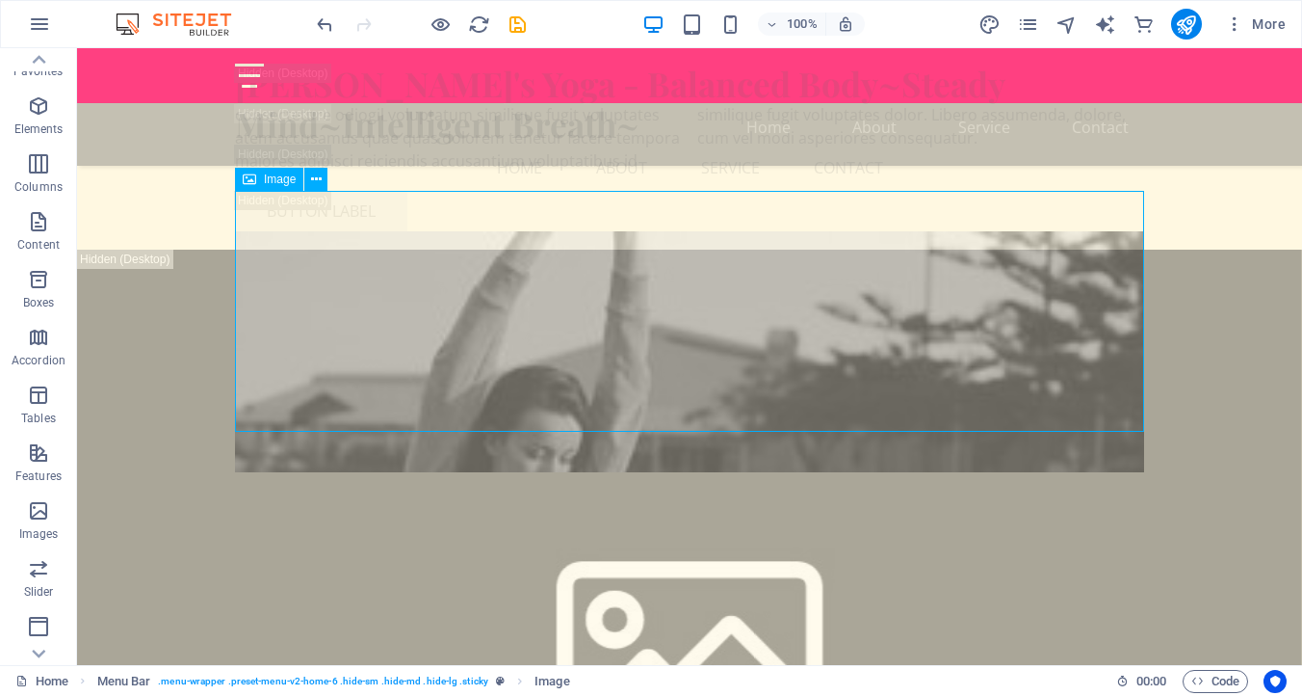
drag, startPoint x: 960, startPoint y: 269, endPoint x: 952, endPoint y: 415, distance: 146.7
click at [953, 417] on figure at bounding box center [689, 351] width 909 height 241
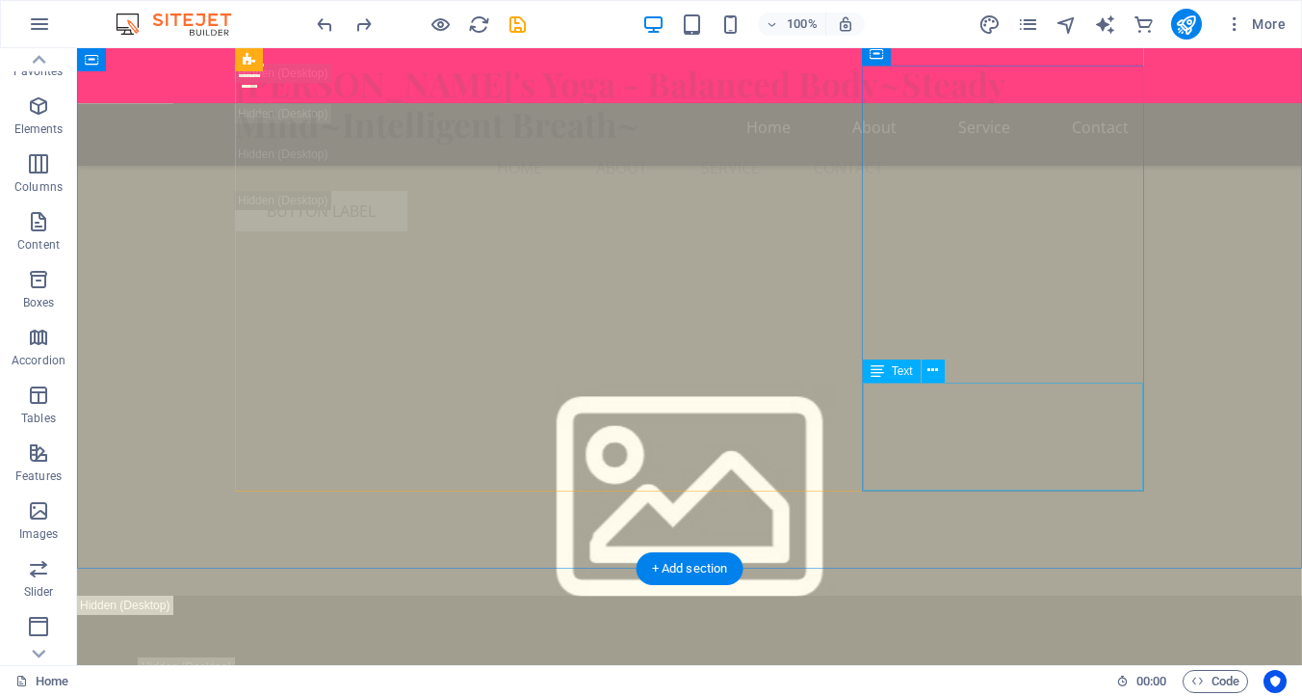
scroll to position [8049, 0]
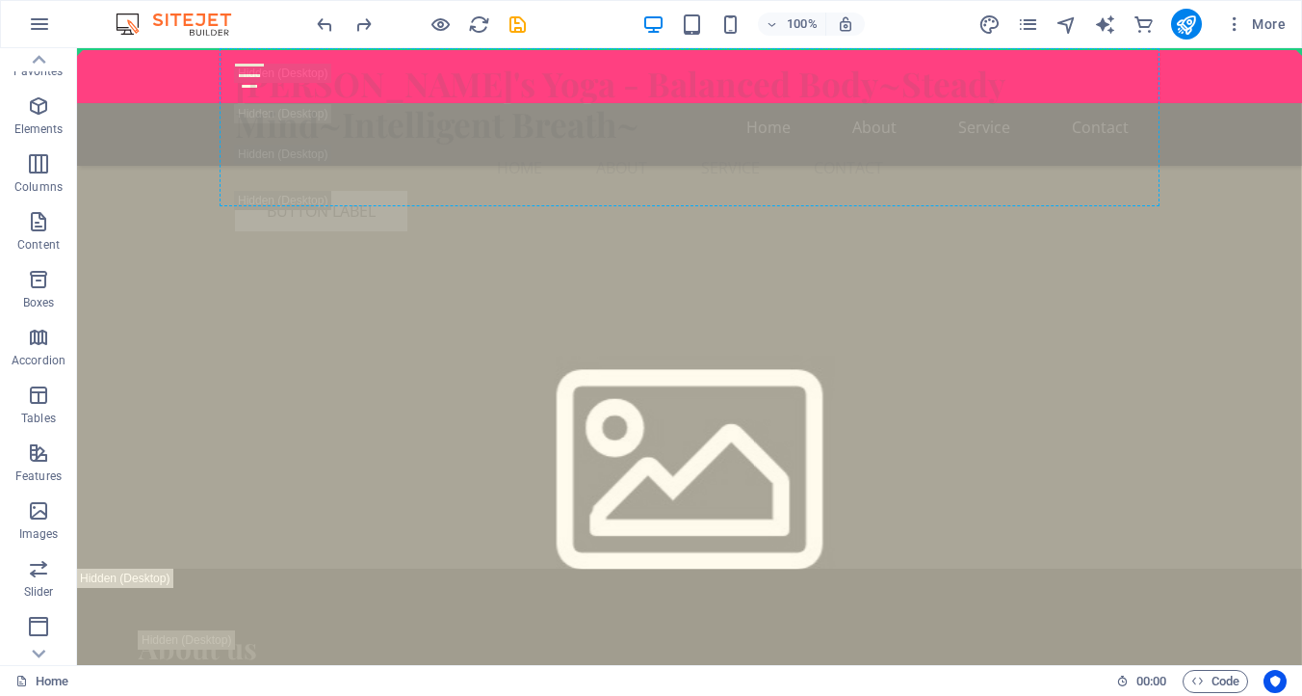
scroll to position [7503, 0]
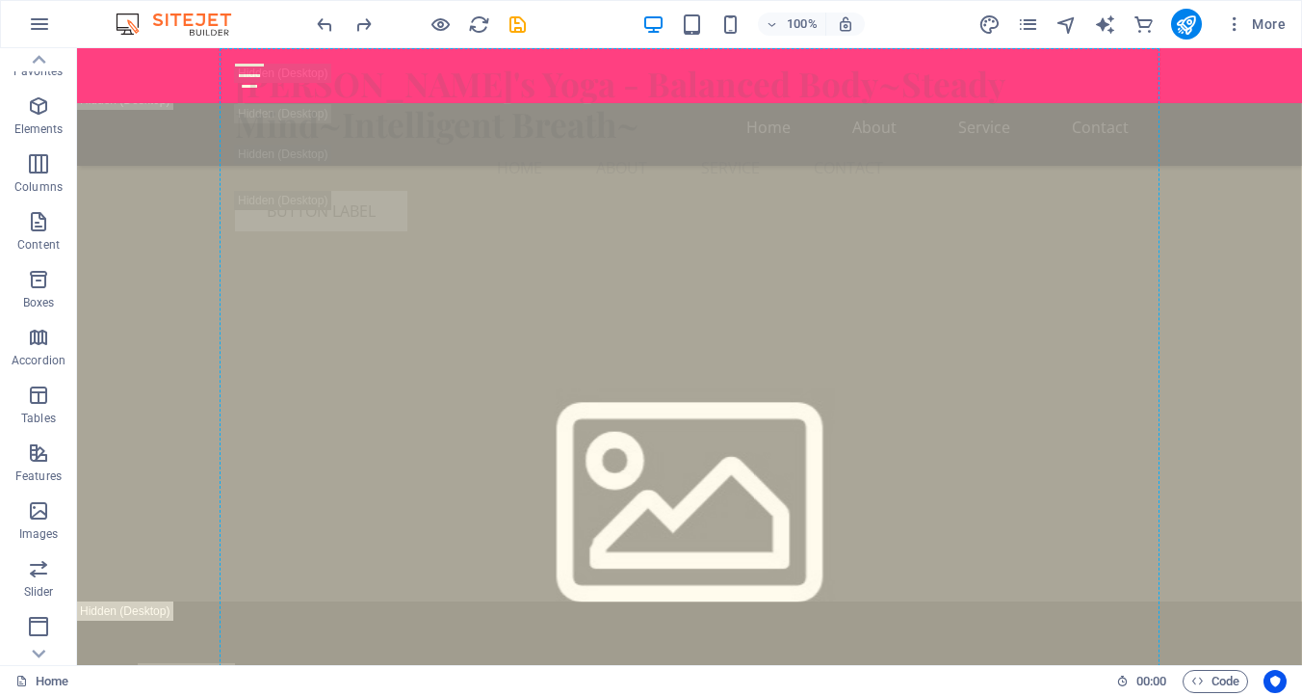
drag, startPoint x: 1085, startPoint y: 337, endPoint x: 946, endPoint y: 321, distance: 139.7
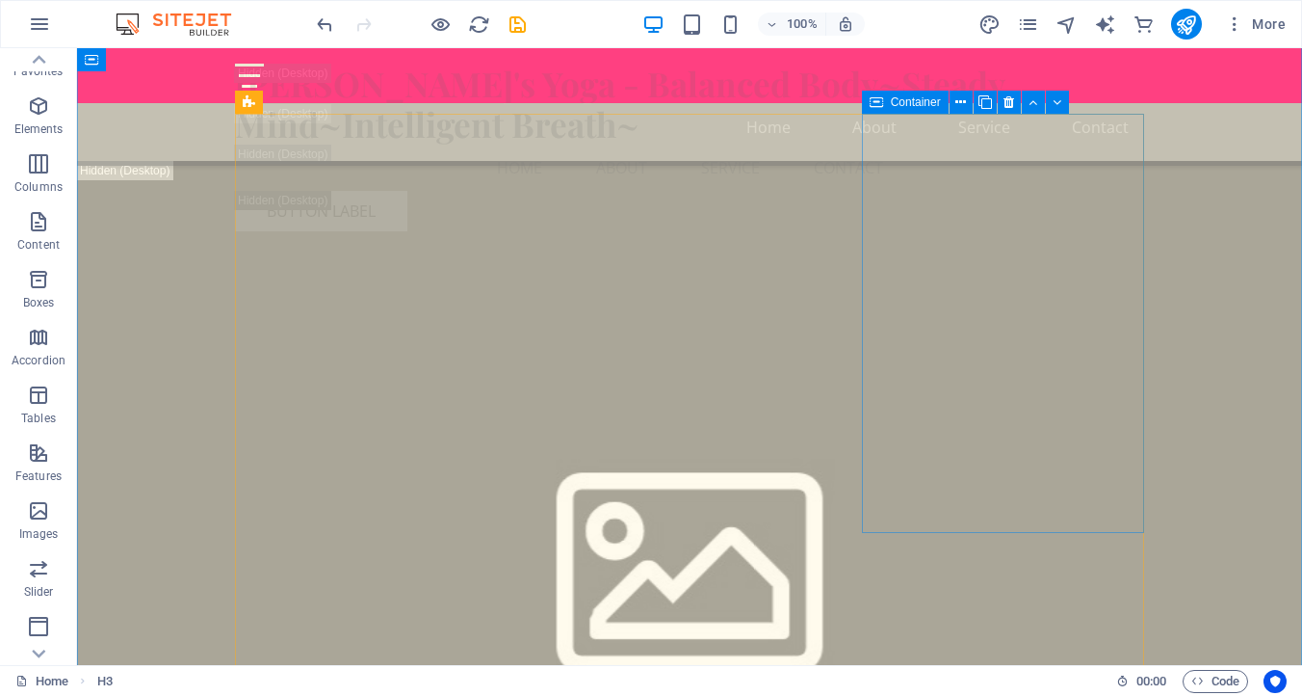
scroll to position [7579, 0]
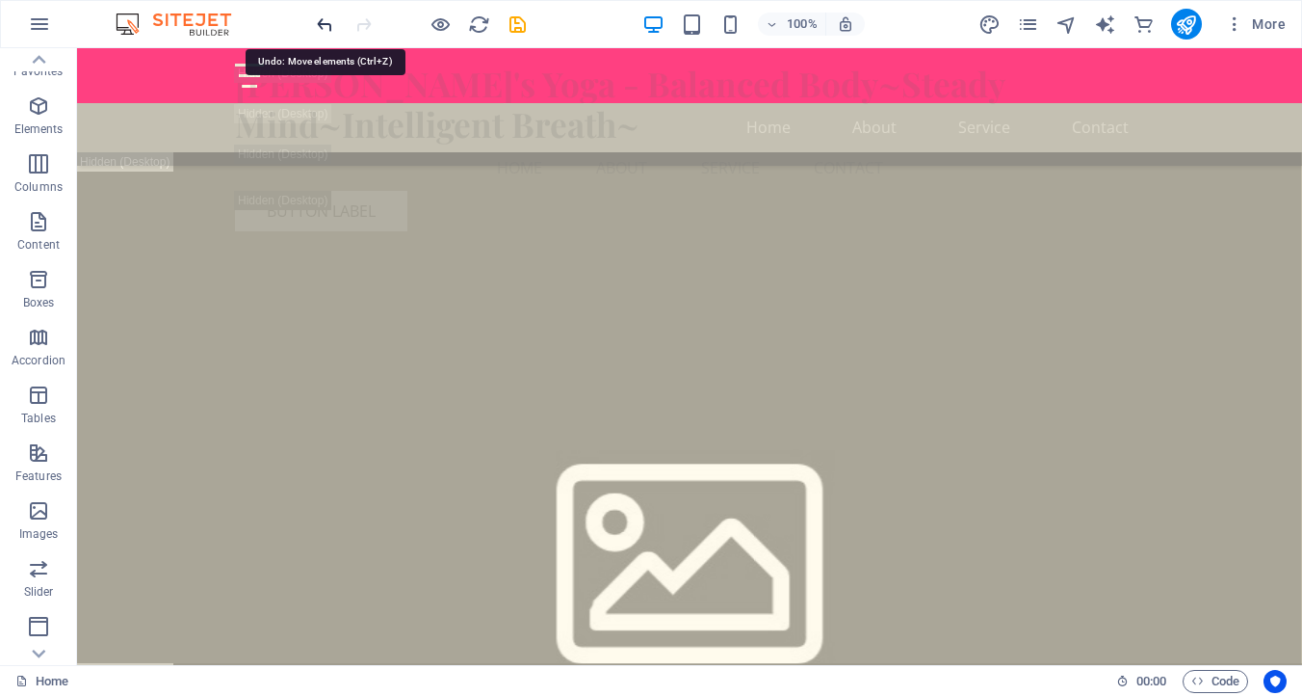
click at [324, 21] on icon "undo" at bounding box center [325, 24] width 22 height 22
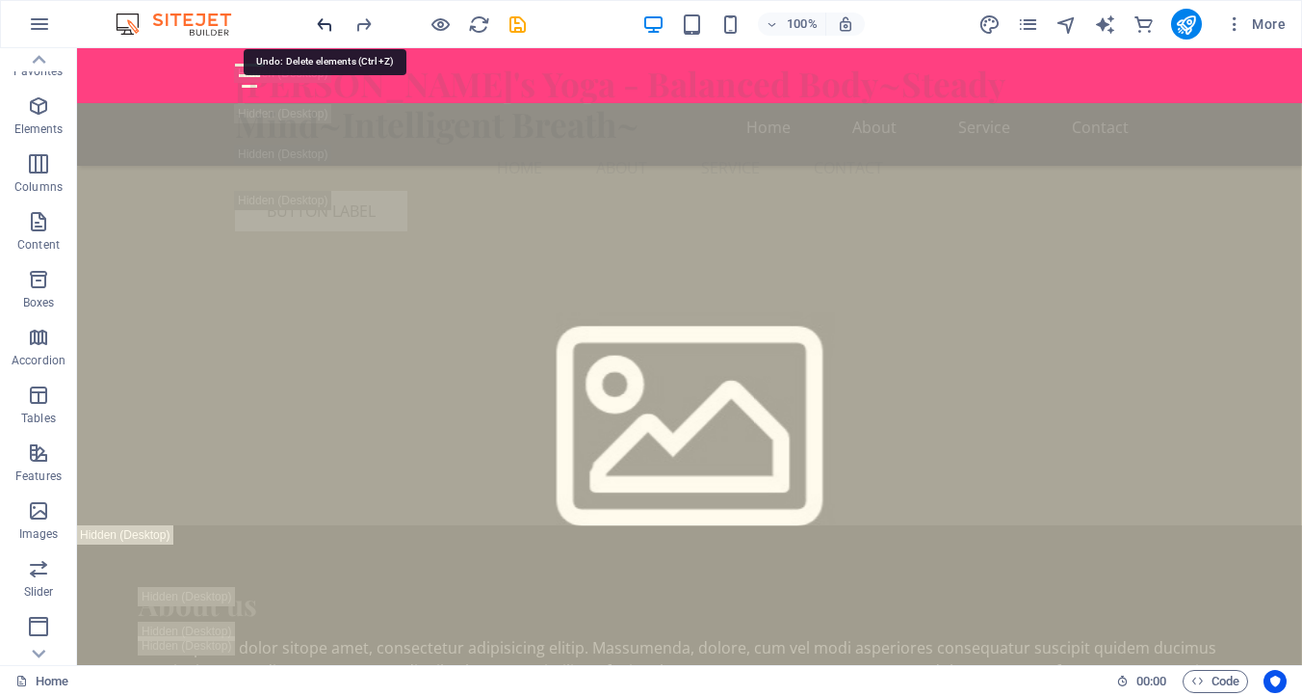
scroll to position [7264, 0]
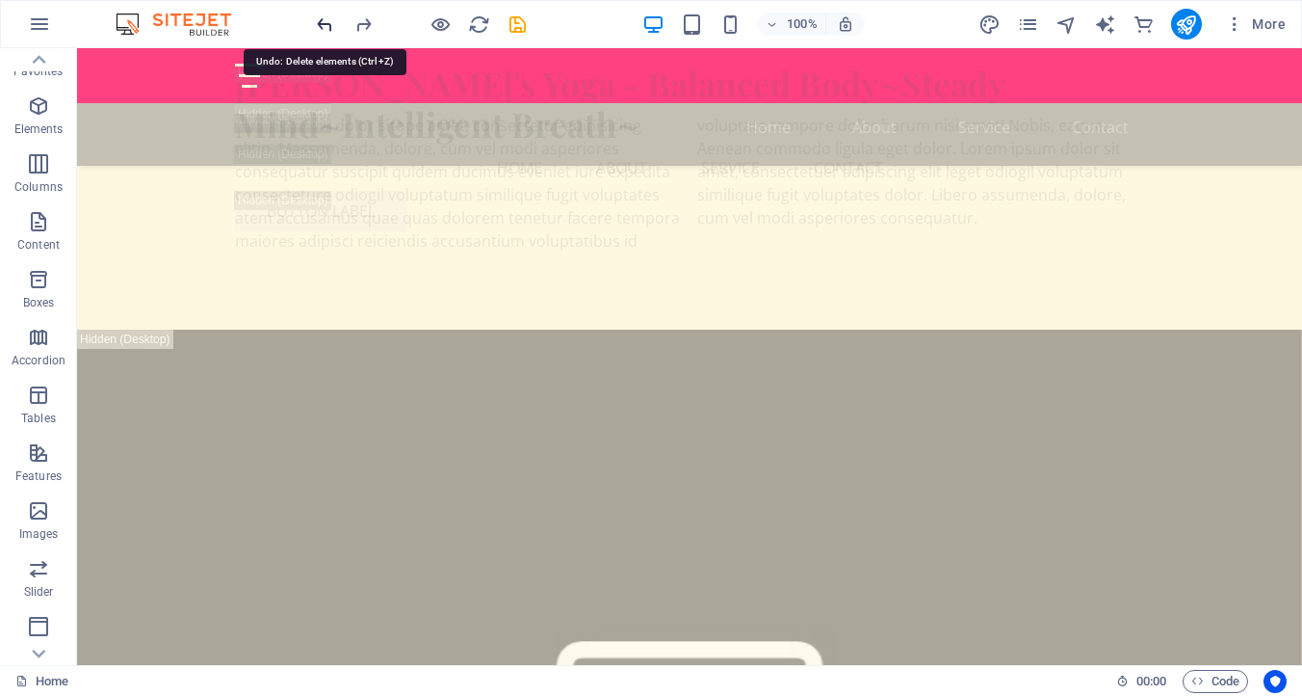
click at [327, 22] on icon "undo" at bounding box center [325, 24] width 22 height 22
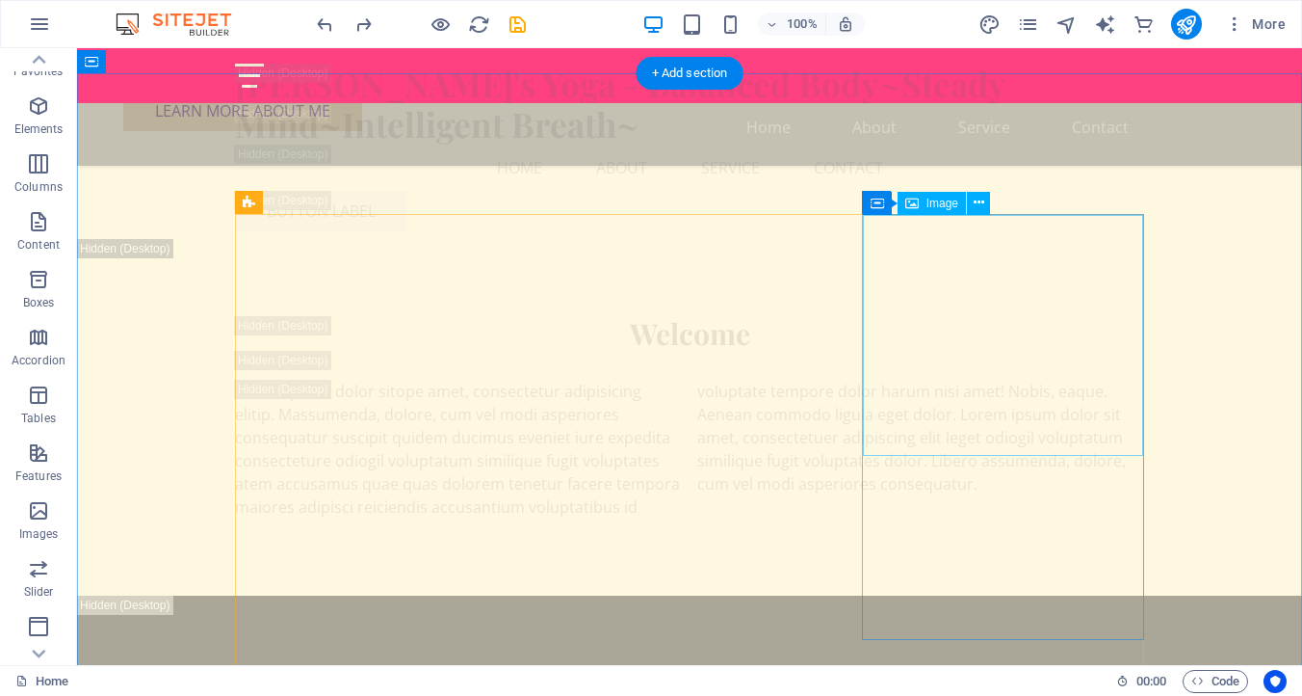
scroll to position [7353, 0]
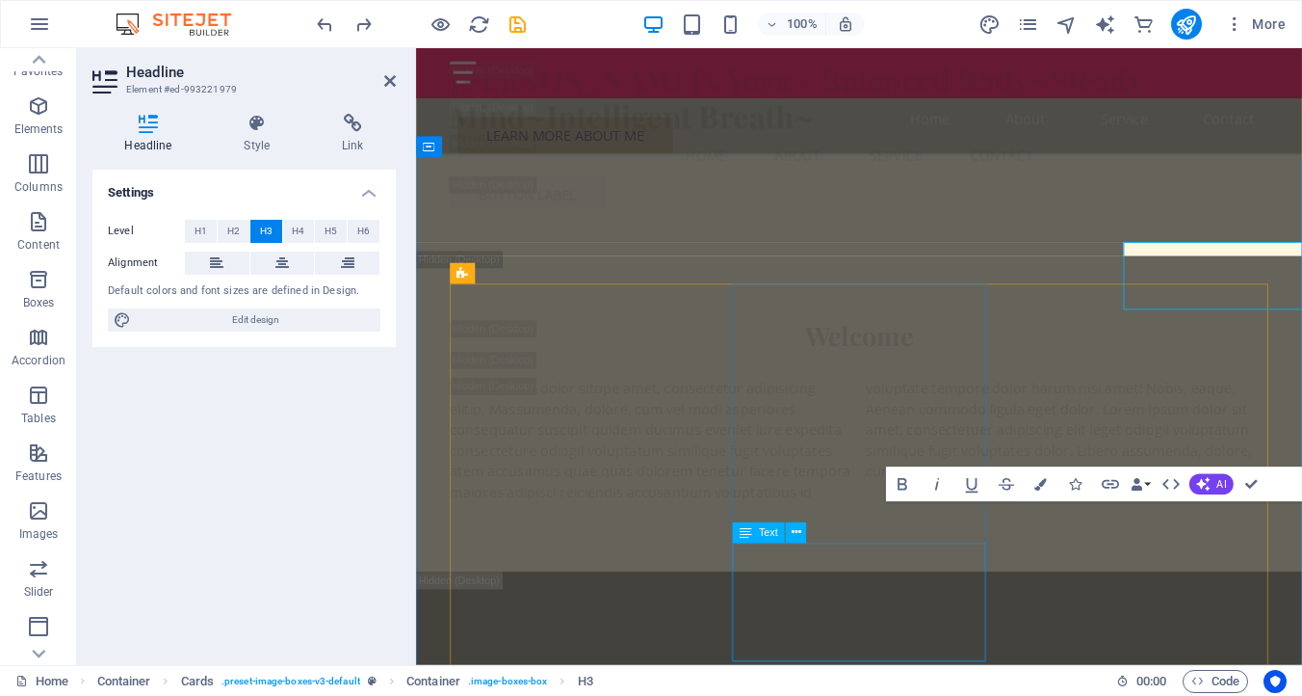
scroll to position [7641, 0]
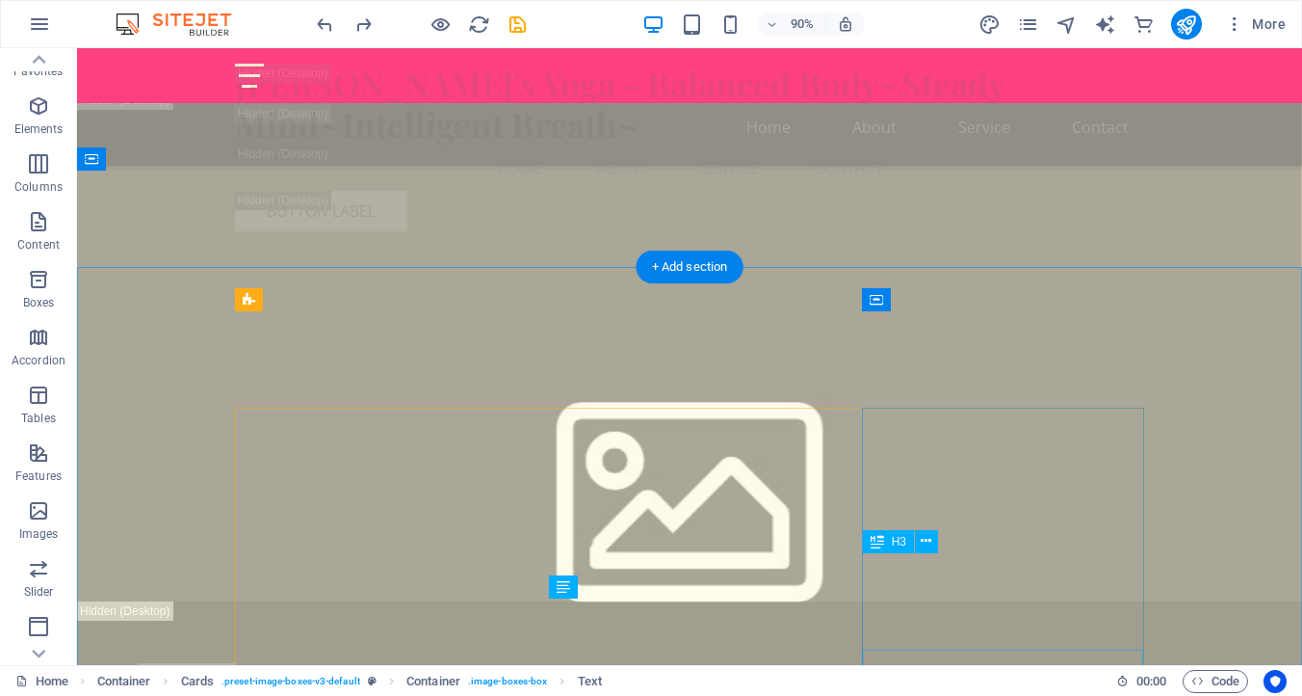
scroll to position [7353, 0]
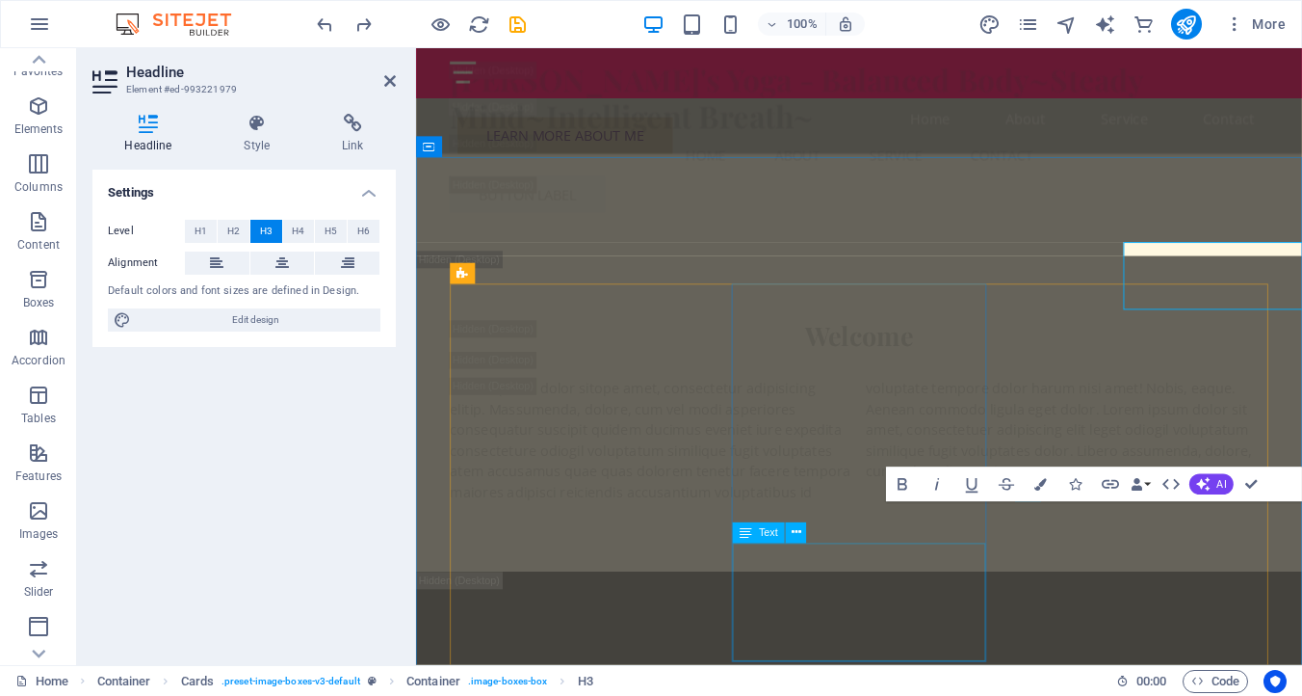
scroll to position [7641, 0]
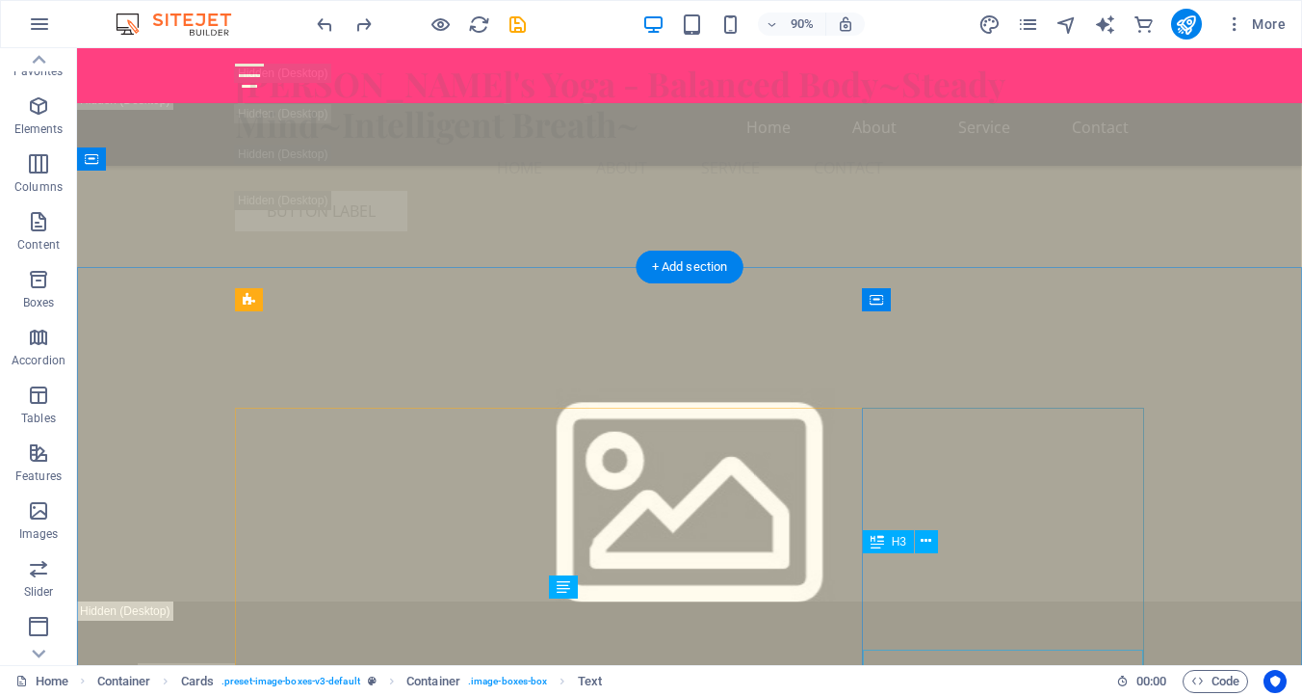
scroll to position [7353, 0]
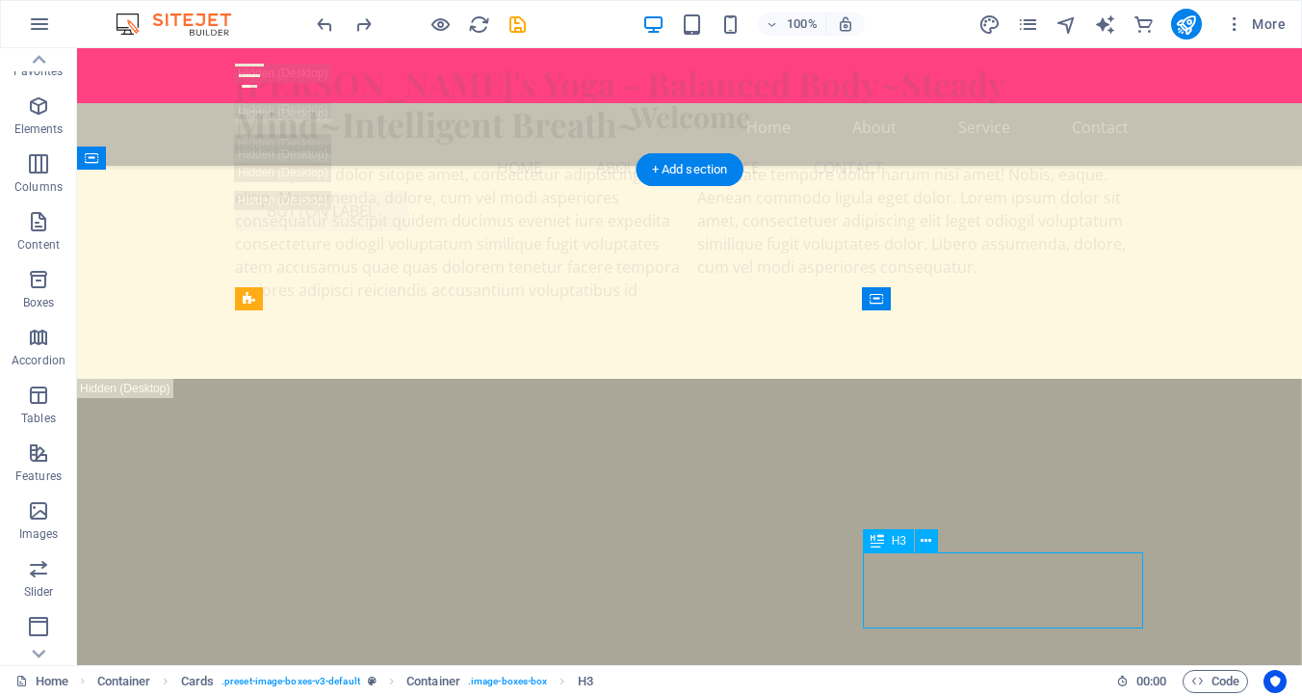
drag, startPoint x: 926, startPoint y: 575, endPoint x: 996, endPoint y: 592, distance: 72.4
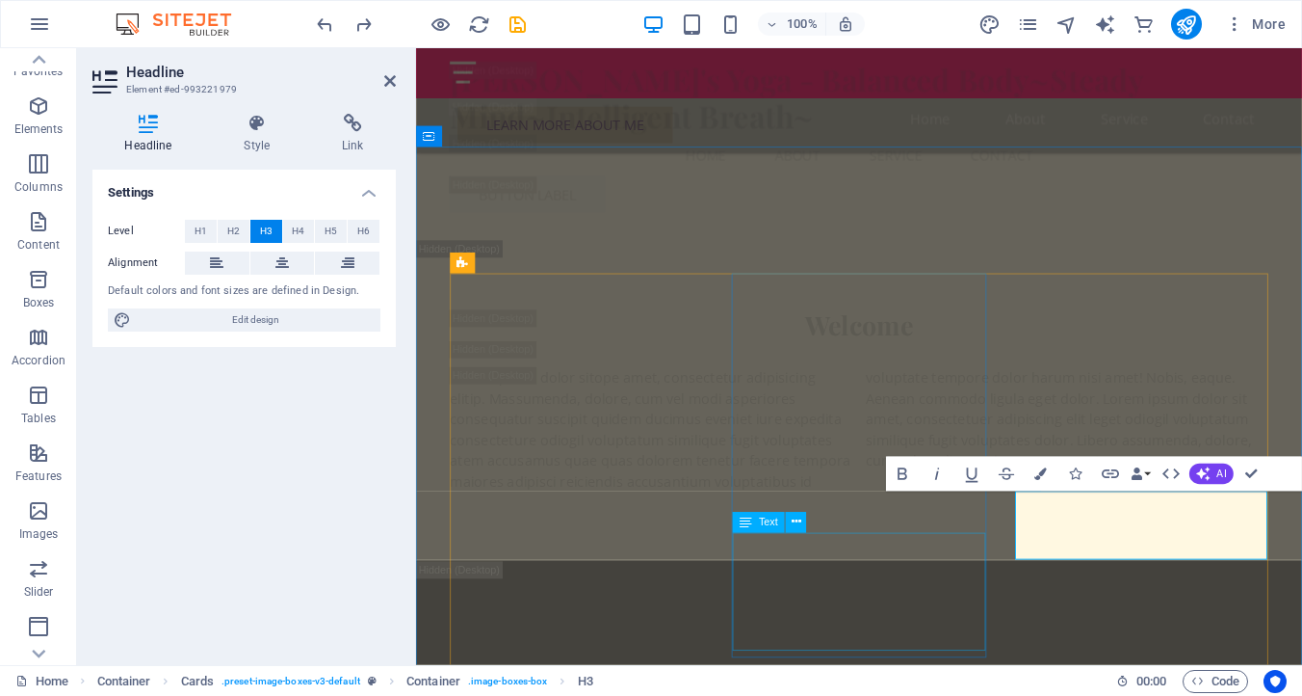
scroll to position [7653, 0]
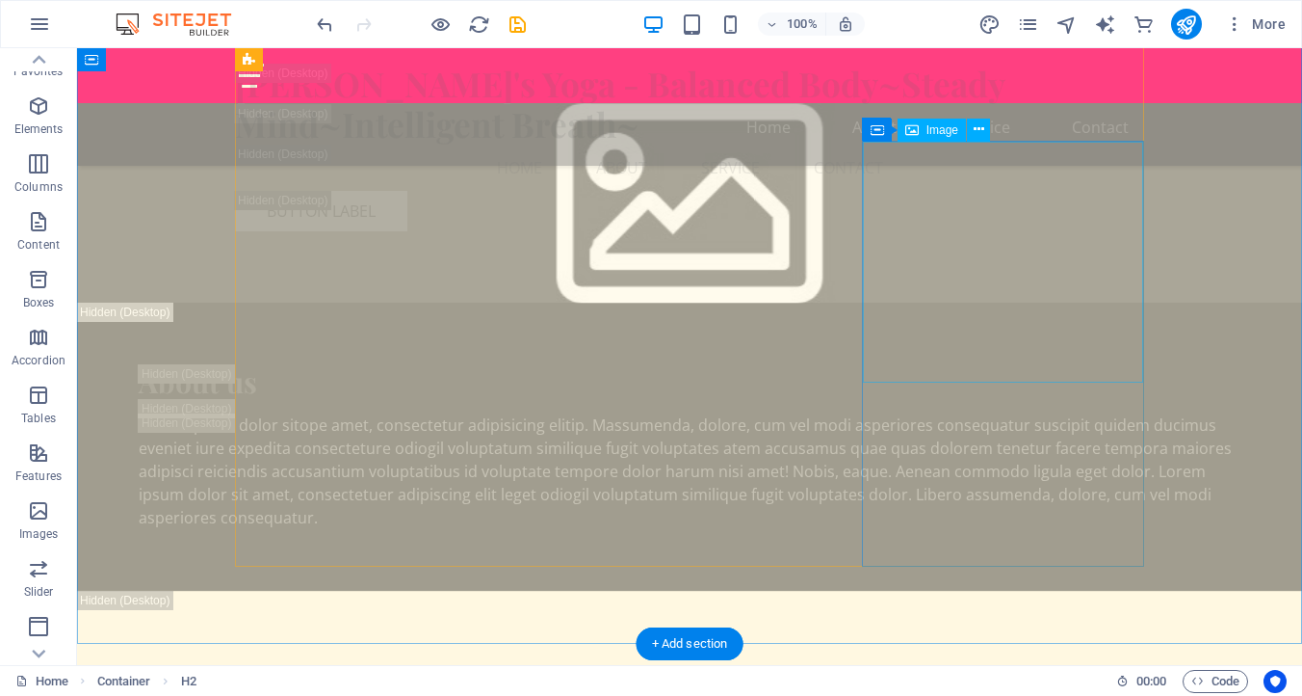
scroll to position [7980, 0]
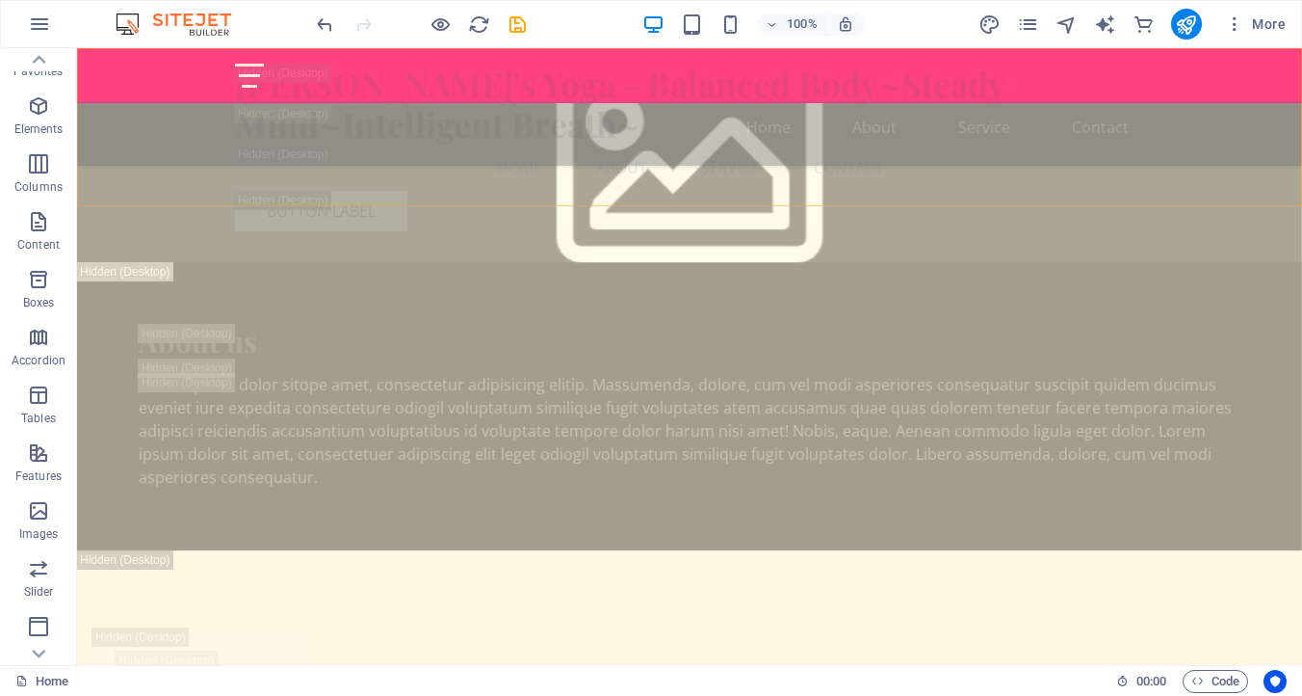
click at [676, 194] on div "[PERSON_NAME]'s Yoga - Balanced Body~Steady Mind~Intelligent Breath~ Menu Home …" at bounding box center [689, 147] width 1225 height 198
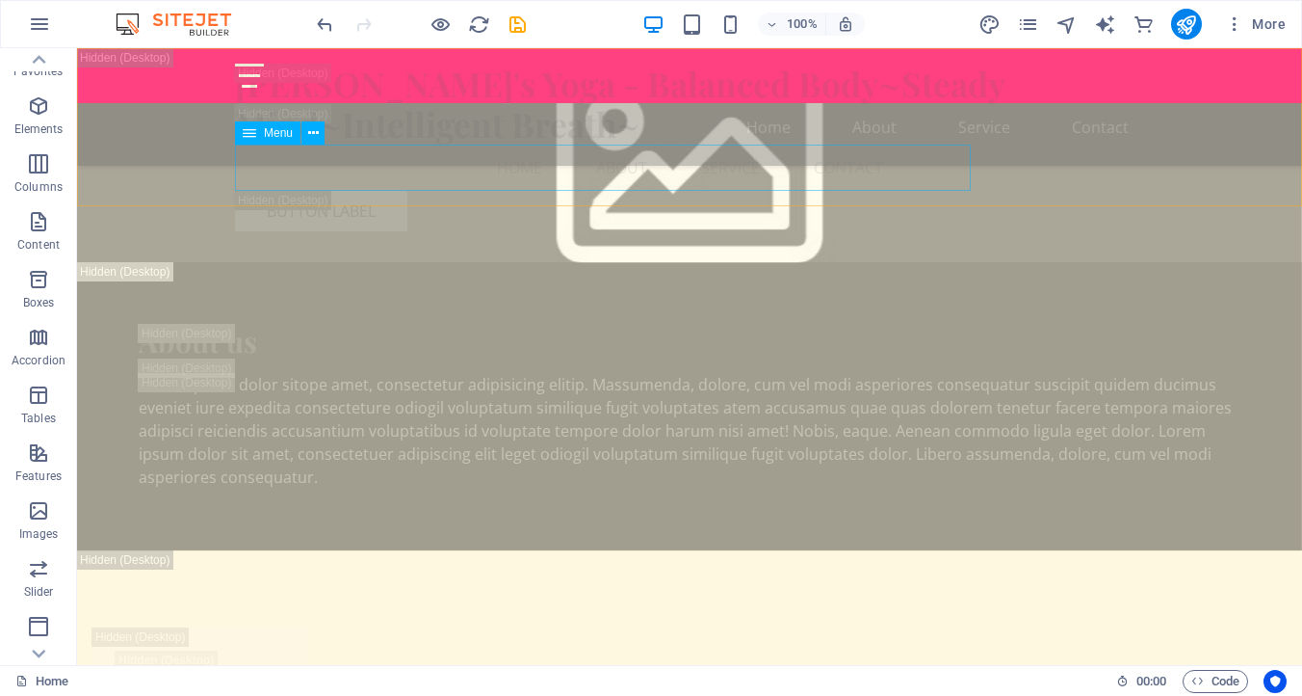
click at [696, 160] on nav "Home About Service Contact" at bounding box center [689, 167] width 909 height 46
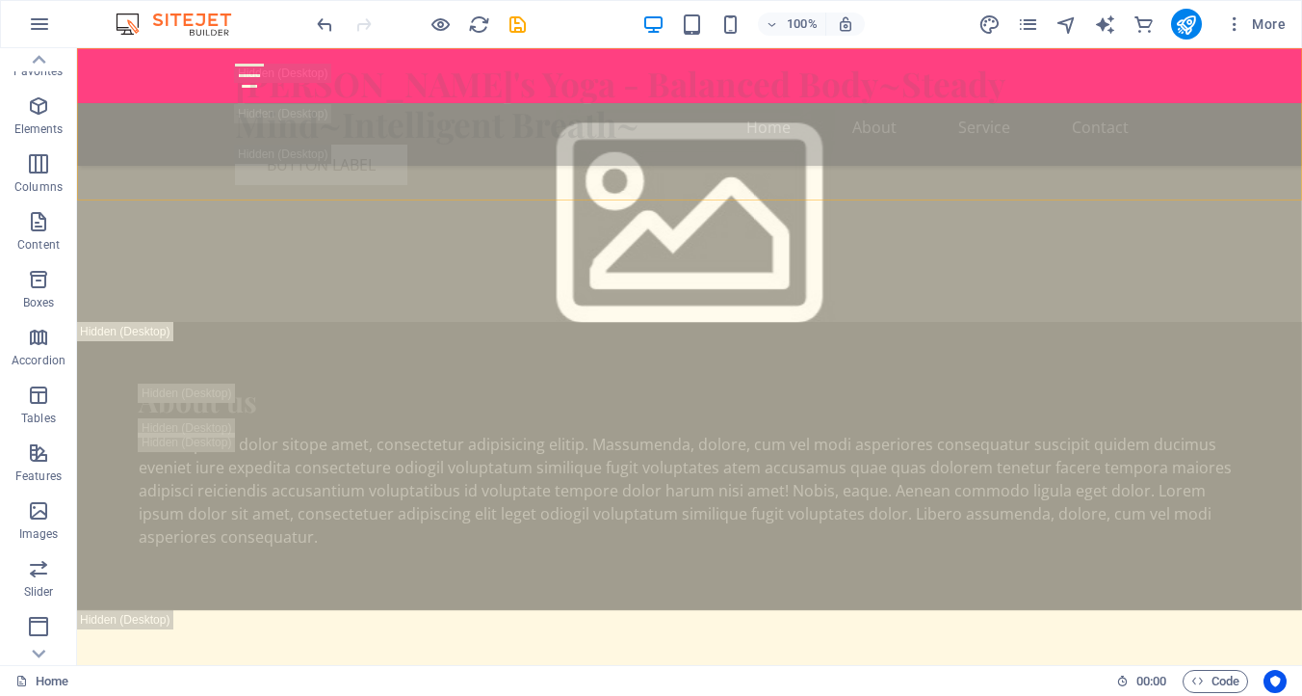
click at [696, 150] on div "[PERSON_NAME]'s Yoga - Balanced Body~Steady Mind~Intelligent Breath~ Menu Butto…" at bounding box center [689, 124] width 1225 height 152
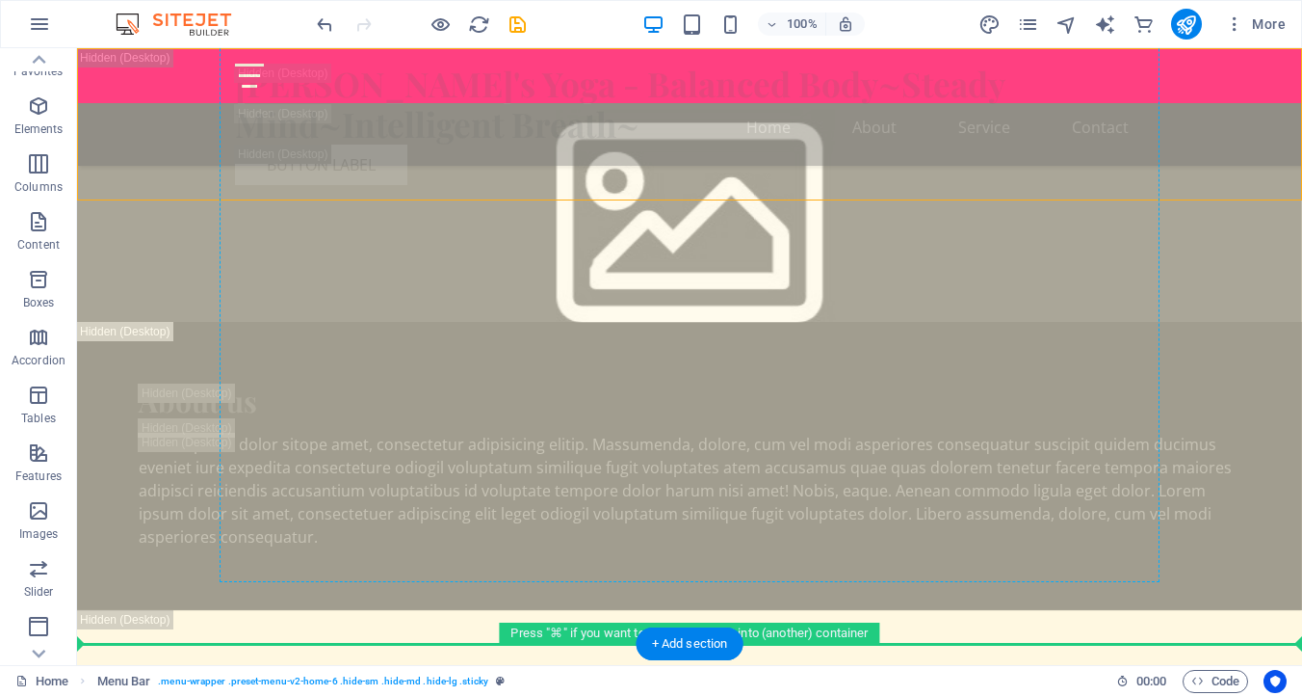
drag, startPoint x: 696, startPoint y: 150, endPoint x: 689, endPoint y: 237, distance: 87.0
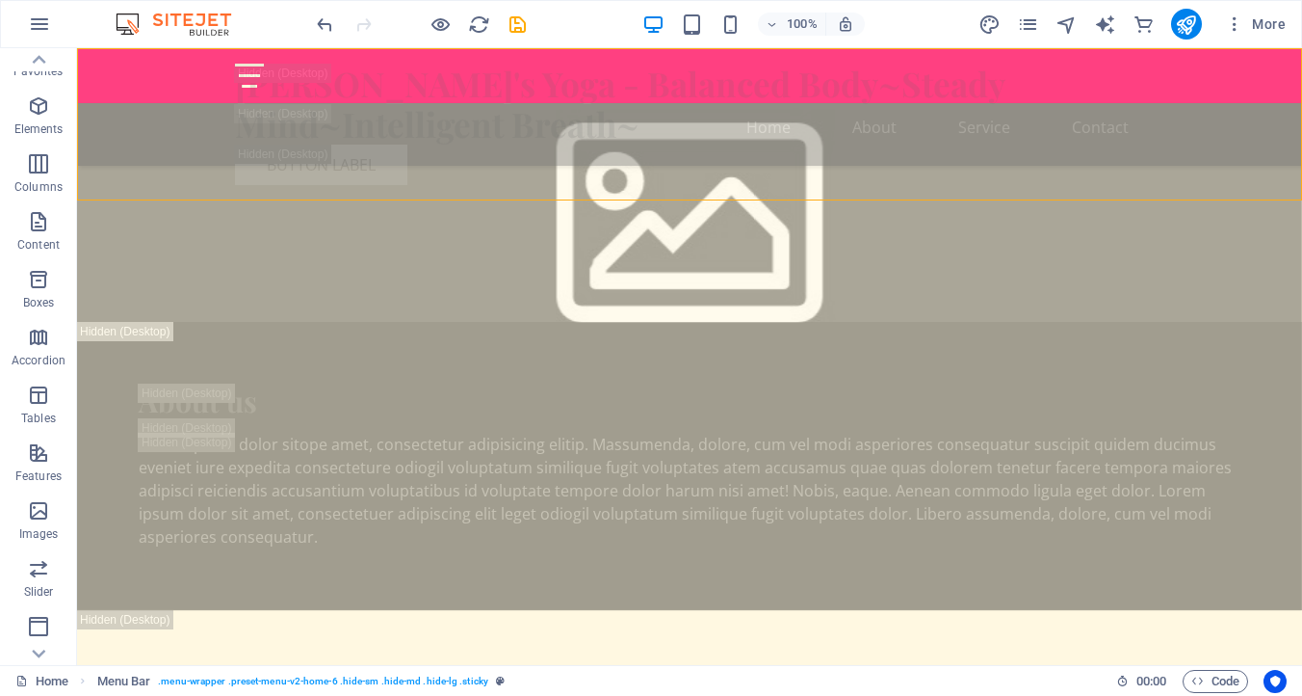
click at [689, 151] on div "[PERSON_NAME]'s Yoga - Balanced Body~Steady Mind~Intelligent Breath~ Menu Butto…" at bounding box center [689, 124] width 1225 height 152
click at [381, 162] on div "[PERSON_NAME]'s Yoga - Balanced Body~Steady Mind~Intelligent Breath~ Menu Butto…" at bounding box center [689, 124] width 1225 height 152
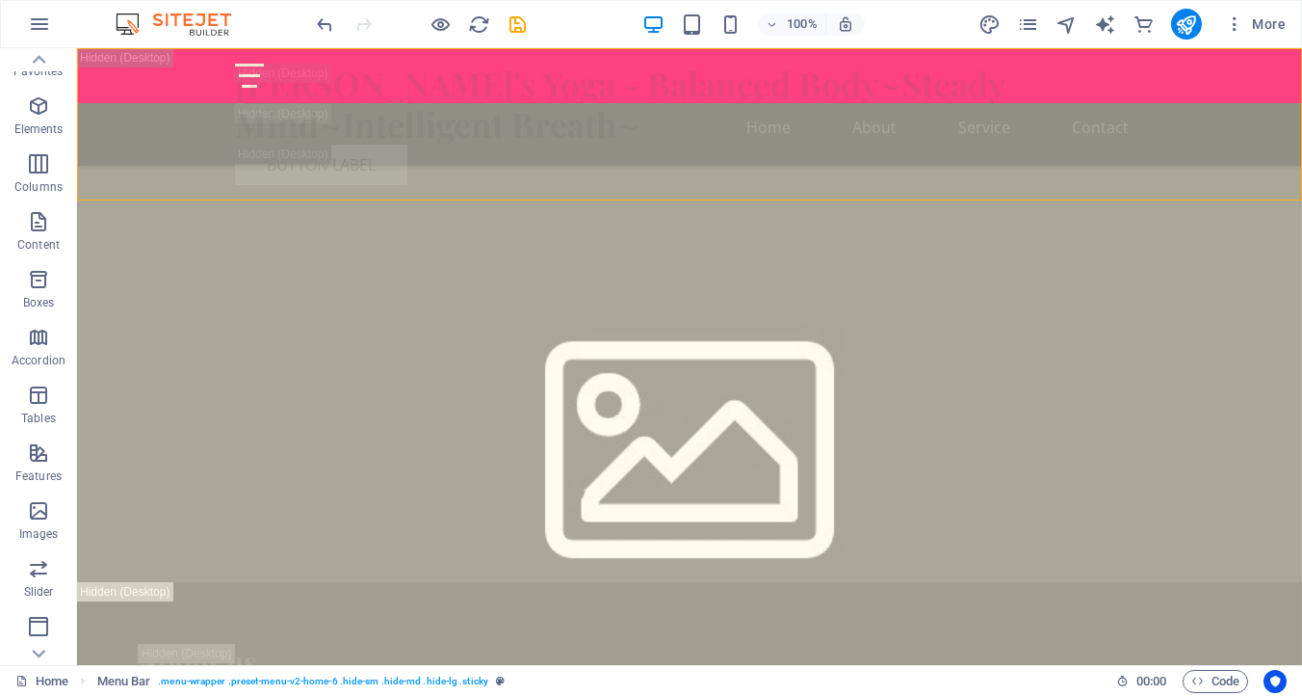
select select "header"
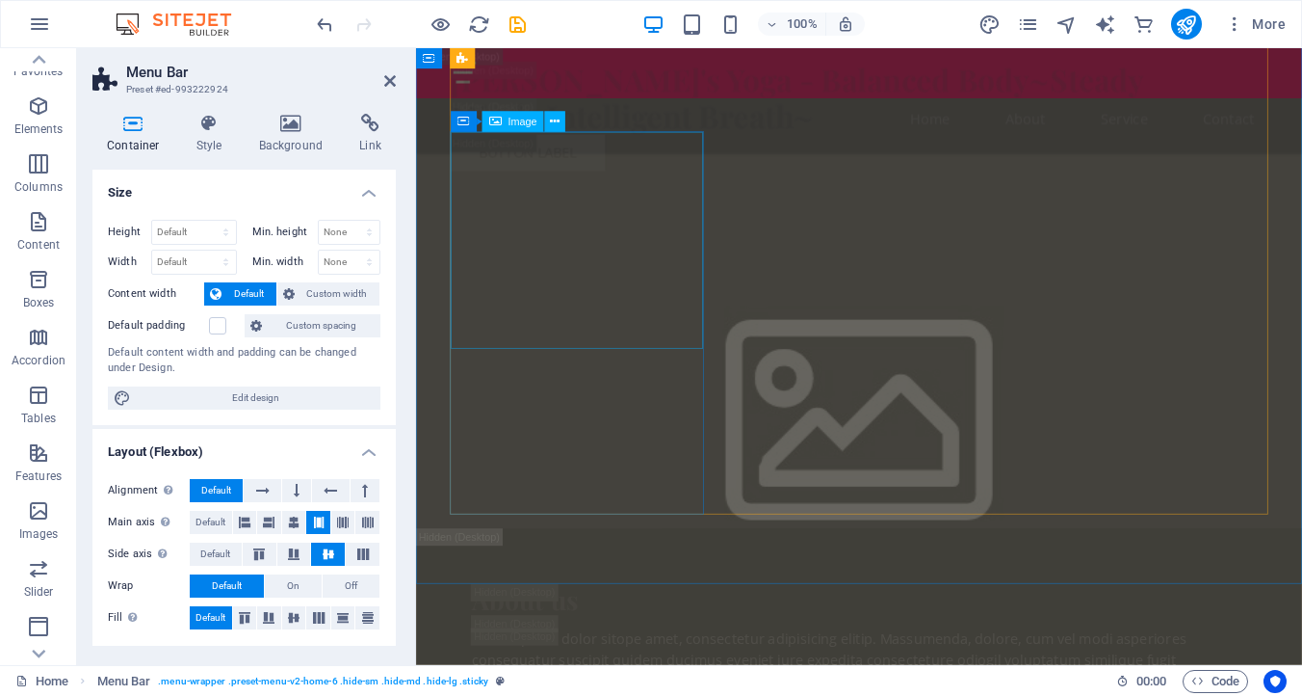
scroll to position [8268, 0]
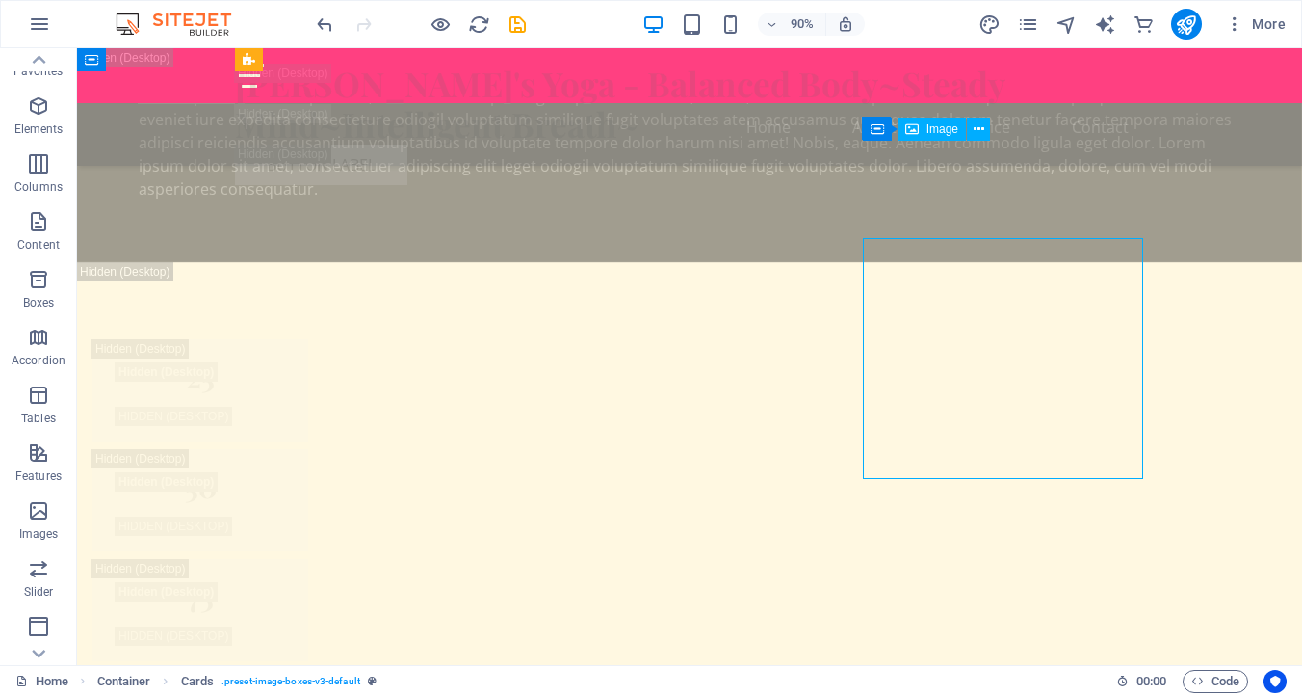
scroll to position [7980, 0]
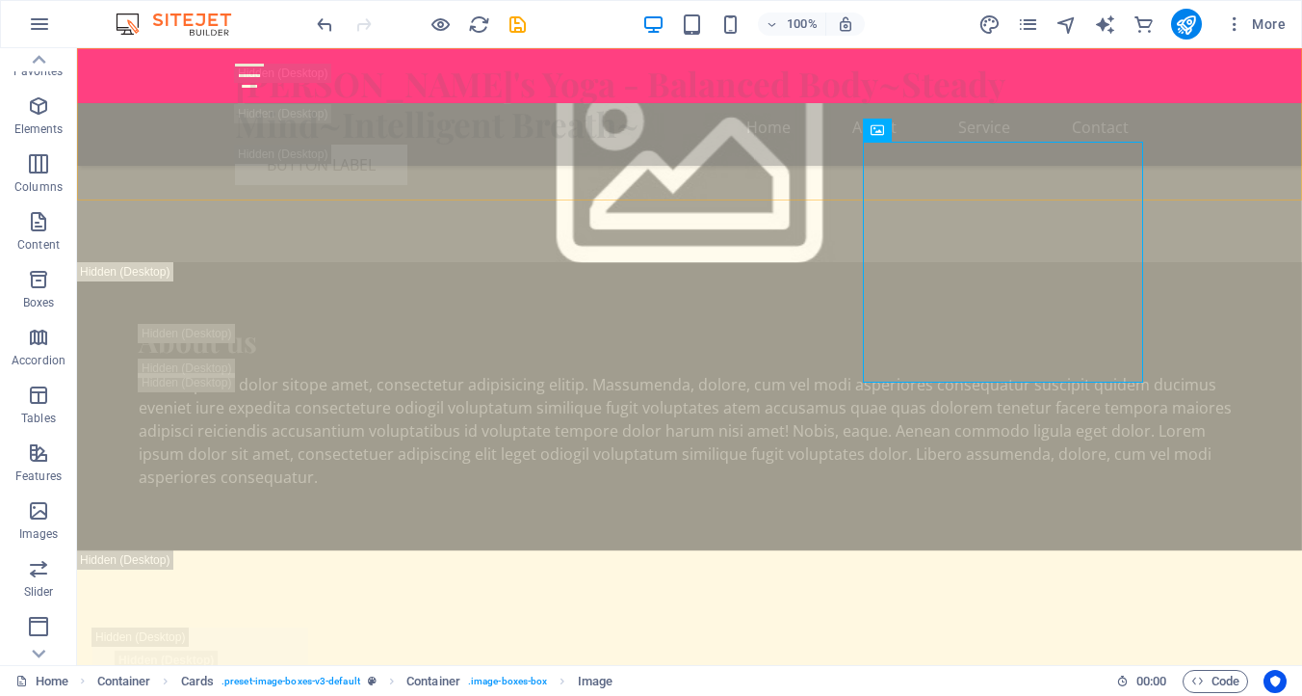
click at [633, 155] on div "[PERSON_NAME]'s Yoga - Balanced Body~Steady Mind~Intelligent Breath~ Menu Butto…" at bounding box center [689, 124] width 1225 height 152
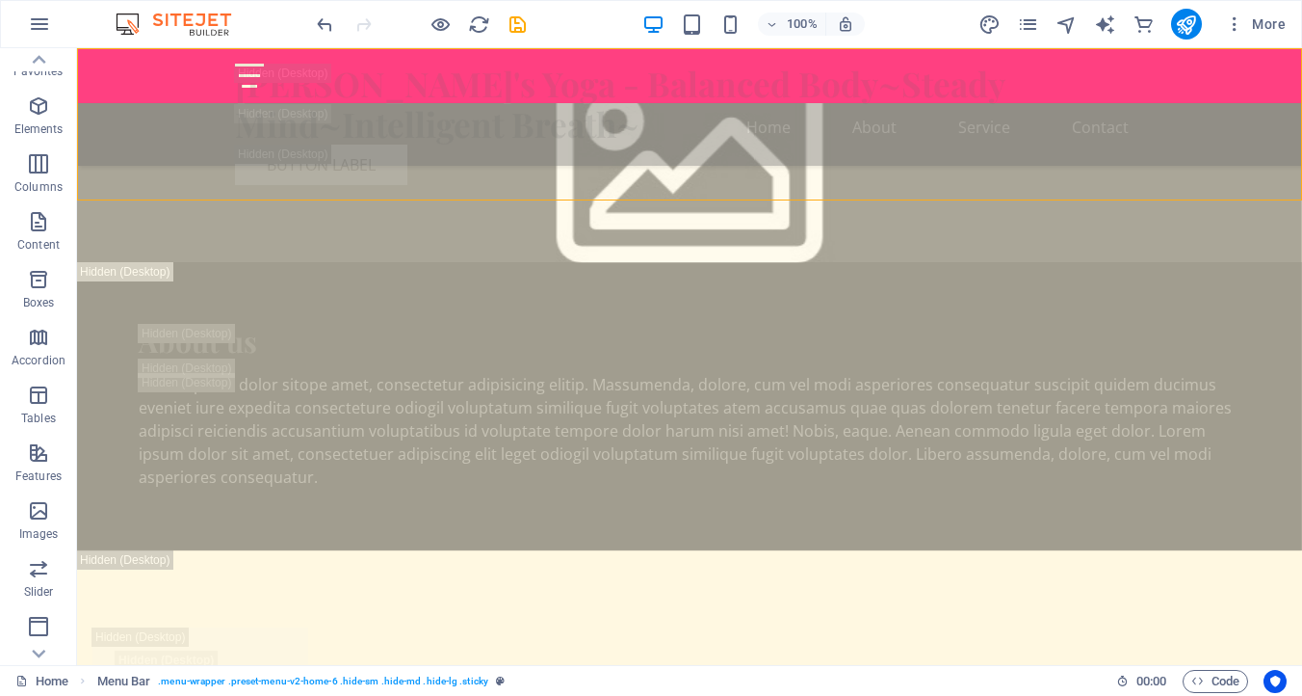
click at [578, 151] on div "[PERSON_NAME]'s Yoga - Balanced Body~Steady Mind~Intelligent Breath~ Menu Butto…" at bounding box center [689, 124] width 1225 height 152
click at [576, 151] on div "[PERSON_NAME]'s Yoga - Balanced Body~Steady Mind~Intelligent Breath~ Menu Butto…" at bounding box center [689, 124] width 1225 height 152
click at [575, 151] on div "[PERSON_NAME]'s Yoga - Balanced Body~Steady Mind~Intelligent Breath~ Menu Butto…" at bounding box center [689, 124] width 1225 height 152
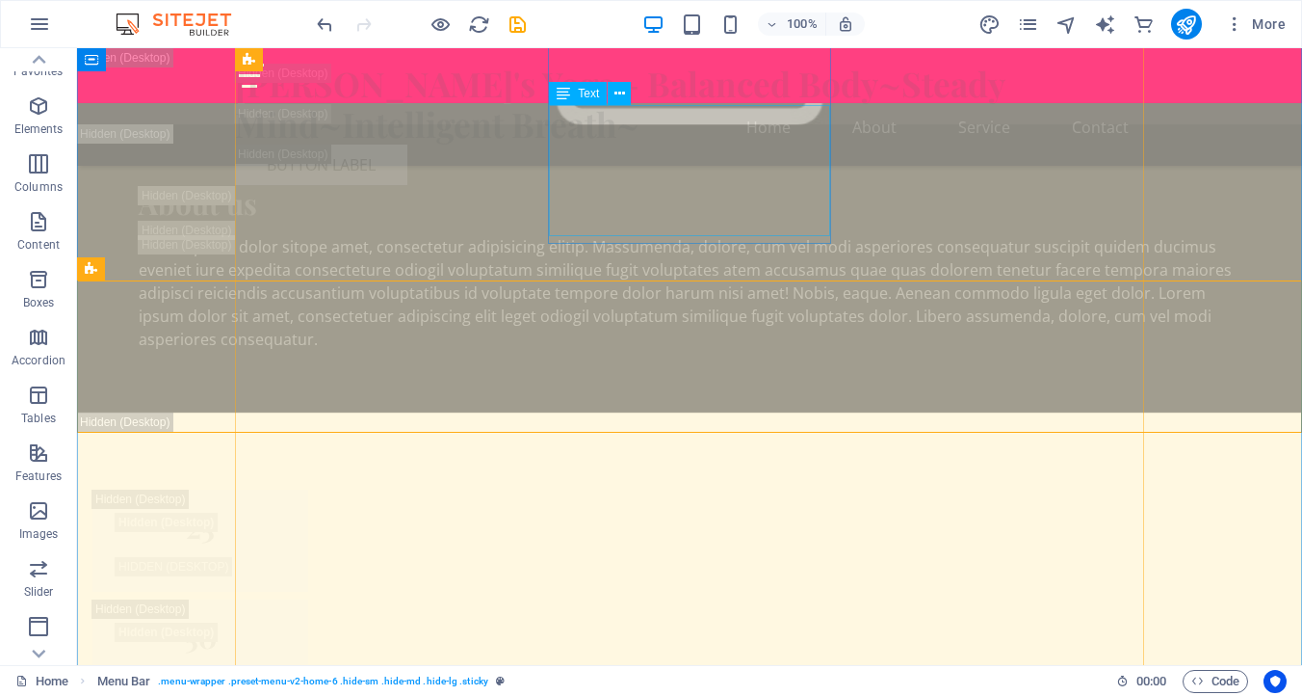
scroll to position [7748, 0]
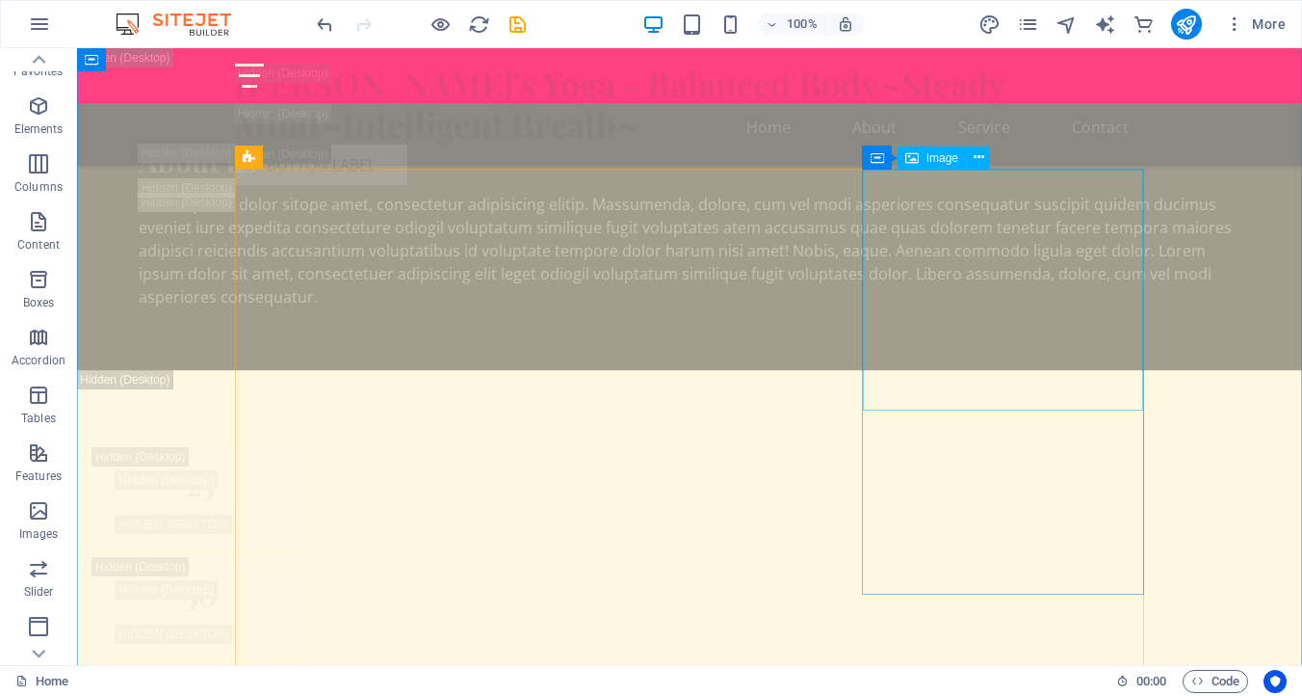
scroll to position [7398, 0]
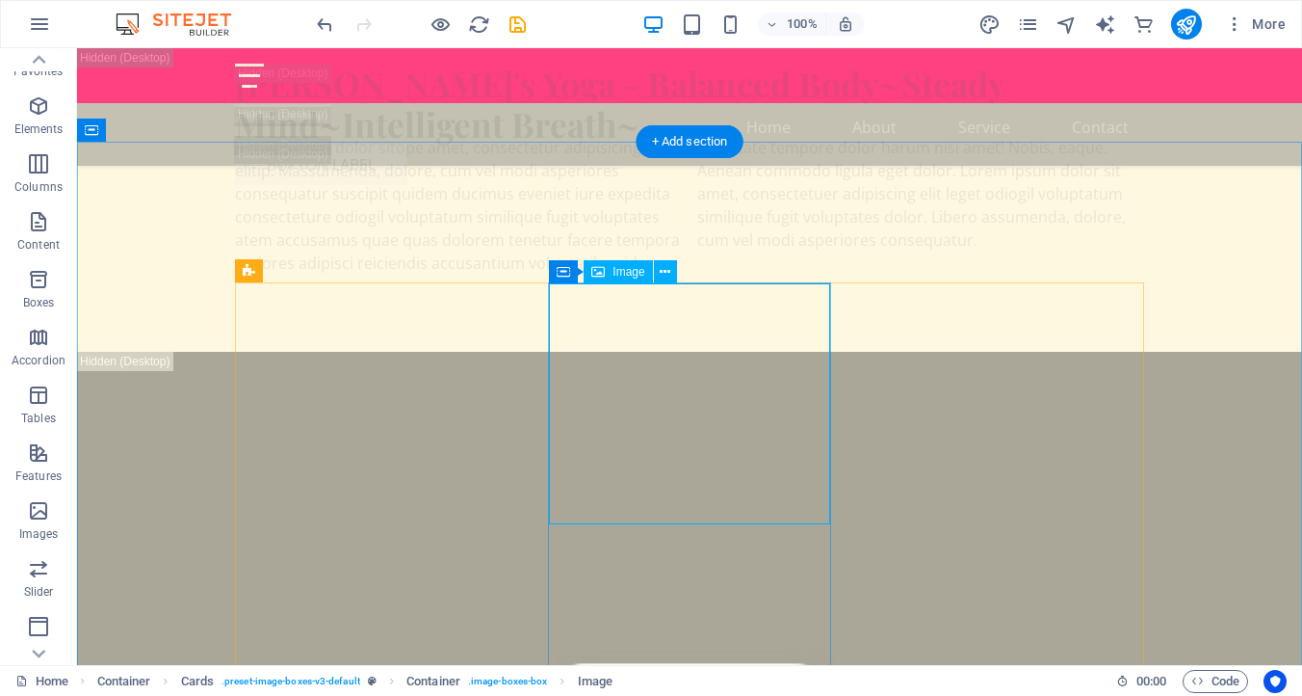
scroll to position [7381, 0]
click at [634, 274] on span "Image" at bounding box center [629, 272] width 32 height 12
click at [624, 269] on span "Image" at bounding box center [629, 272] width 32 height 12
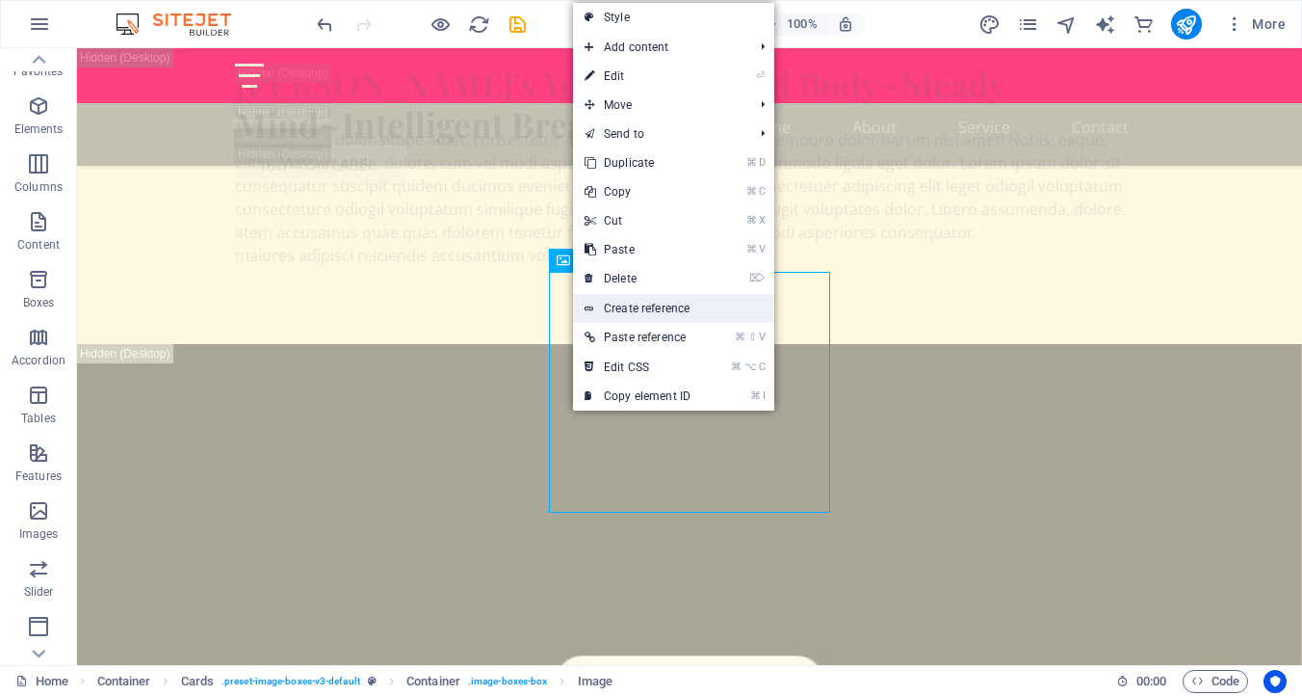
scroll to position [7392, 0]
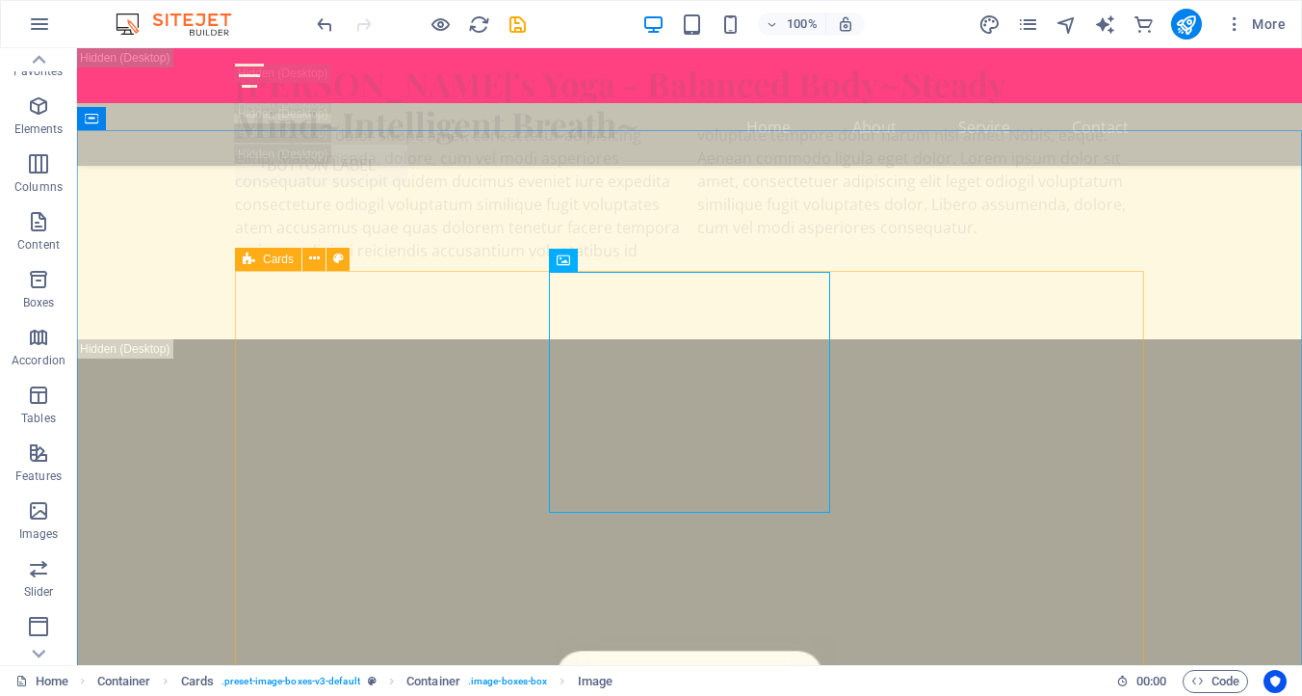
click at [276, 250] on div "Cards" at bounding box center [268, 259] width 66 height 23
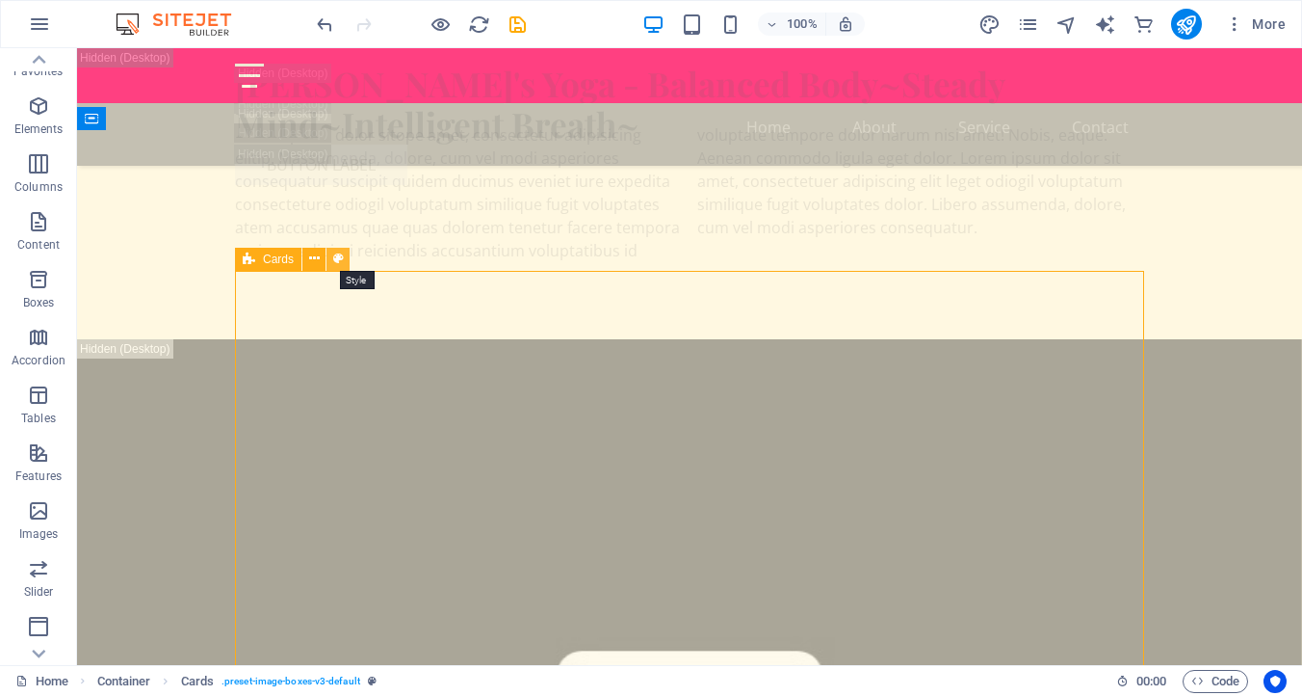
click at [345, 253] on button at bounding box center [338, 259] width 23 height 23
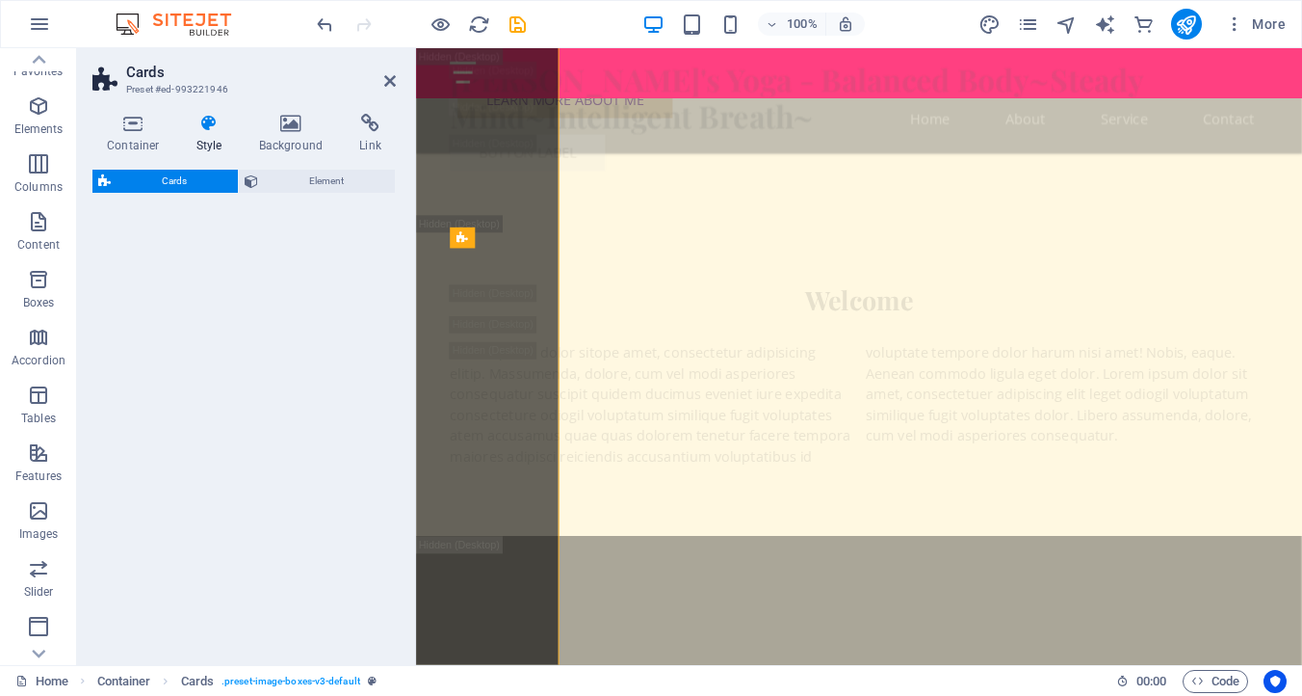
scroll to position [7681, 0]
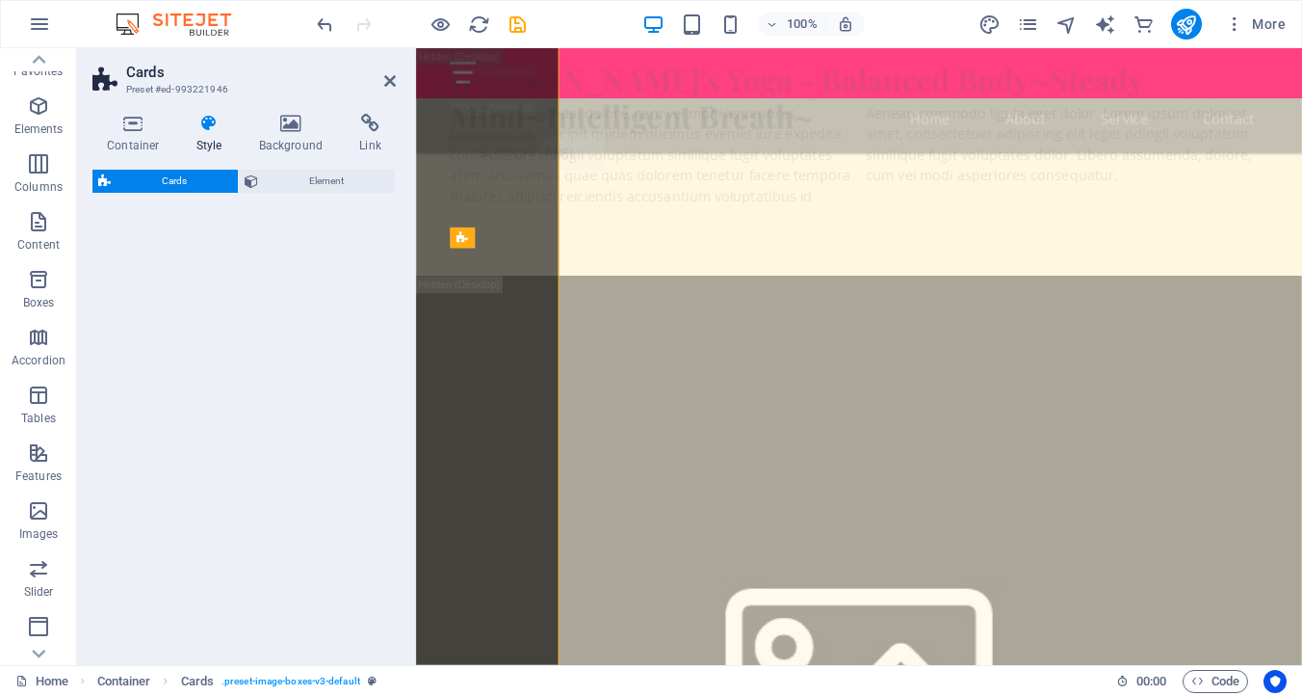
select select "rem"
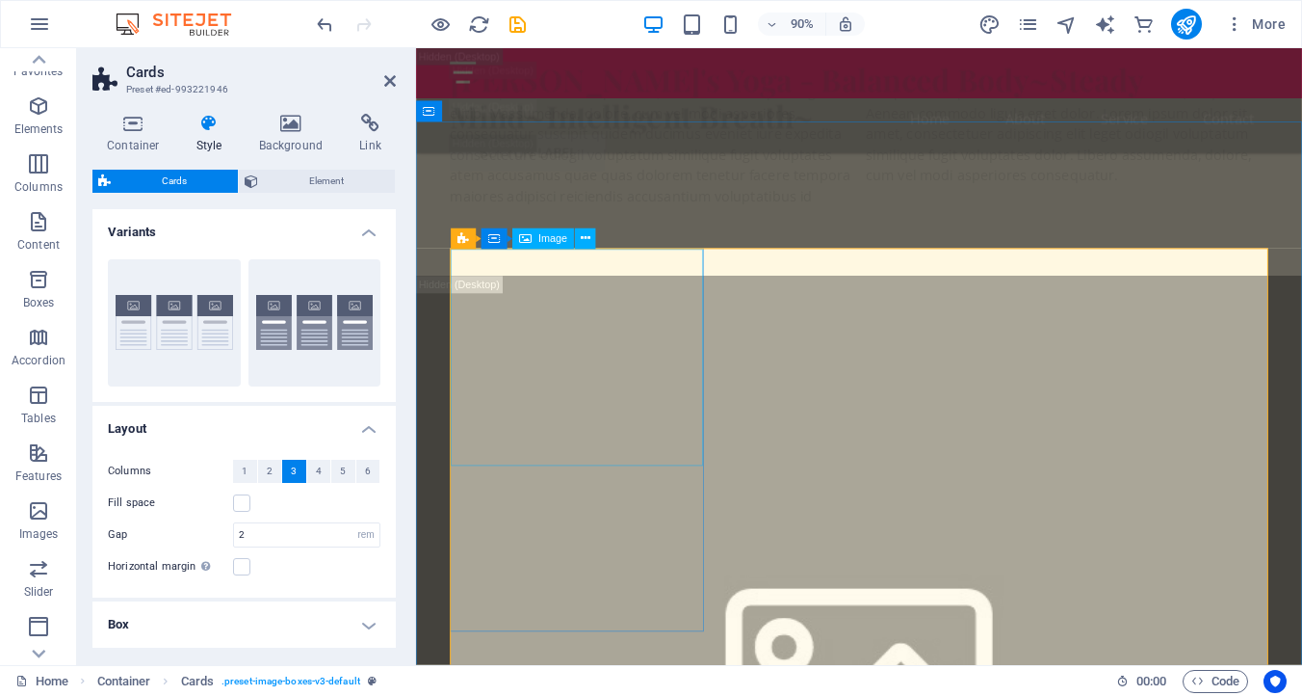
click at [539, 239] on span "Image" at bounding box center [552, 238] width 29 height 11
click at [588, 239] on icon at bounding box center [586, 238] width 10 height 18
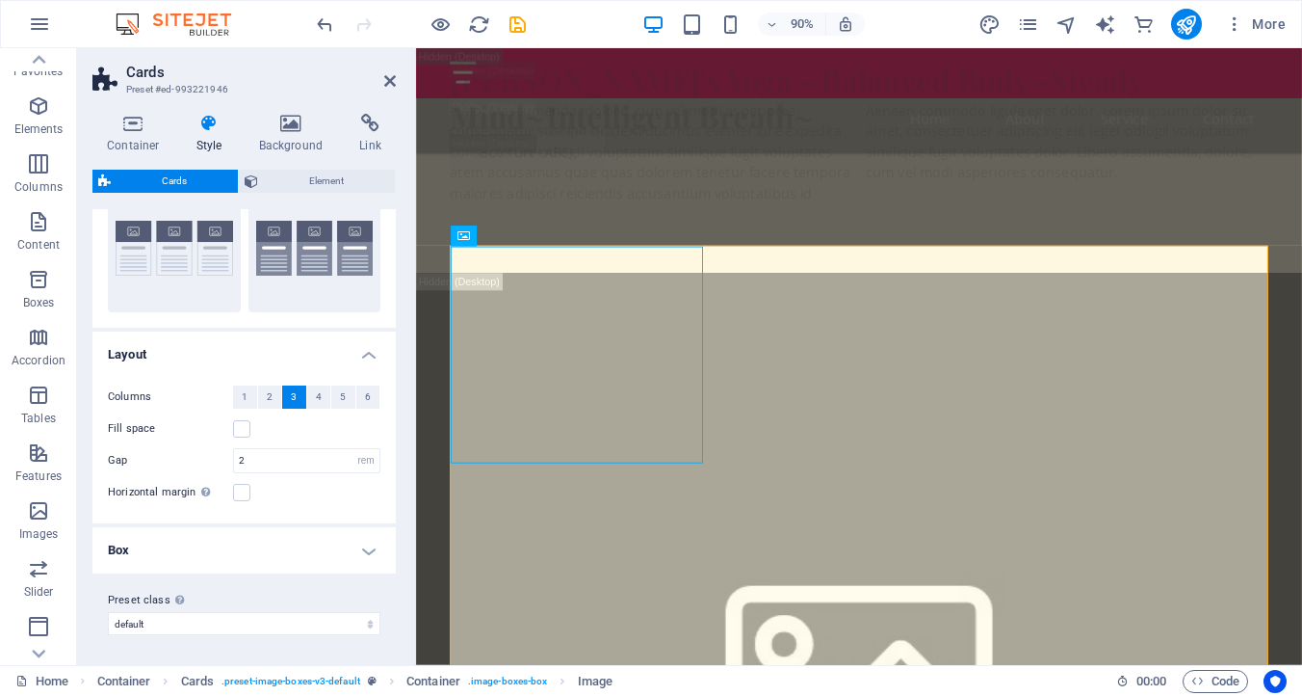
scroll to position [0, 0]
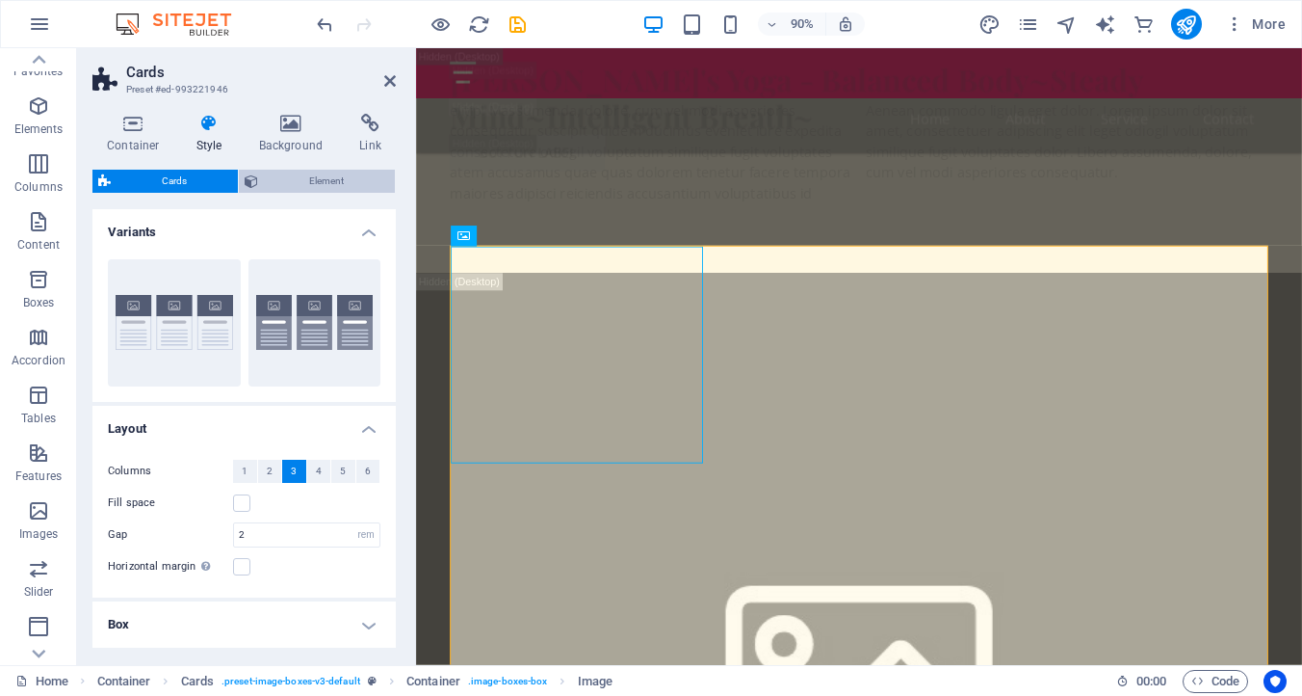
click at [289, 170] on span "Element" at bounding box center [326, 181] width 125 height 23
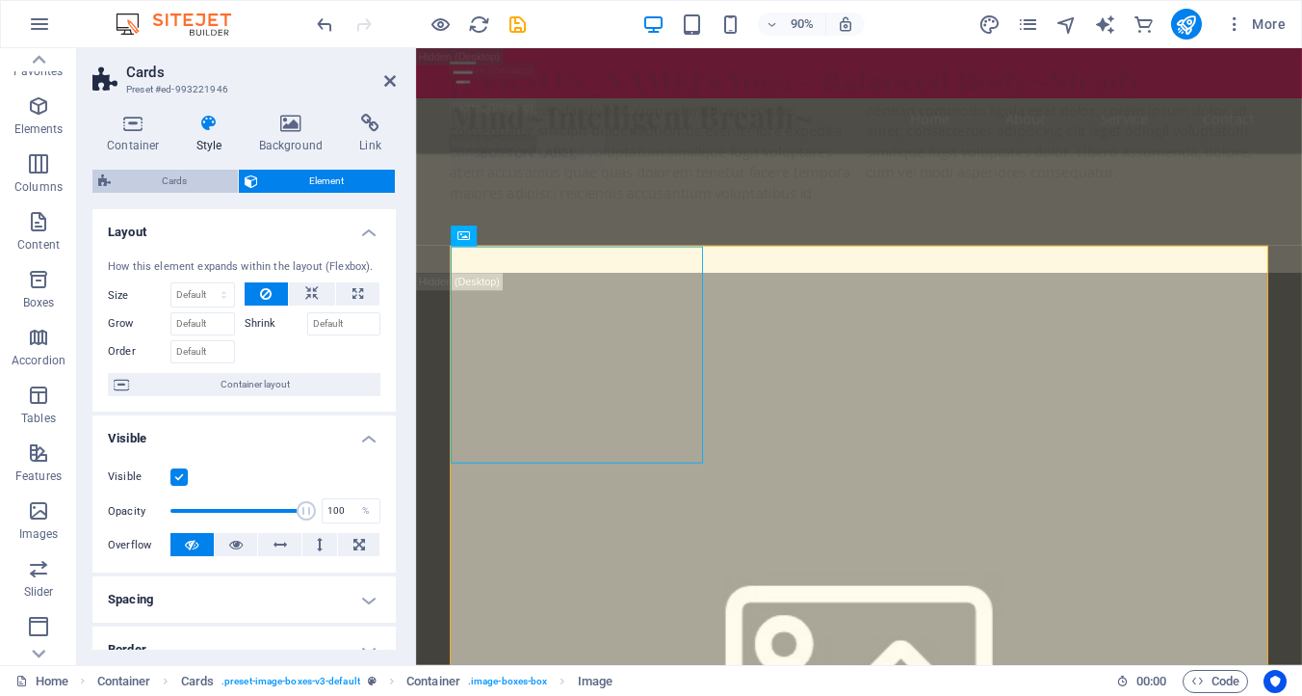
click at [172, 172] on span "Cards" at bounding box center [175, 181] width 116 height 23
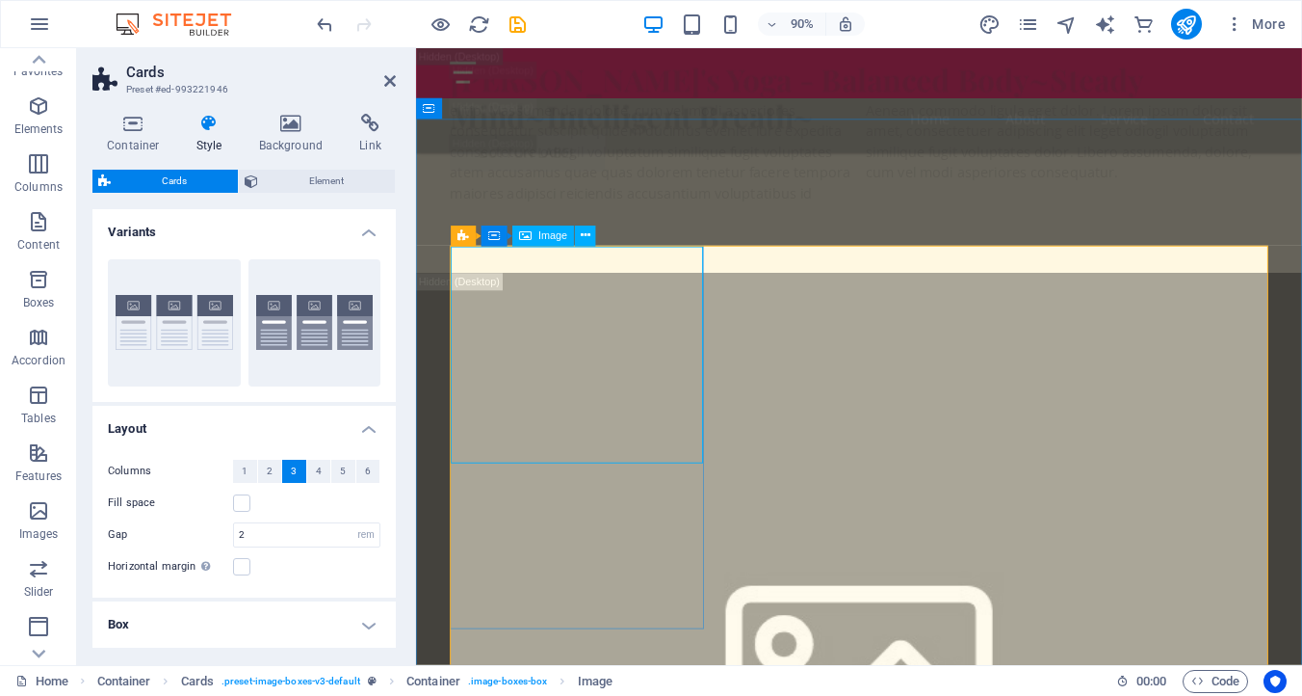
click at [465, 234] on icon at bounding box center [463, 234] width 12 height 21
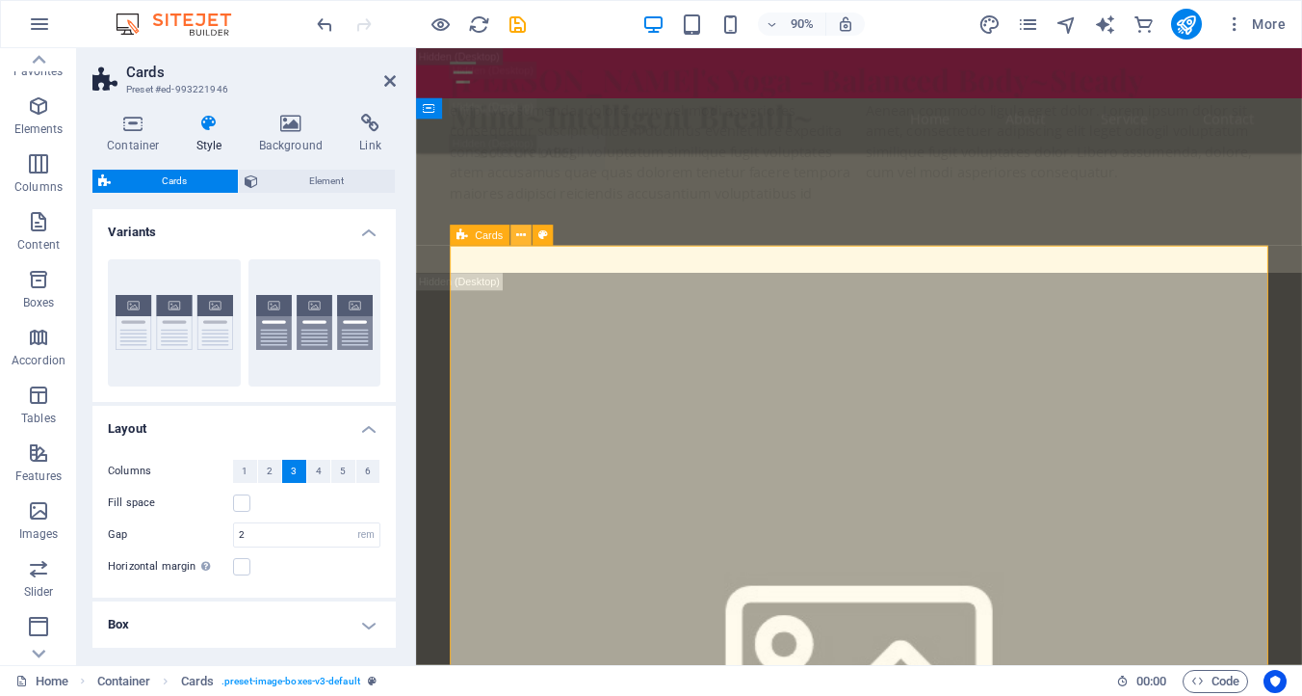
click at [522, 231] on icon at bounding box center [521, 235] width 10 height 18
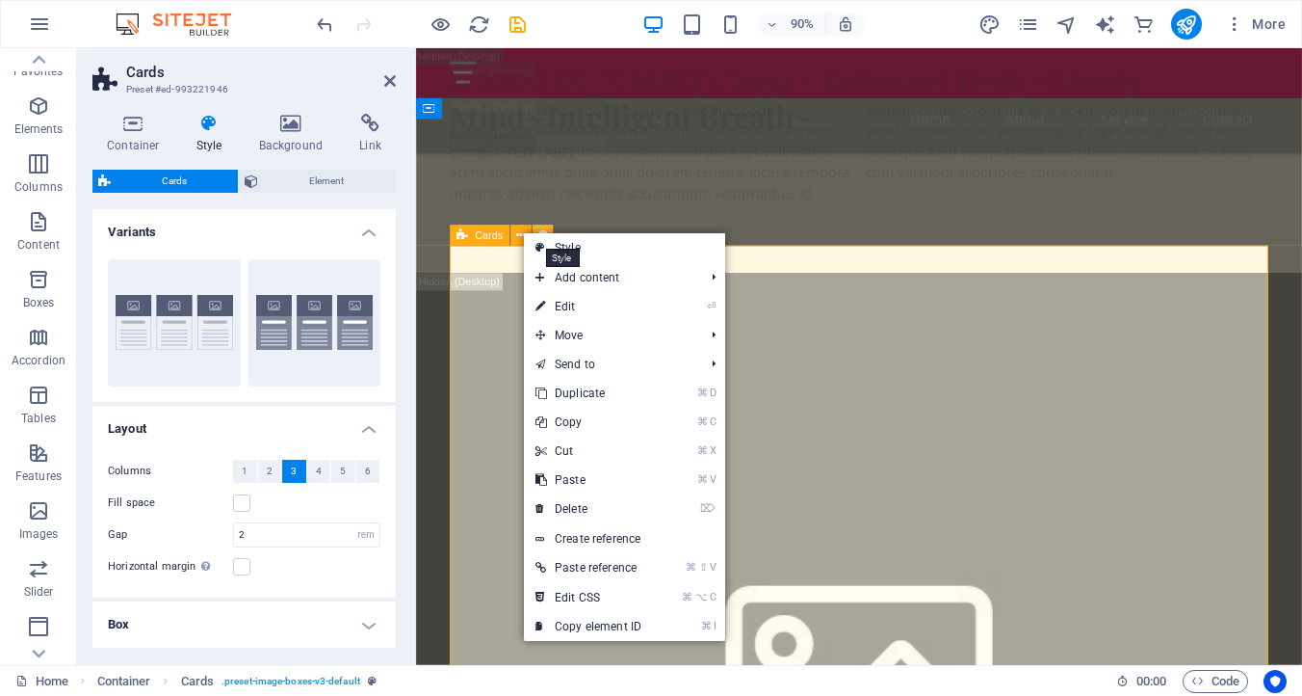
click at [544, 226] on icon at bounding box center [543, 235] width 10 height 18
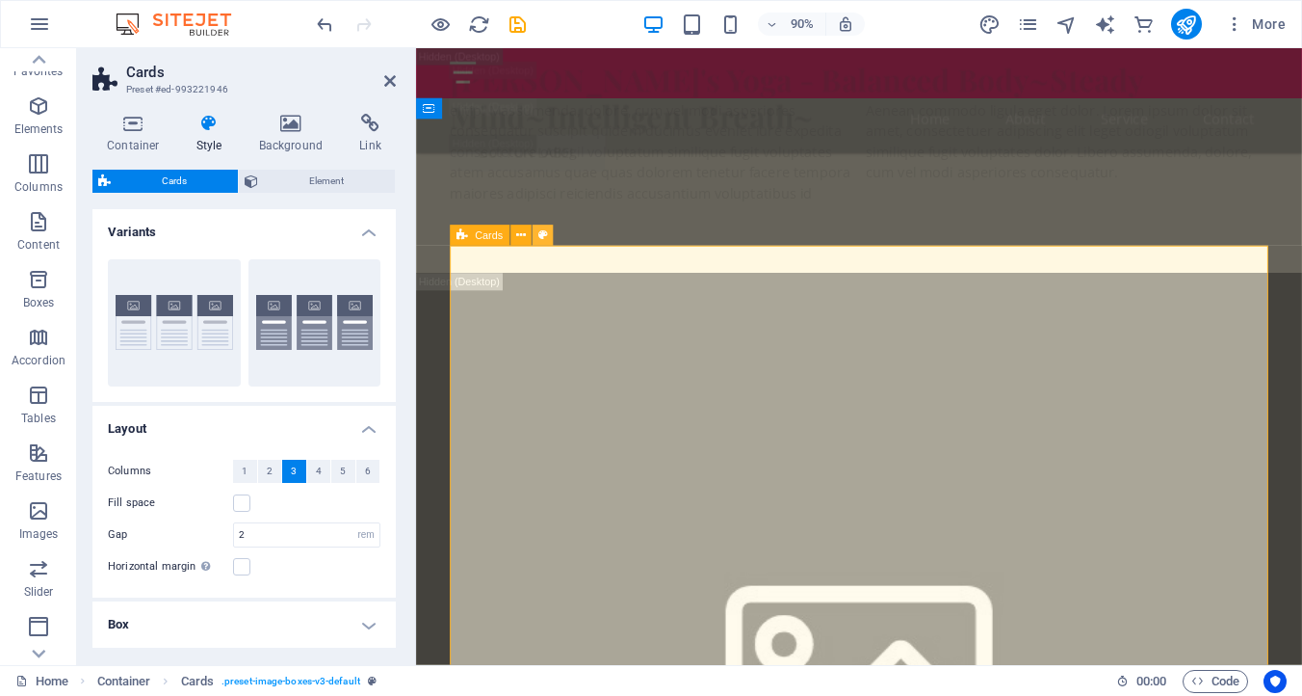
click at [543, 226] on icon at bounding box center [543, 235] width 10 height 18
click at [546, 230] on icon at bounding box center [543, 235] width 10 height 18
click at [308, 172] on span "Element" at bounding box center [326, 181] width 125 height 23
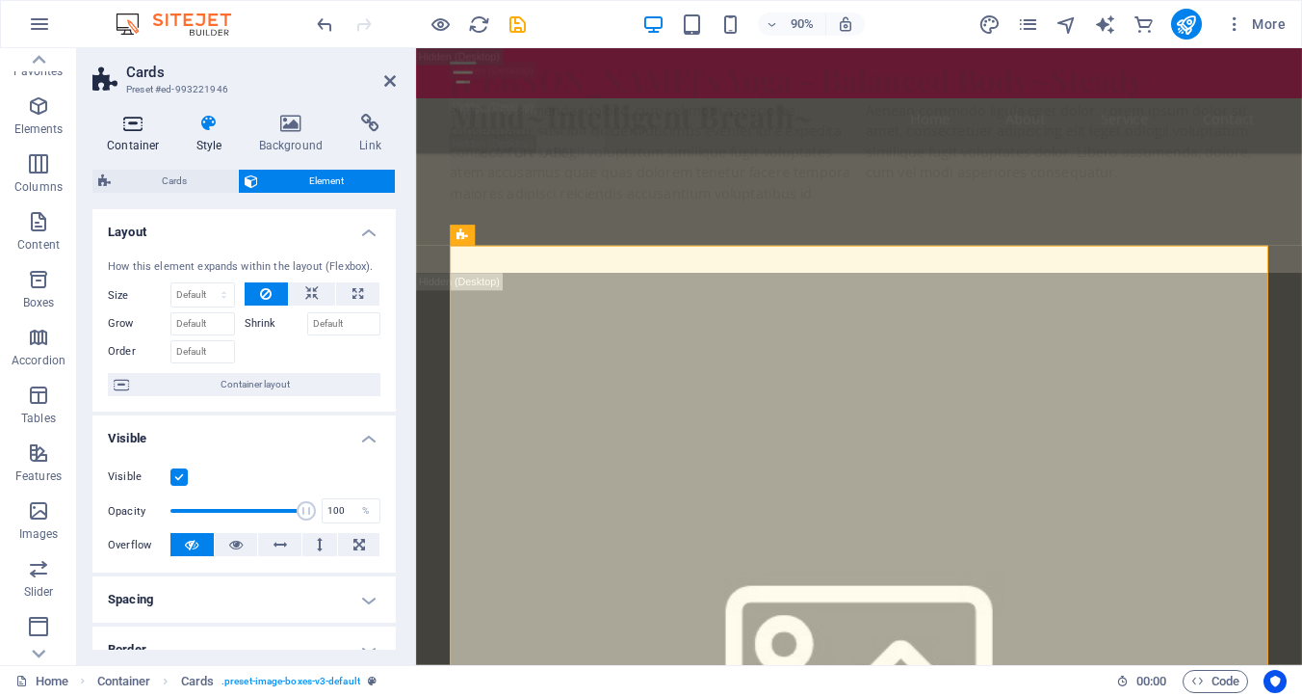
click at [139, 126] on icon at bounding box center [133, 123] width 82 height 19
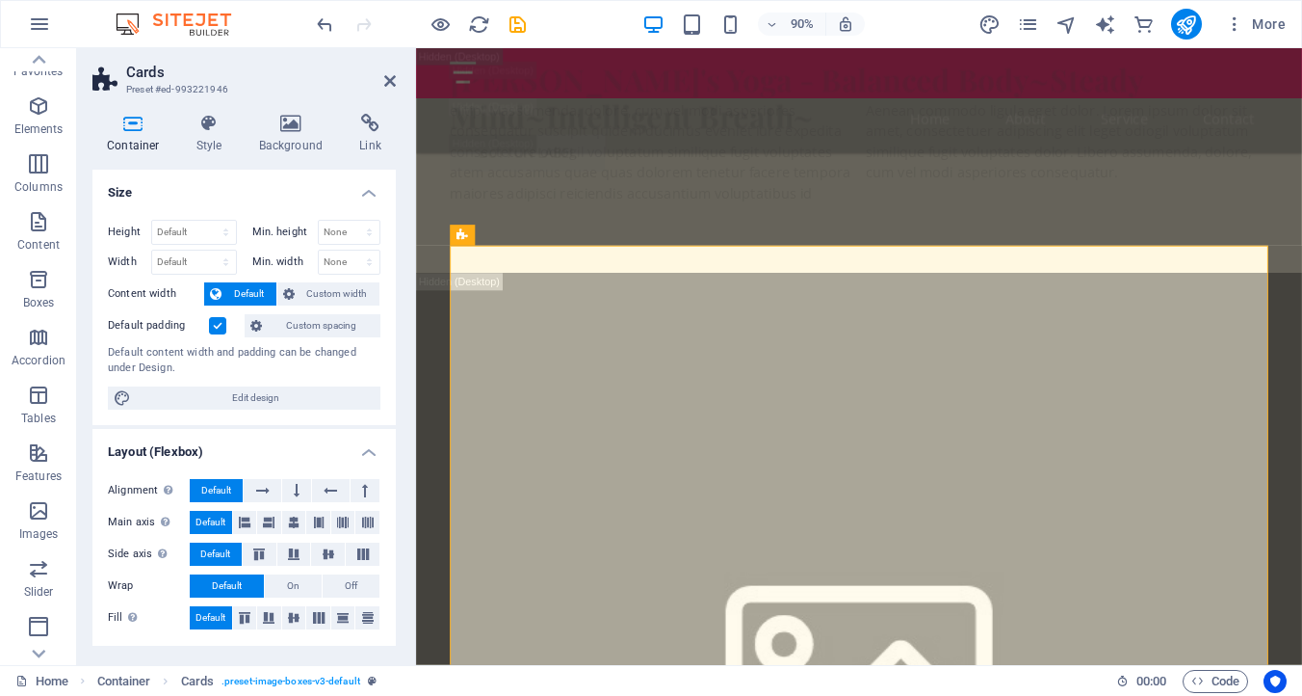
click at [208, 109] on div "Container Style Background Link Size Height Default px rem % vh vw Min. height …" at bounding box center [244, 381] width 334 height 566
click at [217, 122] on icon at bounding box center [209, 123] width 55 height 19
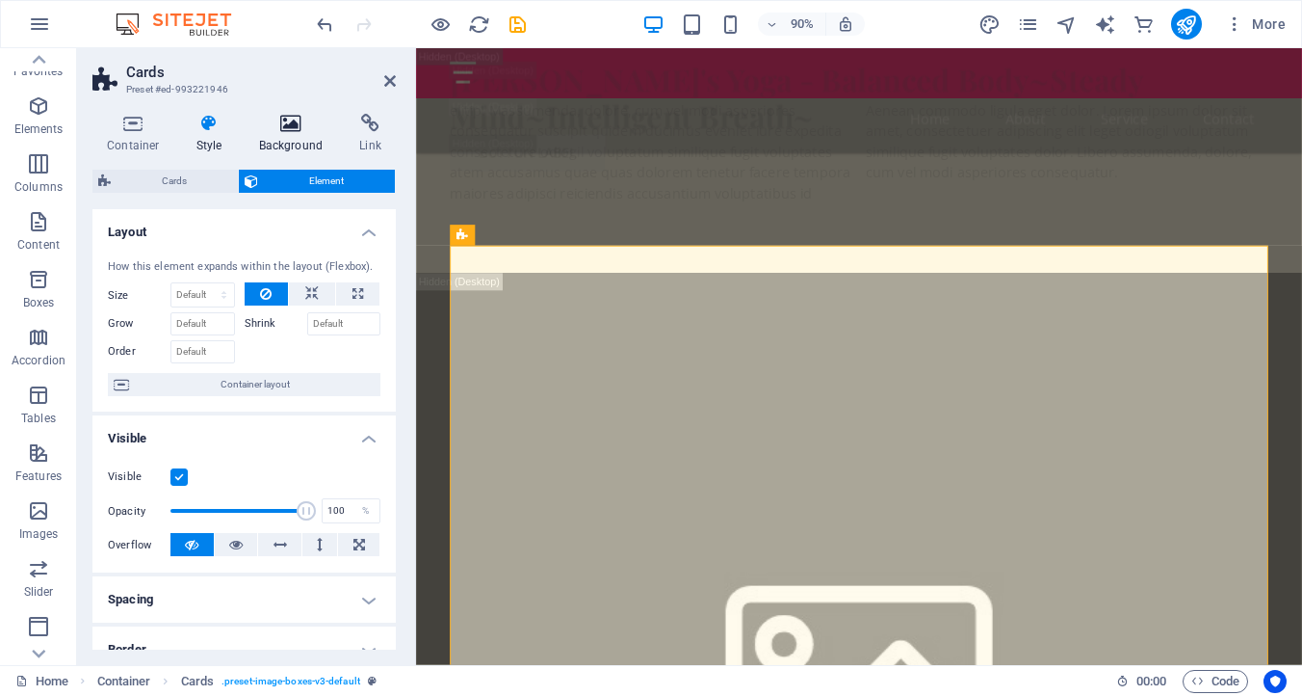
click at [284, 119] on icon at bounding box center [291, 123] width 93 height 19
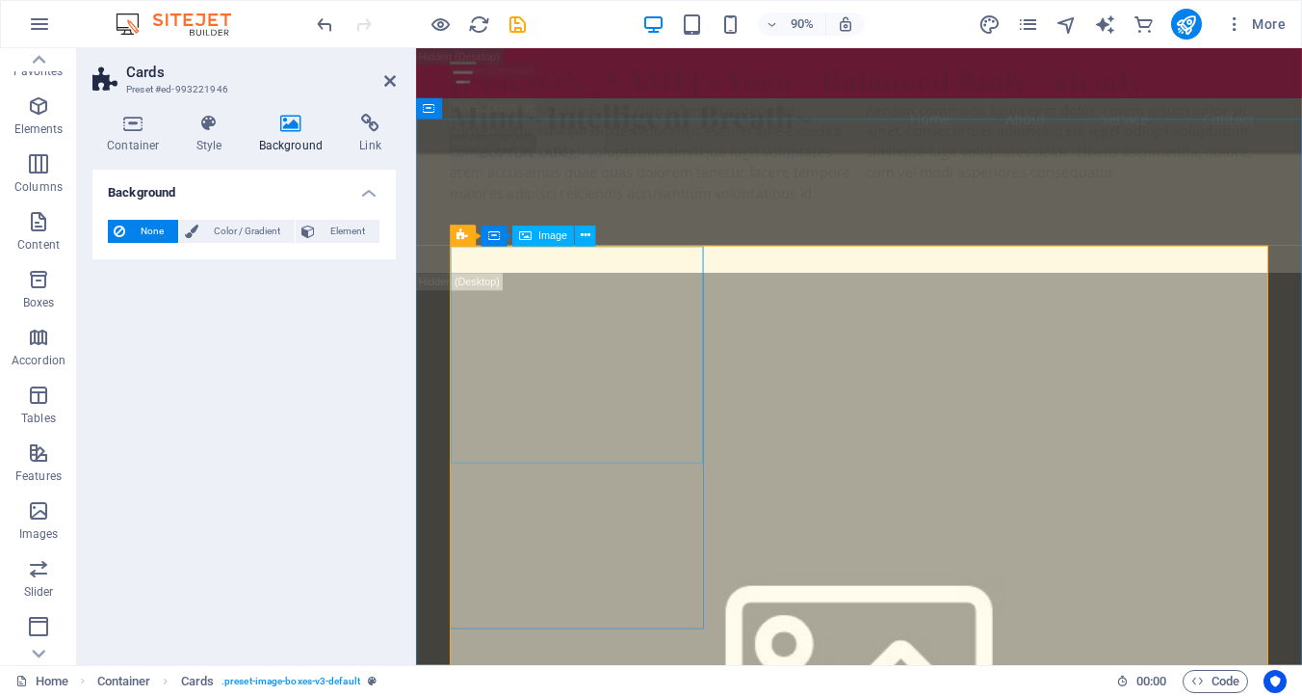
click at [542, 232] on span "Image" at bounding box center [552, 236] width 29 height 11
select select "vw"
select select "px"
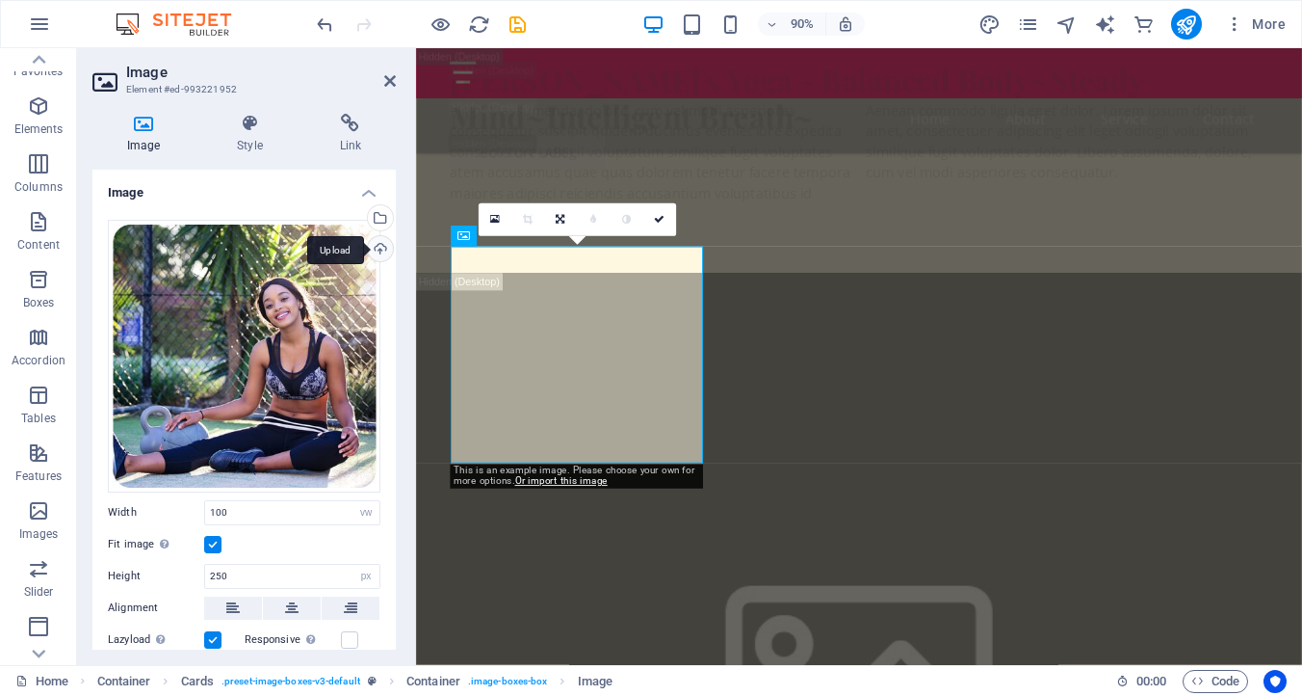
click at [379, 242] on div "Upload" at bounding box center [378, 250] width 29 height 29
click at [376, 211] on div "Select files from the file manager, stock photos, or upload file(s)" at bounding box center [378, 219] width 29 height 29
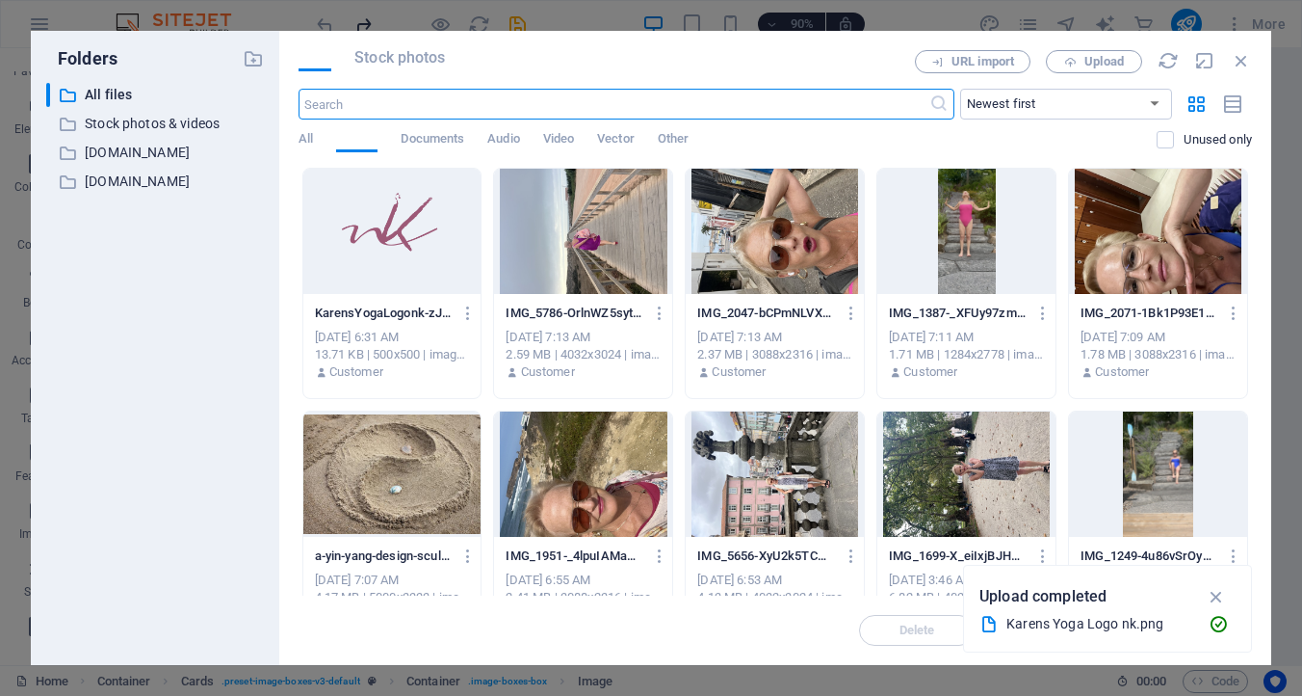
scroll to position [10467, 0]
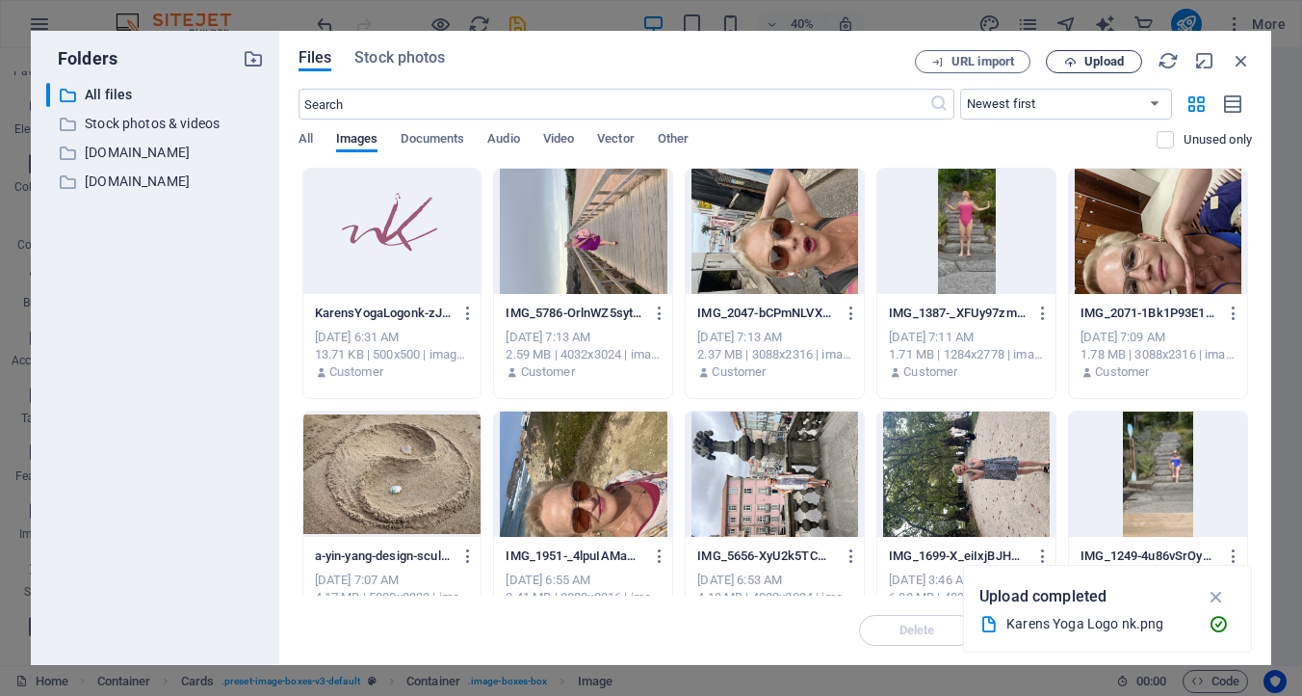
click at [1102, 62] on span "Upload" at bounding box center [1104, 62] width 39 height 12
click at [1086, 56] on span "Upload" at bounding box center [1104, 62] width 39 height 12
